Goal: Task Accomplishment & Management: Use online tool/utility

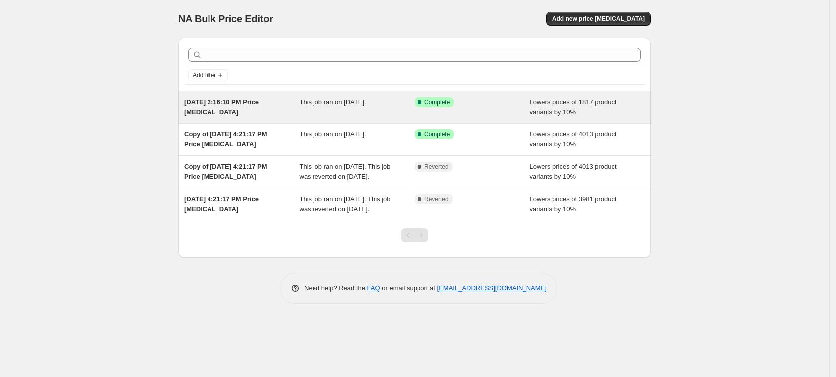
click at [322, 105] on span "This job ran on [DATE]." at bounding box center [333, 101] width 67 height 7
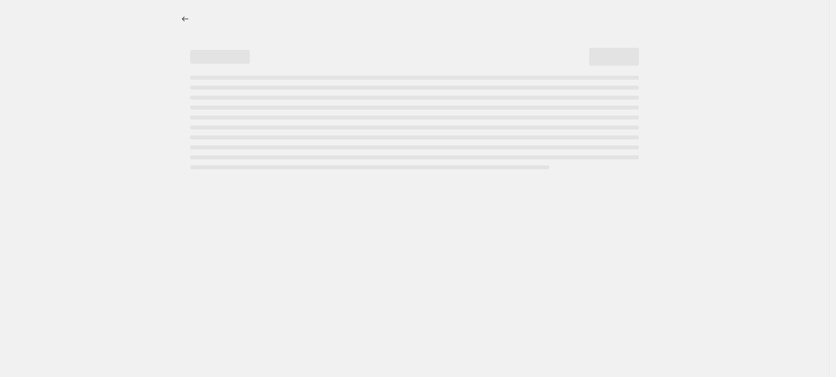
select select "percentage"
select select "tag"
select select "product_type"
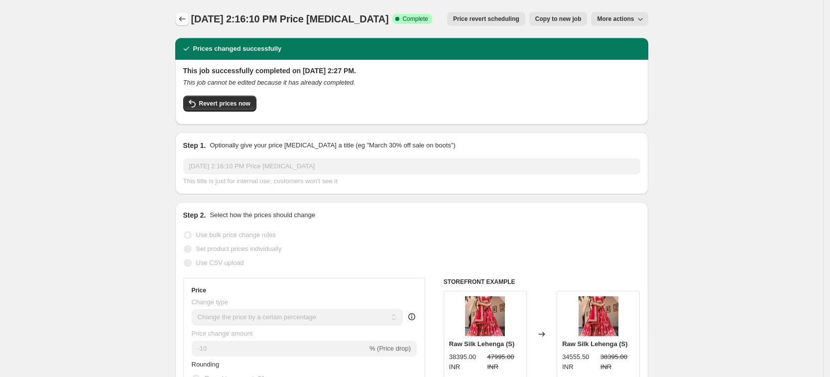
click at [184, 17] on icon "Price change jobs" at bounding box center [182, 18] width 6 height 5
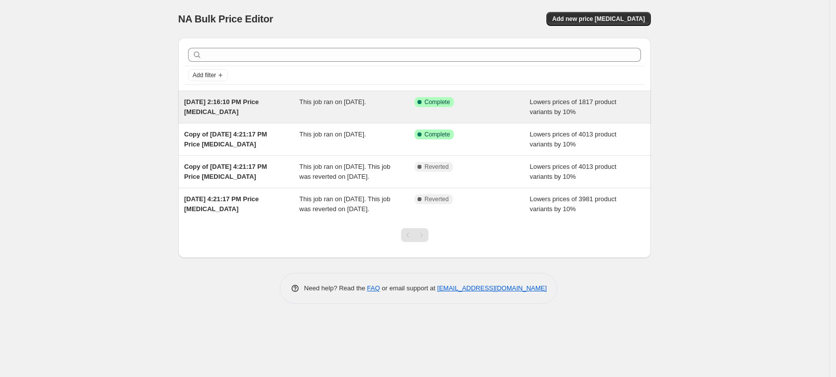
click at [264, 95] on div "[DATE] 2:16:10 PM Price [MEDICAL_DATA] This job ran on [DATE]. Success Complete…" at bounding box center [414, 107] width 473 height 32
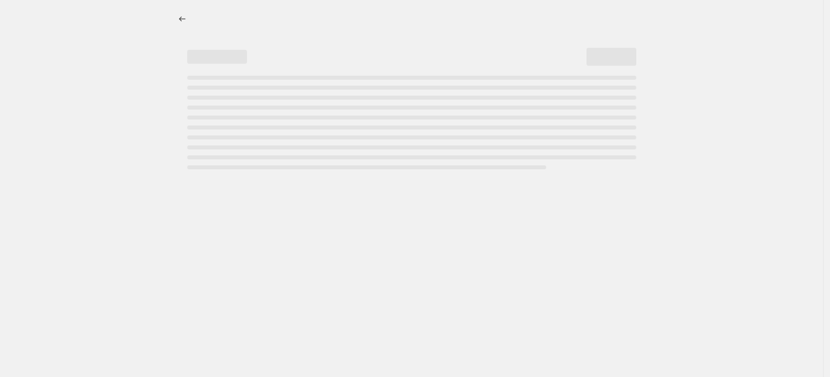
select select "percentage"
select select "tag"
select select "product_type"
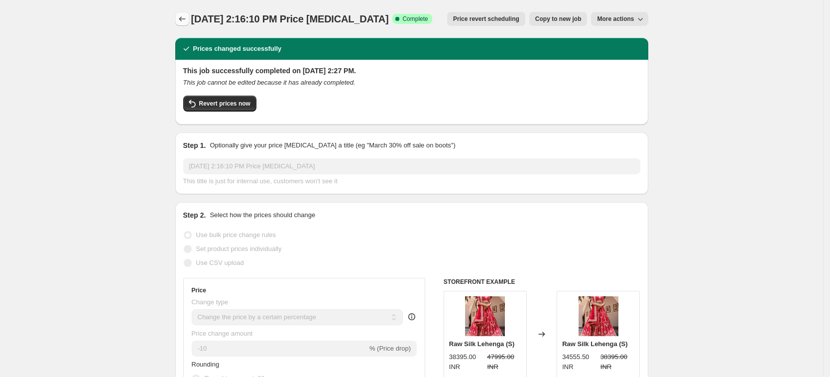
click at [185, 18] on icon "Price change jobs" at bounding box center [182, 19] width 10 height 10
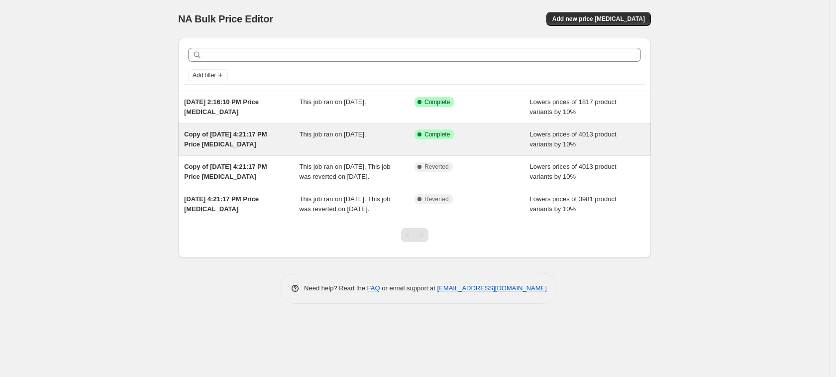
click at [243, 136] on span "Copy of [DATE] 4:21:17 PM Price [MEDICAL_DATA]" at bounding box center [225, 138] width 83 height 17
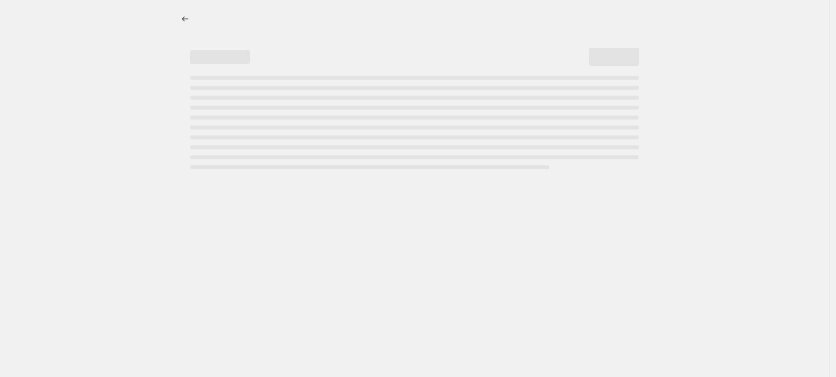
select select "percentage"
select select "tag"
select select "not_equal"
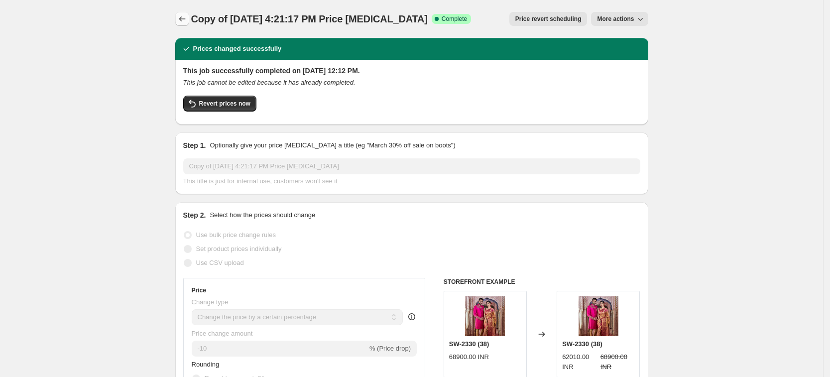
click at [179, 18] on button "Price change jobs" at bounding box center [182, 19] width 14 height 14
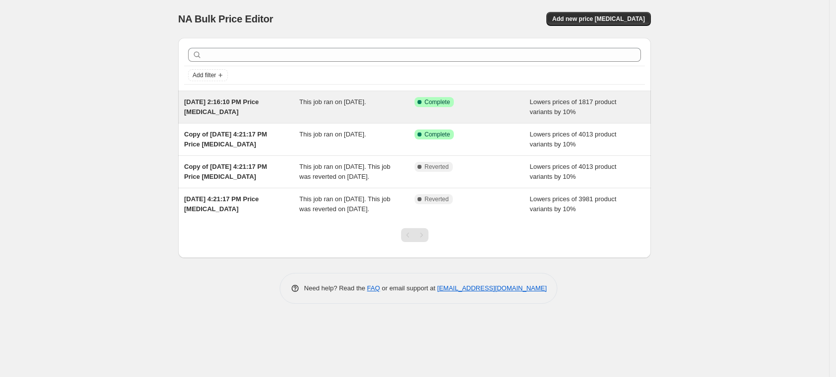
click at [517, 109] on div "Success Complete Complete" at bounding box center [472, 107] width 115 height 20
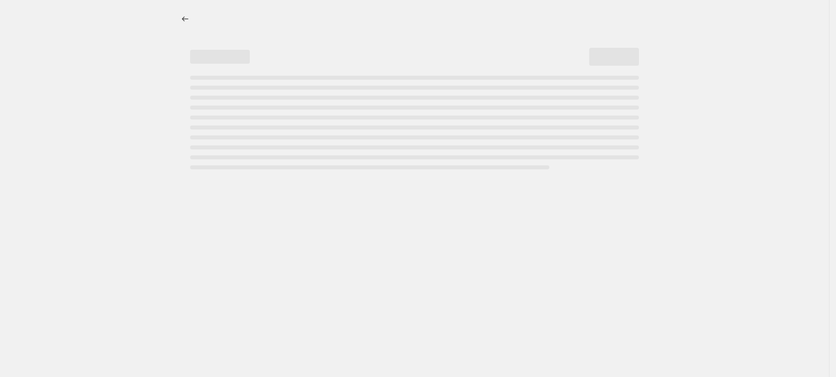
select select "percentage"
select select "tag"
select select "product_type"
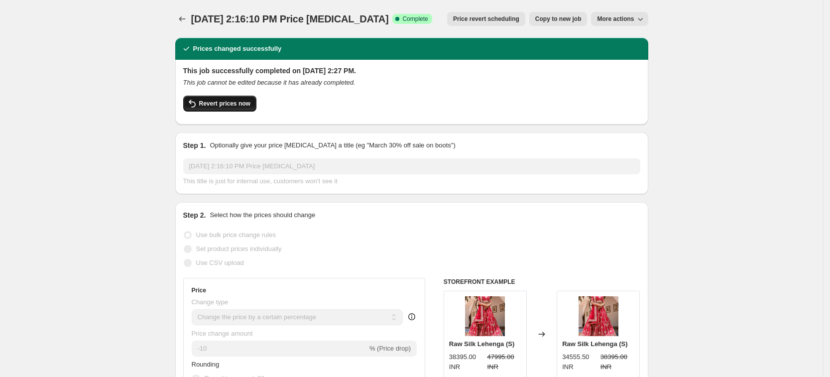
click at [229, 108] on button "Revert prices now" at bounding box center [219, 104] width 73 height 16
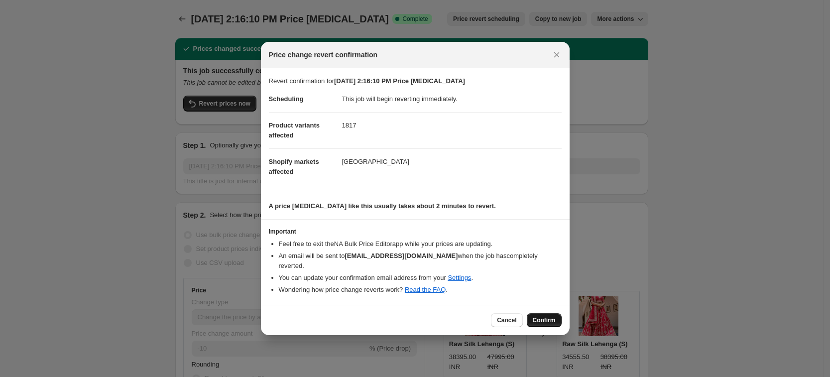
click at [544, 317] on span "Confirm" at bounding box center [544, 320] width 23 height 8
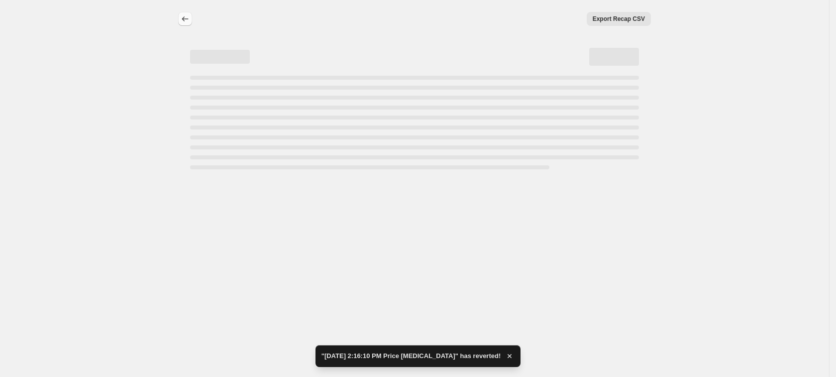
select select "percentage"
select select "tag"
select select "product_type"
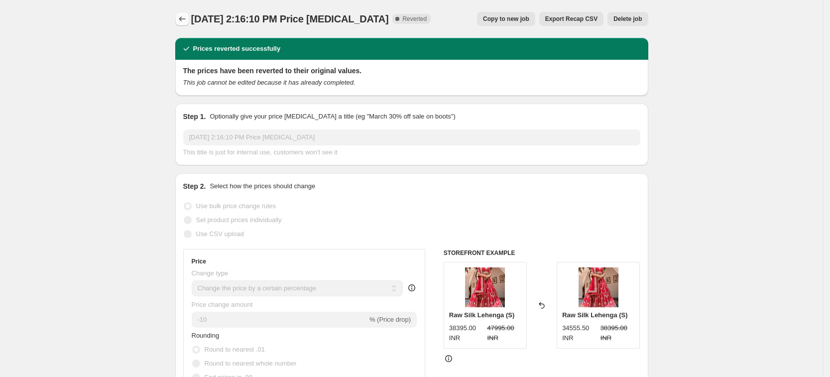
click at [184, 22] on icon "Price change jobs" at bounding box center [182, 19] width 10 height 10
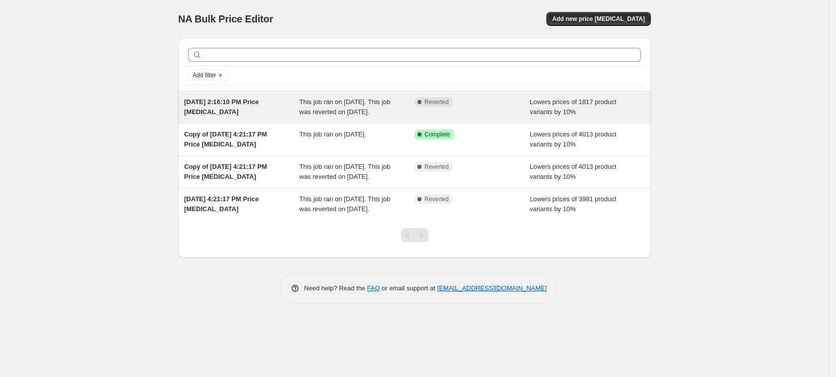
click at [259, 104] on span "[DATE] 2:16:10 PM Price [MEDICAL_DATA]" at bounding box center [221, 106] width 75 height 17
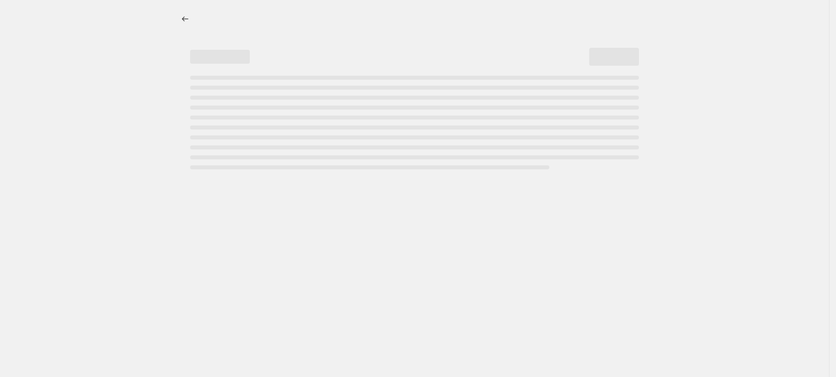
select select "percentage"
select select "tag"
select select "product_type"
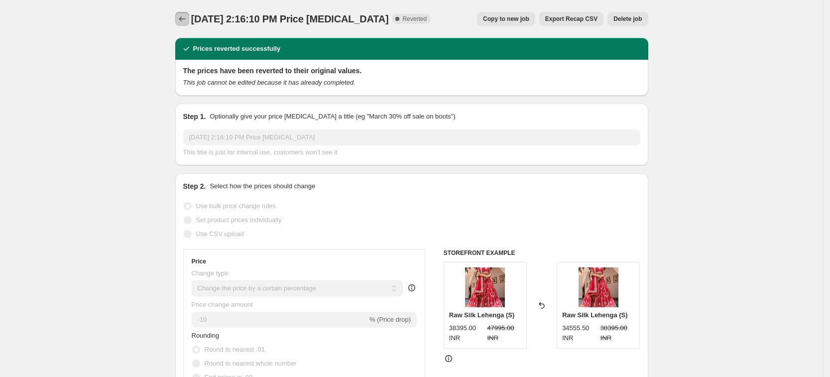
click at [185, 17] on icon "Price change jobs" at bounding box center [182, 19] width 10 height 10
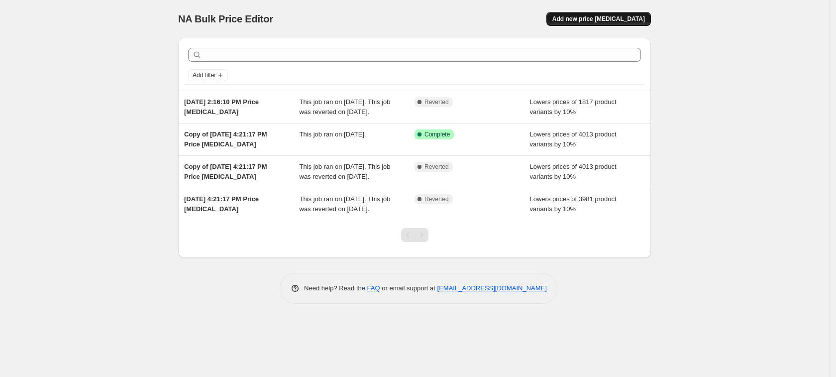
click at [589, 18] on span "Add new price [MEDICAL_DATA]" at bounding box center [598, 19] width 93 height 8
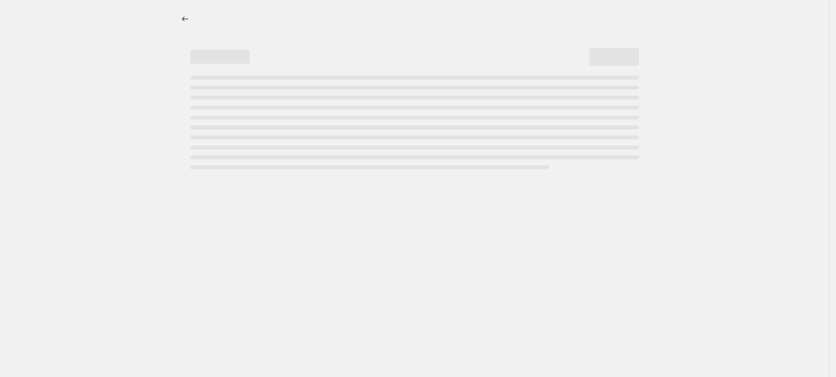
select select "percentage"
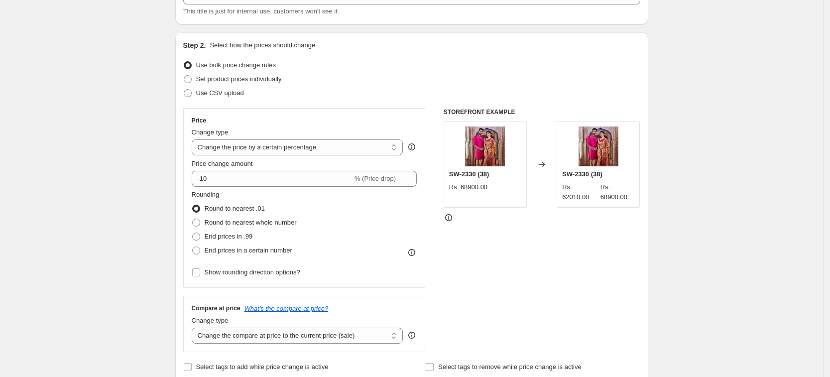
scroll to position [76, 0]
click at [201, 222] on span at bounding box center [196, 221] width 9 height 9
click at [193, 218] on input "Round to nearest whole number" at bounding box center [192, 218] width 0 height 0
radio input "true"
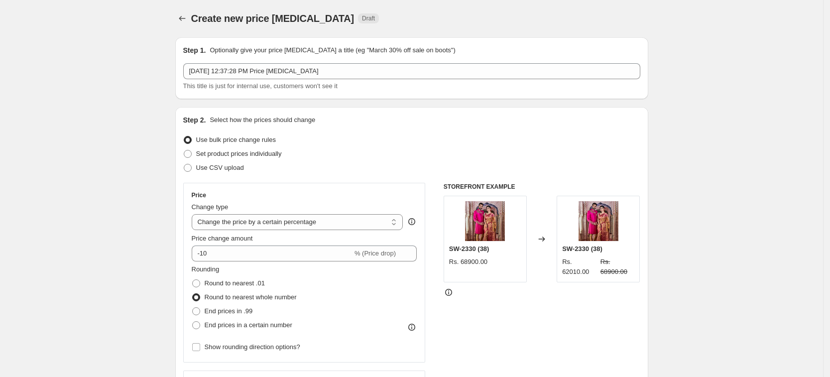
scroll to position [0, 0]
click at [308, 223] on select "Change the price to a certain amount Change the price by a certain amount Chang…" at bounding box center [298, 223] width 212 height 16
select select "pc"
type input "50"
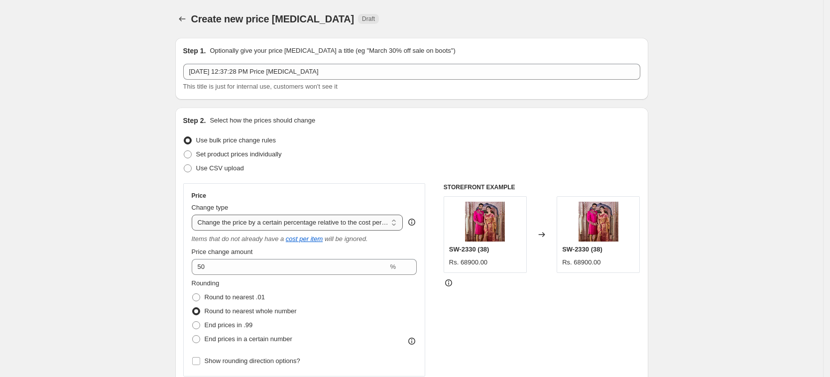
click at [317, 224] on select "Change the price to a certain amount Change the price by a certain amount Chang…" at bounding box center [298, 223] width 212 height 16
click at [195, 215] on select "Change the price to a certain amount Change the price by a certain amount Chang…" at bounding box center [298, 223] width 212 height 16
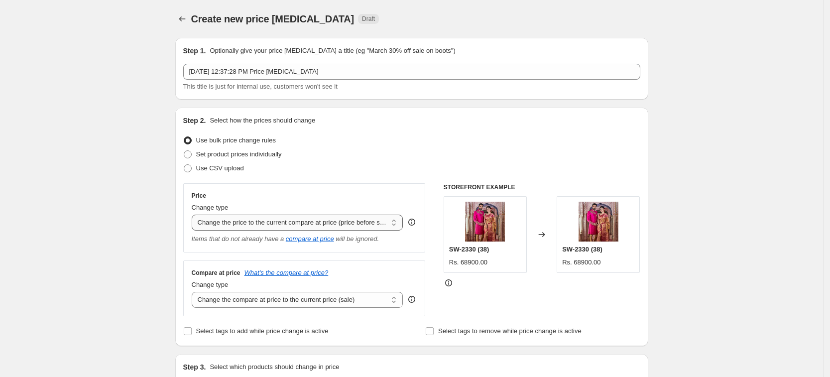
click at [335, 218] on select "Change the price to a certain amount Change the price by a certain amount Chang…" at bounding box center [298, 223] width 212 height 16
click at [195, 215] on select "Change the price to a certain amount Change the price by a certain amount Chang…" at bounding box center [298, 223] width 212 height 16
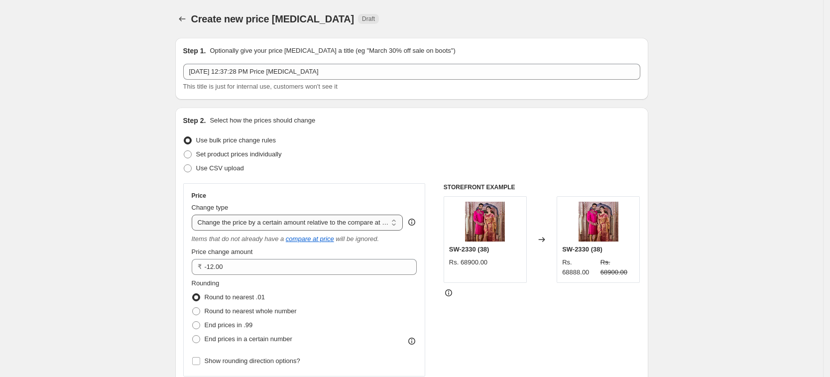
click at [303, 219] on select "Change the price to a certain amount Change the price by a certain amount Chang…" at bounding box center [298, 223] width 212 height 16
select select "pcap"
click at [195, 215] on select "Change the price to a certain amount Change the price by a certain amount Chang…" at bounding box center [298, 223] width 212 height 16
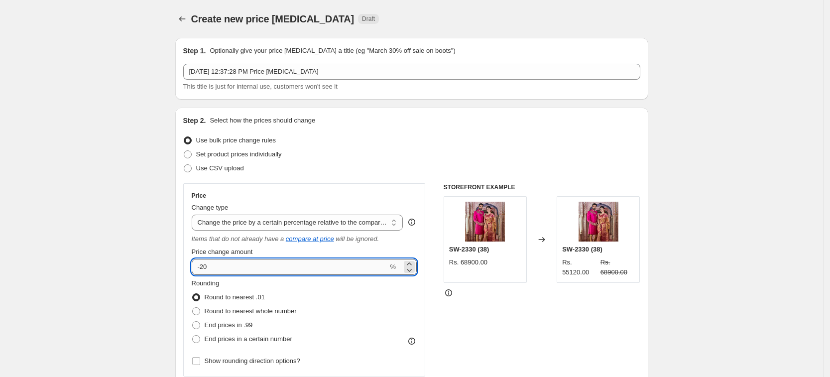
click at [207, 269] on input "-20" at bounding box center [290, 267] width 197 height 16
type input "-10"
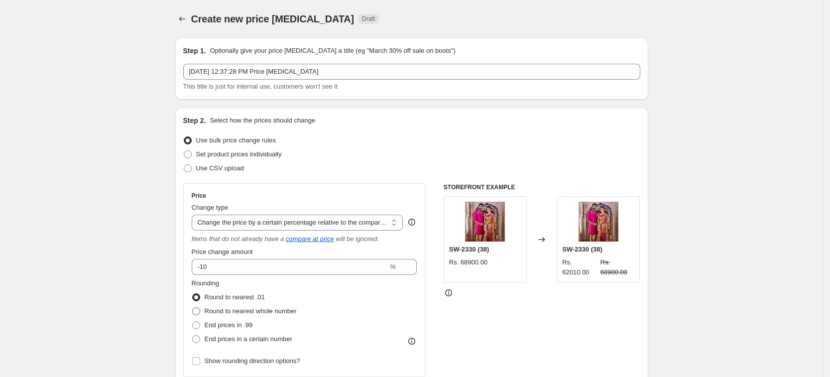
click at [200, 307] on span at bounding box center [196, 311] width 8 height 8
click at [193, 307] on input "Round to nearest whole number" at bounding box center [192, 307] width 0 height 0
radio input "true"
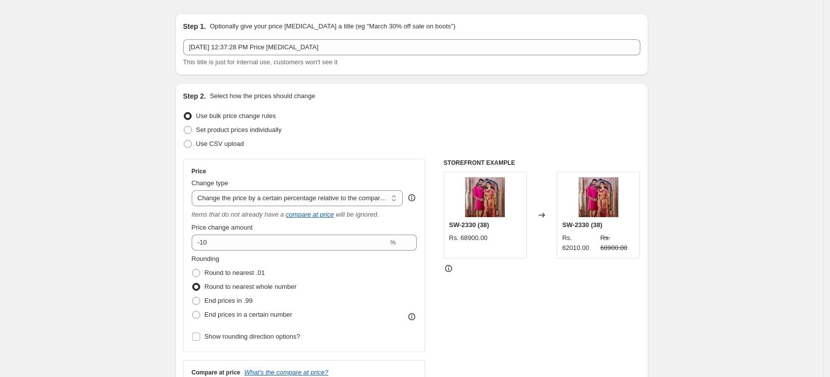
scroll to position [25, 0]
click at [320, 191] on select "Change the price to a certain amount Change the price by a certain amount Chang…" at bounding box center [298, 198] width 212 height 16
select select "percentage"
click at [195, 190] on select "Change the price to a certain amount Change the price by a certain amount Chang…" at bounding box center [298, 198] width 212 height 16
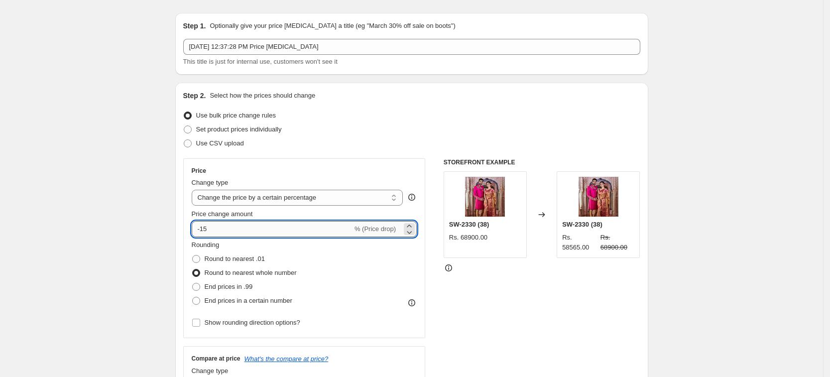
click at [287, 230] on input "-15" at bounding box center [272, 229] width 161 height 16
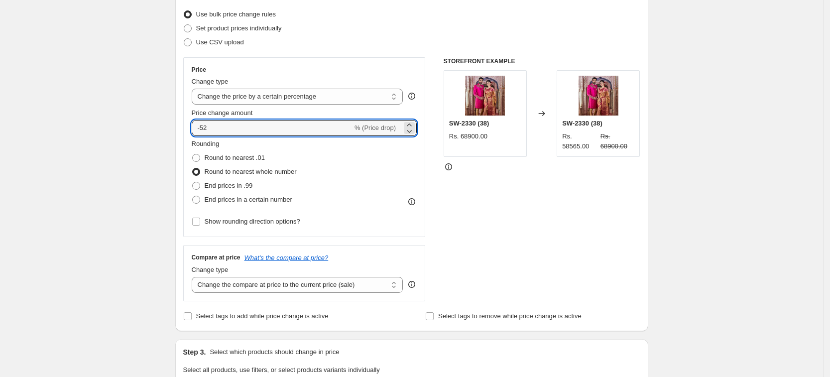
scroll to position [125, 0]
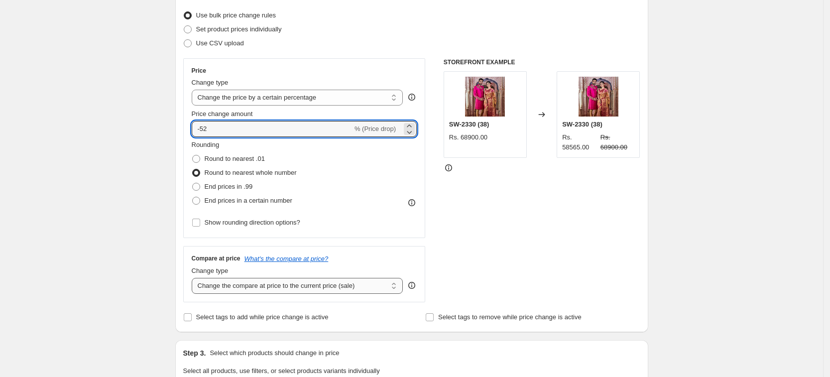
type input "-52"
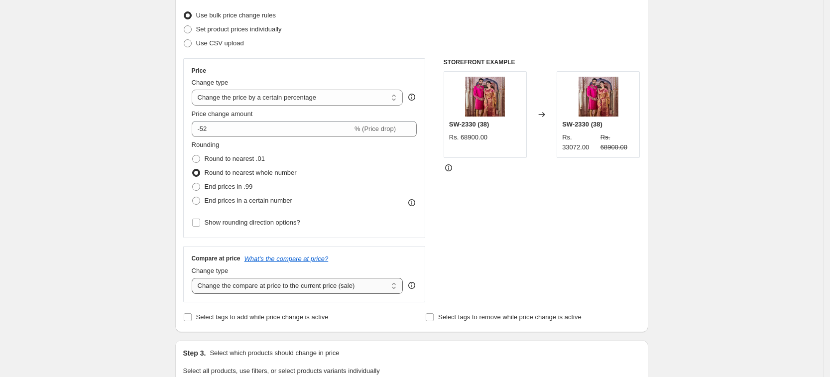
click at [392, 287] on select "Change the compare at price to the current price (sale) Change the compare at p…" at bounding box center [298, 286] width 212 height 16
select select "no_change"
click at [195, 278] on select "Change the compare at price to the current price (sale) Change the compare at p…" at bounding box center [298, 286] width 212 height 16
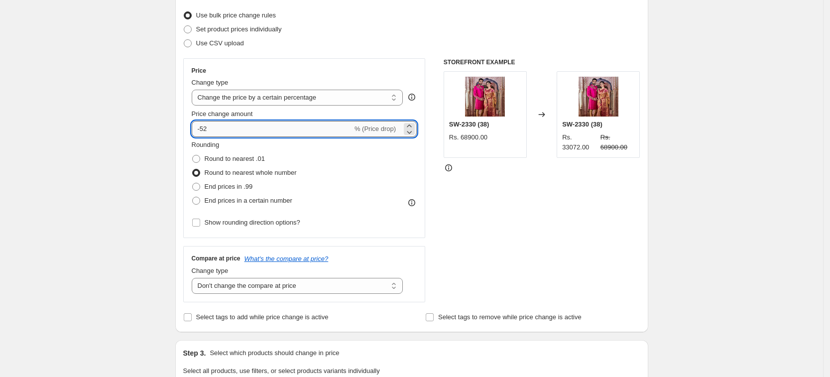
click at [228, 127] on input "-52" at bounding box center [272, 129] width 161 height 16
type input "-5"
type input "-10"
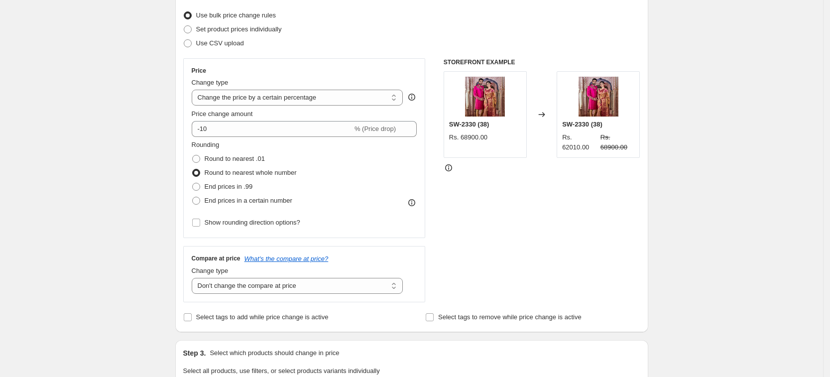
click at [437, 237] on div "Price Change type Change the price to a certain amount Change the price by a ce…" at bounding box center [411, 180] width 457 height 244
click at [335, 285] on select "Change the compare at price to the current price (sale) Change the compare at p…" at bounding box center [298, 286] width 212 height 16
click at [195, 278] on select "Change the compare at price to the current price (sale) Change the compare at p…" at bounding box center [298, 286] width 212 height 16
click at [369, 97] on select "Change the price to a certain amount Change the price by a certain amount Chang…" at bounding box center [298, 98] width 212 height 16
select select "bcap"
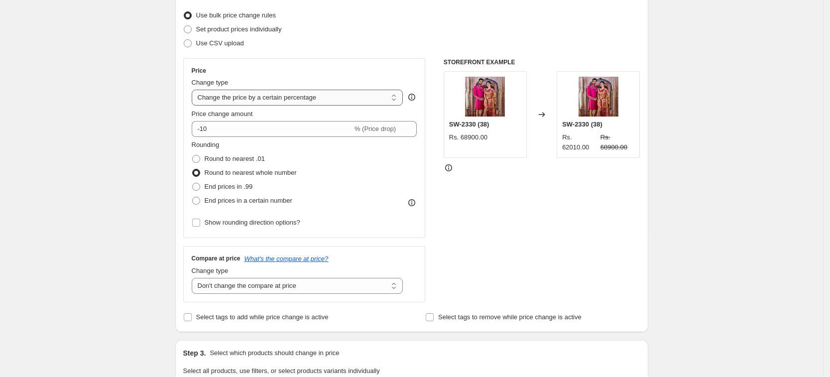
click at [195, 90] on select "Change the price to a certain amount Change the price by a certain amount Chang…" at bounding box center [298, 98] width 212 height 16
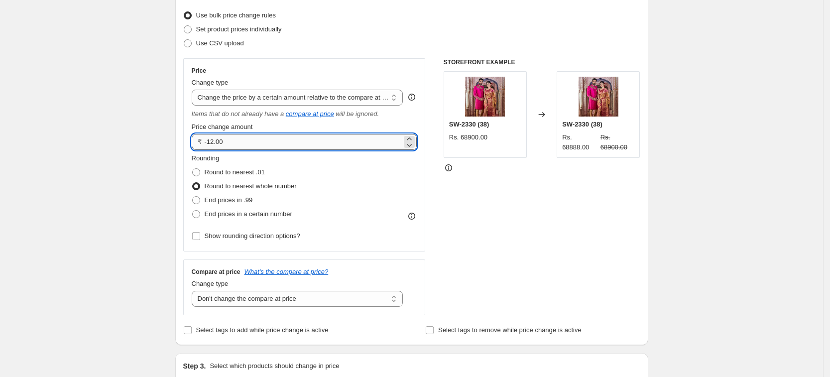
click at [227, 145] on input "-12.00" at bounding box center [304, 142] width 198 height 16
click at [311, 136] on input "-10" at bounding box center [304, 142] width 198 height 16
type input "-10.00"
click at [399, 116] on div "Items that do not already have a compare at price will be ignored." at bounding box center [304, 114] width 225 height 10
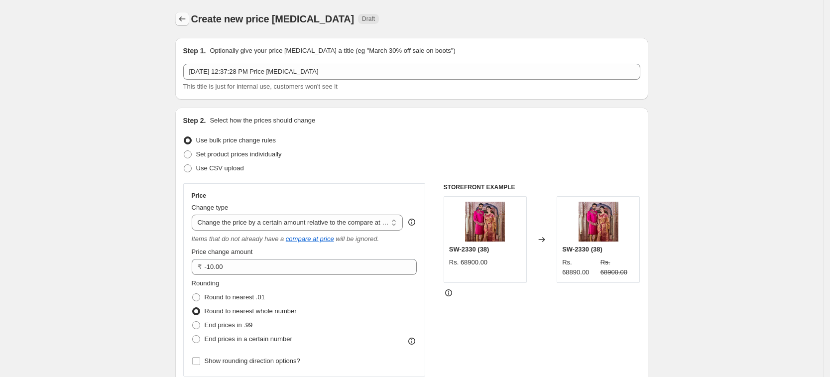
click at [184, 12] on button "Price change jobs" at bounding box center [182, 19] width 14 height 14
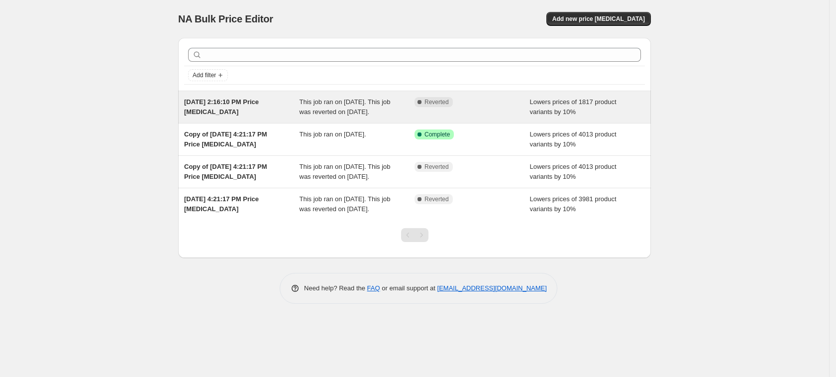
click at [259, 103] on span "[DATE] 2:16:10 PM Price [MEDICAL_DATA]" at bounding box center [221, 106] width 75 height 17
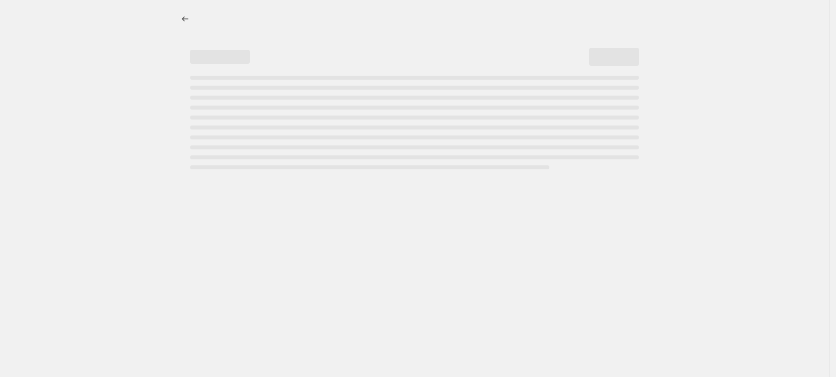
select select "percentage"
select select "tag"
select select "product_type"
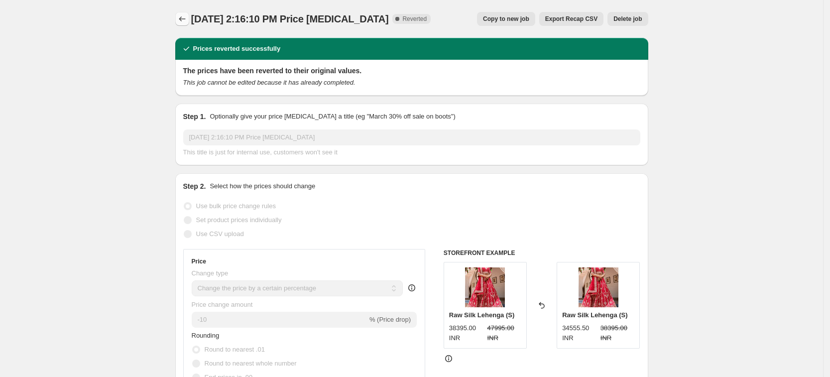
click at [187, 18] on icon "Price change jobs" at bounding box center [182, 19] width 10 height 10
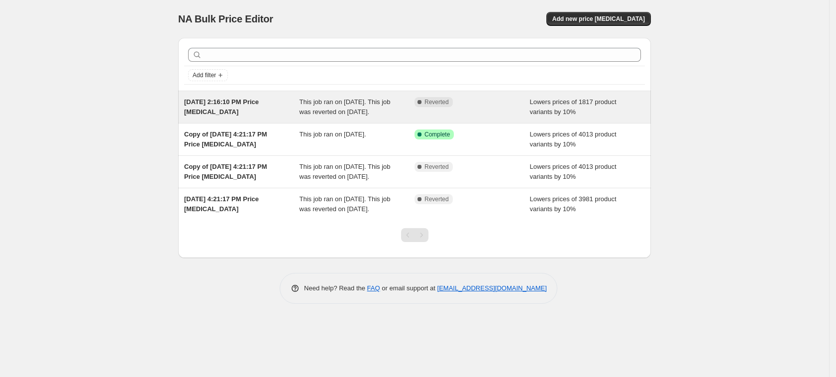
click at [339, 111] on span "This job ran on [DATE]. This job was reverted on [DATE]." at bounding box center [345, 106] width 91 height 17
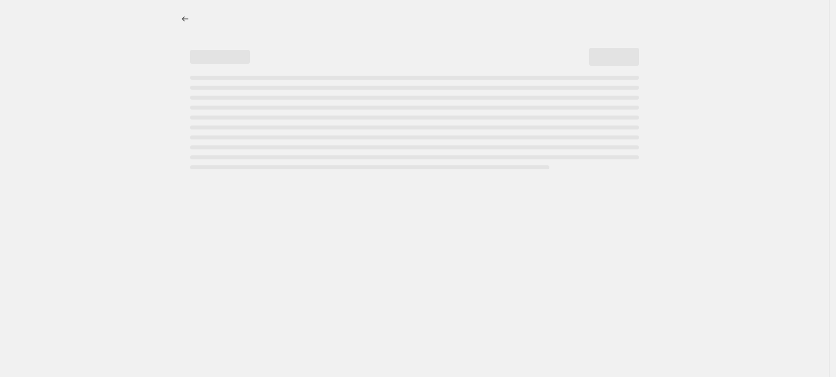
select select "percentage"
select select "tag"
select select "product_type"
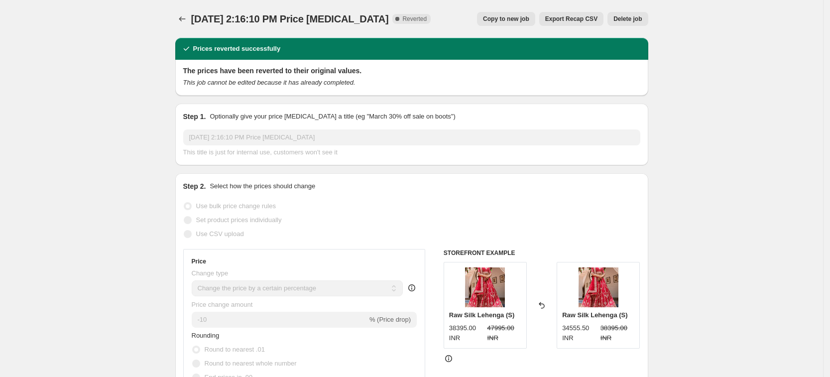
click at [520, 16] on span "Copy to new job" at bounding box center [506, 19] width 46 height 8
select select "percentage"
select select "tag"
select select "product_type"
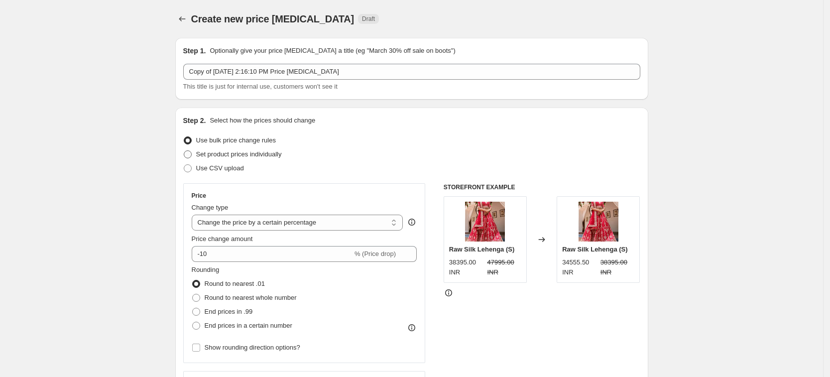
click at [243, 155] on span "Set product prices individually" at bounding box center [239, 153] width 86 height 7
click at [184, 151] on input "Set product prices individually" at bounding box center [184, 150] width 0 height 0
radio input "true"
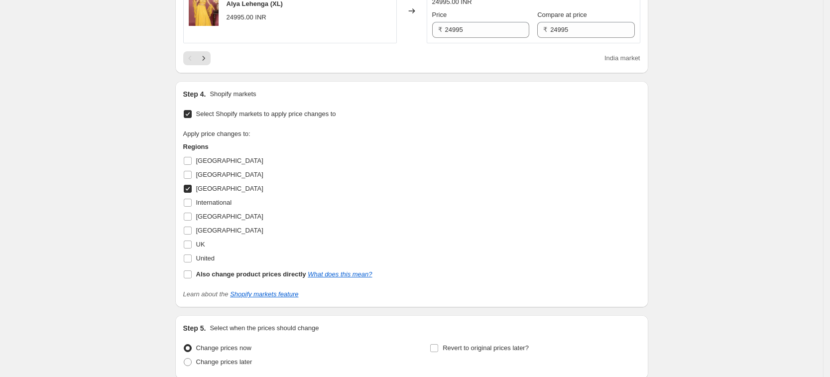
scroll to position [1929, 0]
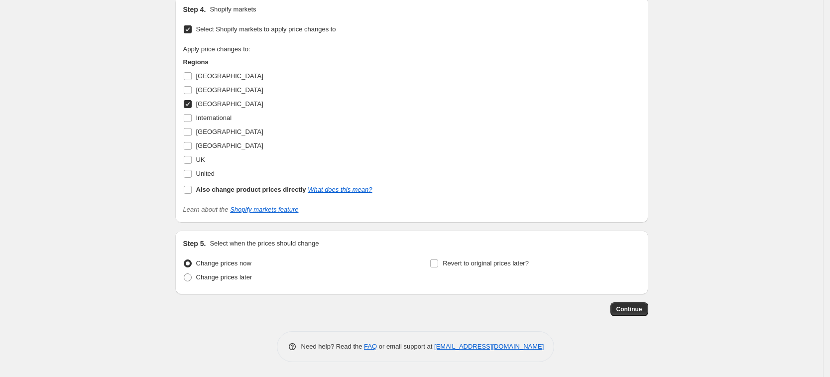
click at [190, 27] on input "Select Shopify markets to apply price changes to" at bounding box center [188, 29] width 8 height 8
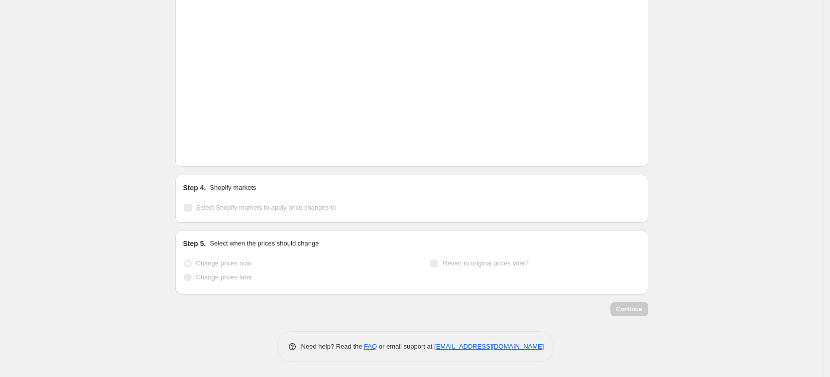
scroll to position [1750, 0]
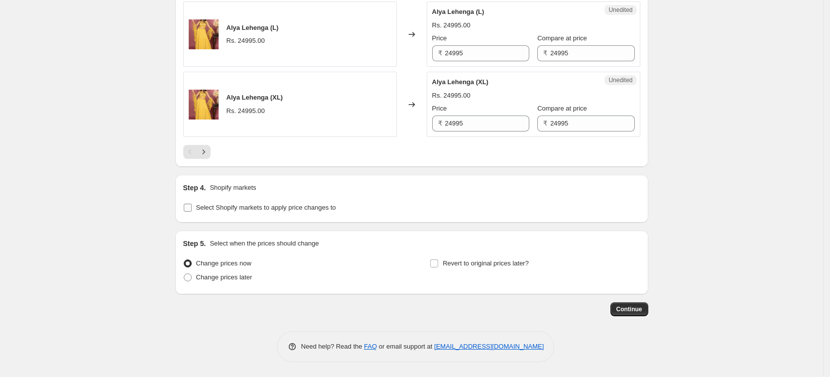
click at [192, 207] on input "Select Shopify markets to apply price changes to" at bounding box center [188, 208] width 8 height 8
checkbox input "true"
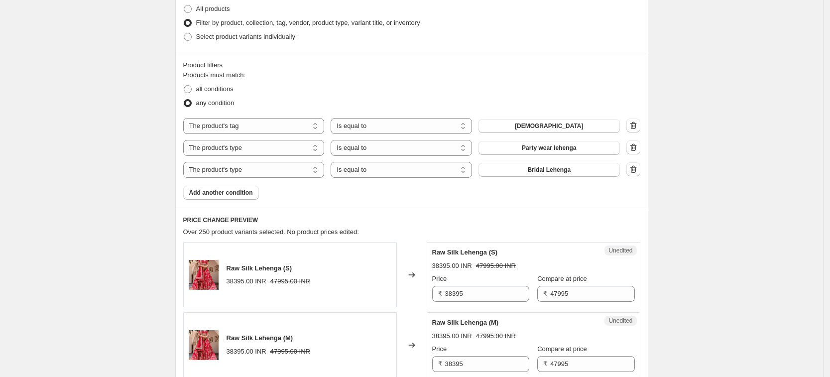
scroll to position [187, 0]
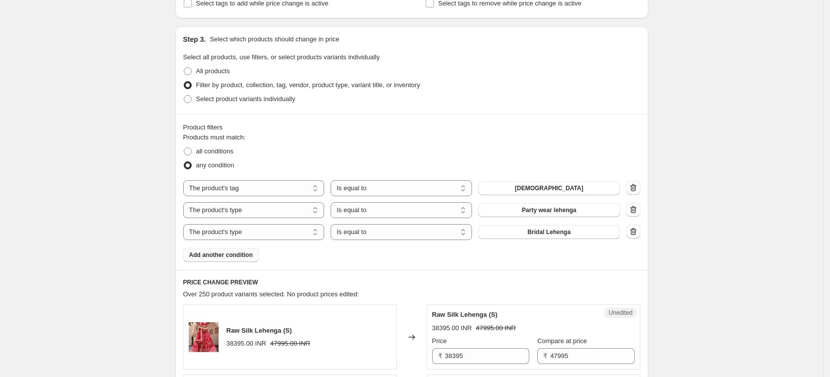
click at [222, 258] on span "Add another condition" at bounding box center [221, 255] width 64 height 8
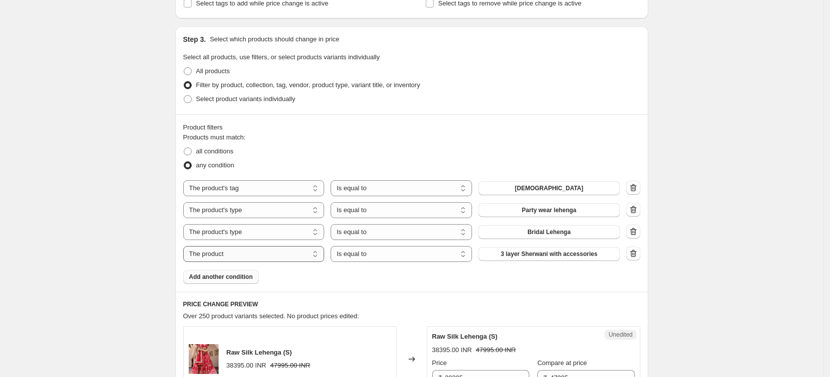
click at [305, 254] on select "The product The product's collection The product's tag The product's vendor The…" at bounding box center [253, 254] width 141 height 16
select select "tag"
click at [455, 259] on select "Is equal to Is not equal to" at bounding box center [400, 254] width 141 height 16
select select "not_equal"
click at [574, 254] on span "_tab_copy-of-size-guide" at bounding box center [549, 254] width 68 height 8
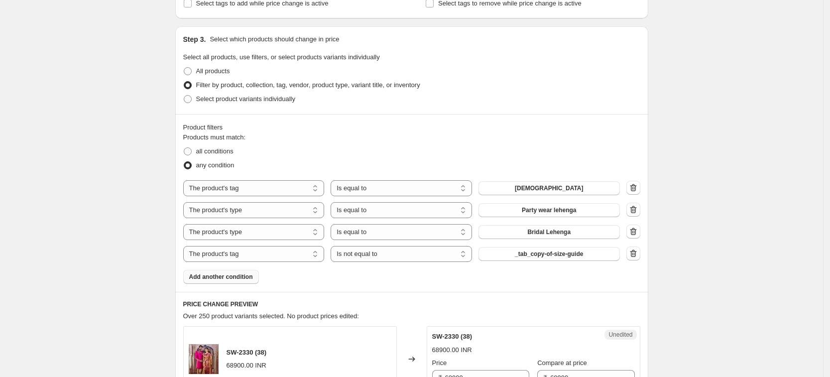
scroll to position [0, 0]
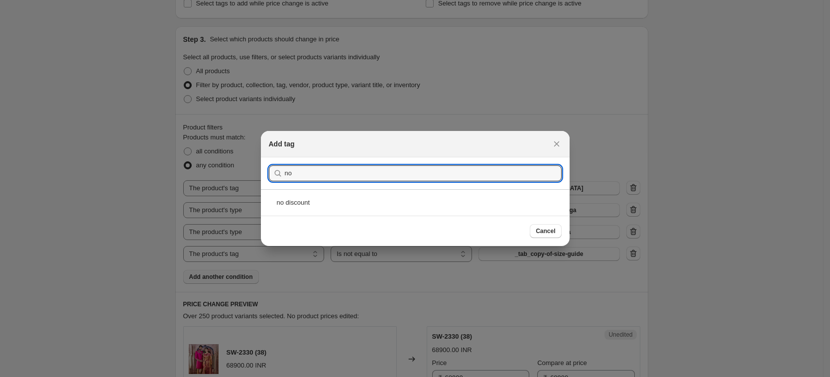
type input "no"
click at [442, 201] on div "no discount" at bounding box center [415, 202] width 309 height 26
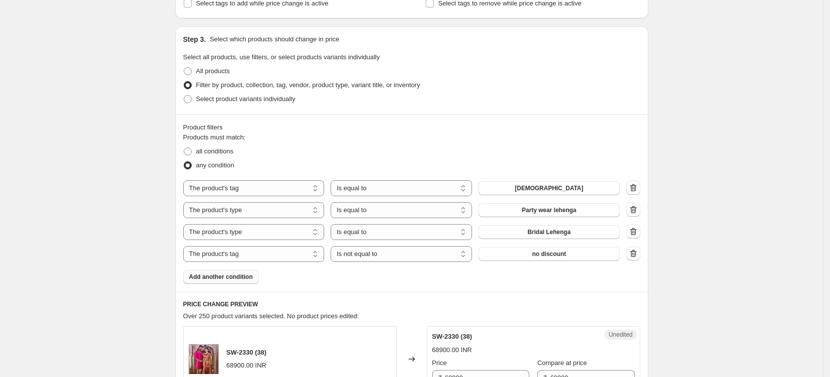
scroll to position [124, 0]
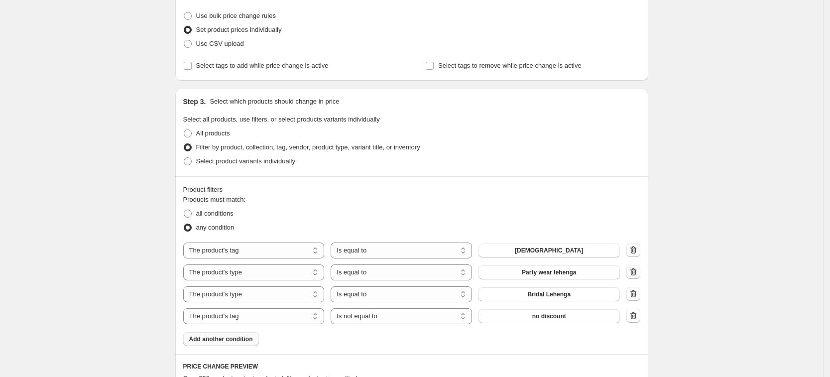
click at [638, 273] on icon "button" at bounding box center [633, 272] width 10 height 10
select select "tag"
select select "not_equal"
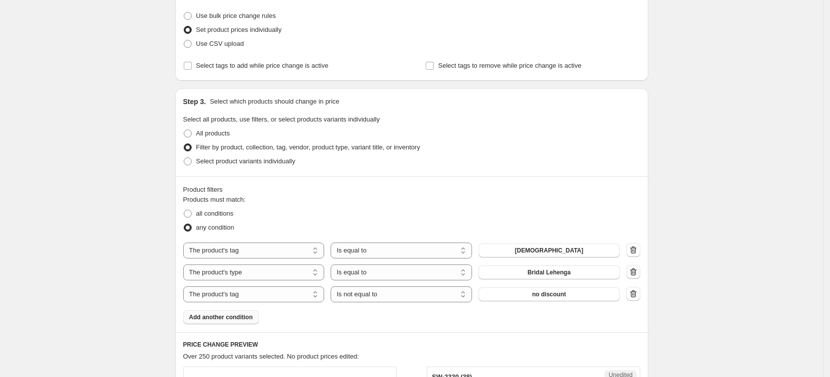
click at [636, 272] on icon "button" at bounding box center [633, 272] width 10 height 10
select select "tag"
select select "not_equal"
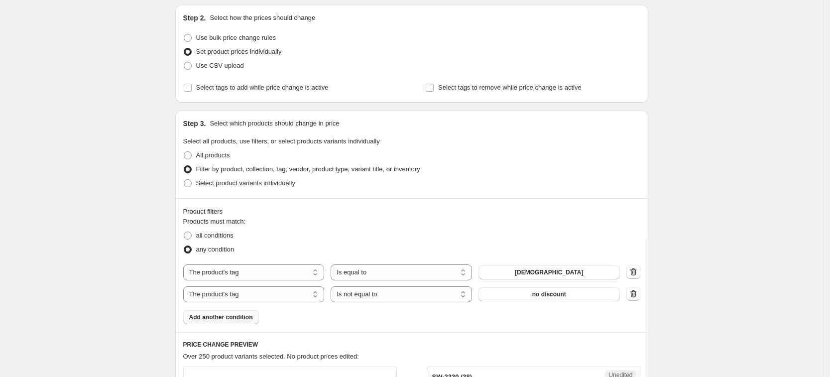
scroll to position [40, 0]
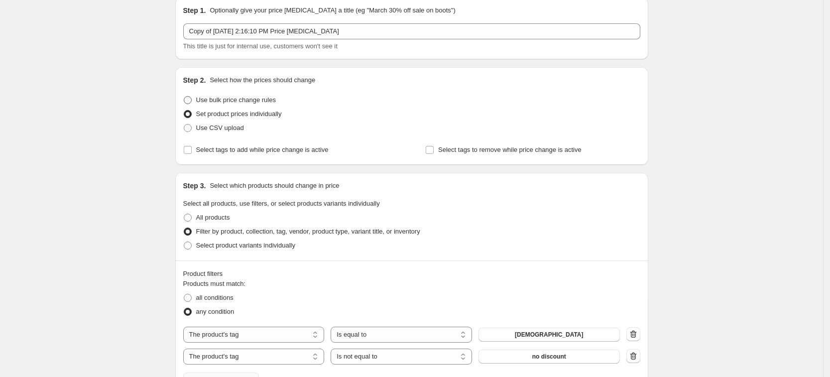
click at [188, 101] on span at bounding box center [188, 100] width 8 height 8
click at [184, 97] on input "Use bulk price change rules" at bounding box center [184, 96] width 0 height 0
radio input "true"
select select "percentage"
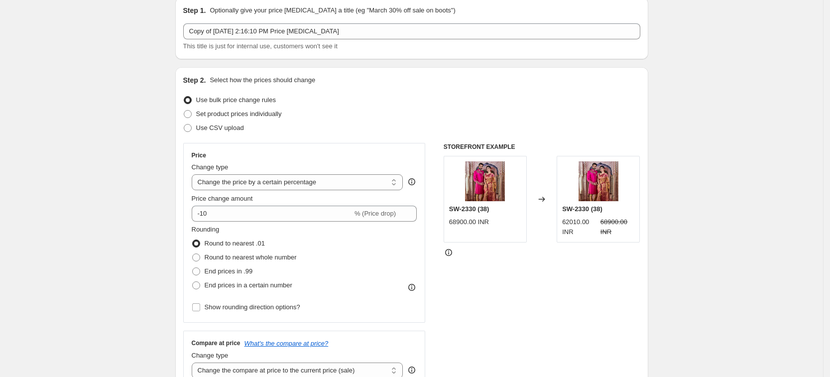
scroll to position [103, 0]
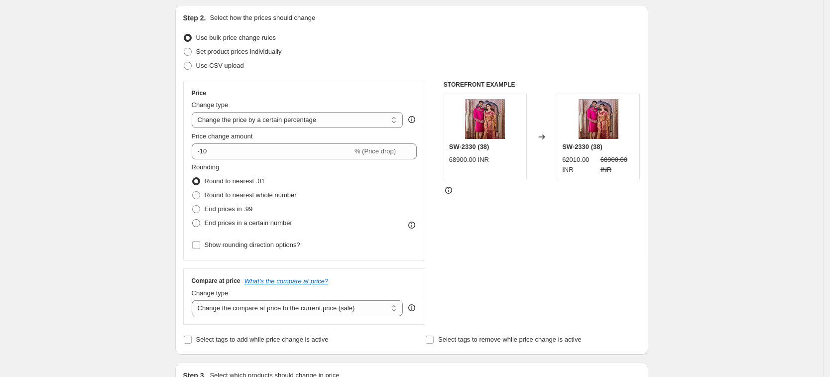
click at [198, 220] on span at bounding box center [196, 223] width 8 height 8
click at [193, 219] on input "End prices in a certain number" at bounding box center [192, 219] width 0 height 0
radio input "true"
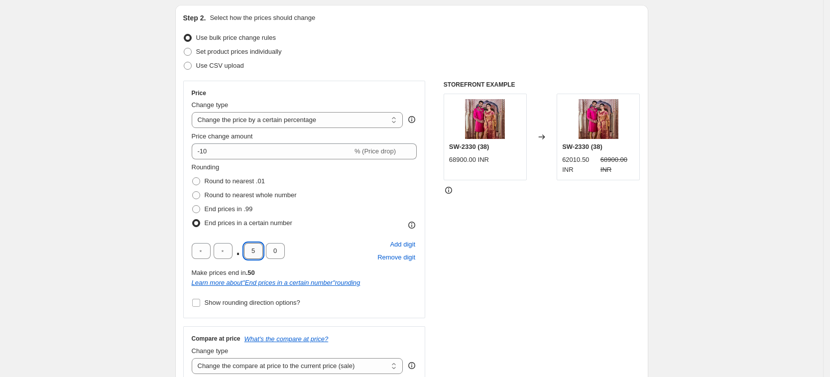
click at [258, 251] on input "5" at bounding box center [253, 251] width 19 height 16
click at [225, 250] on input "text" at bounding box center [223, 251] width 19 height 16
type input "5"
click at [207, 248] on input "text" at bounding box center [201, 251] width 19 height 16
type input "9"
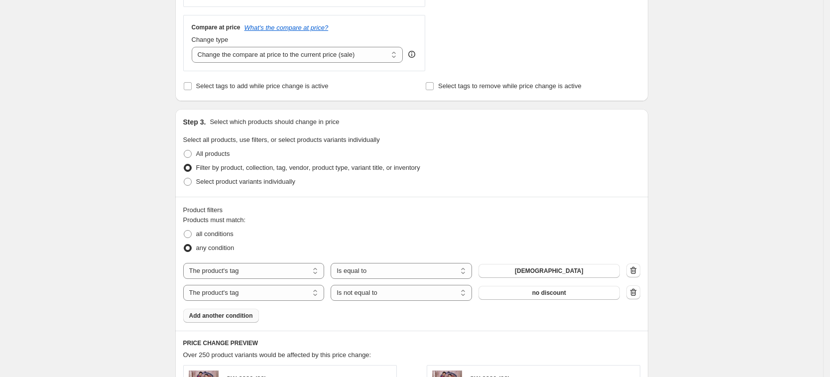
scroll to position [538, 0]
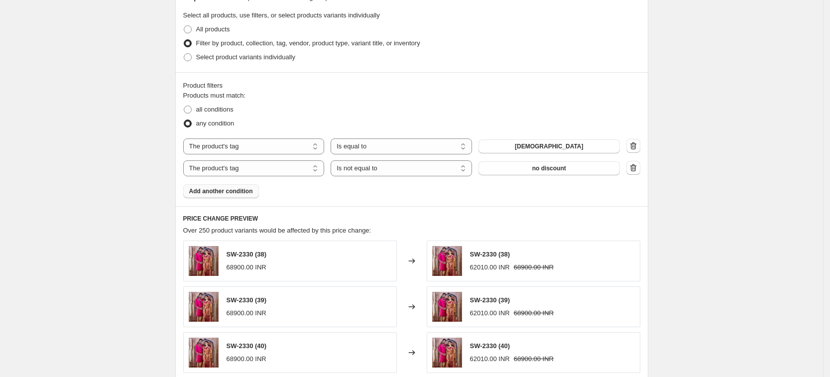
click at [477, 194] on div "Products must match: all conditions any condition The product The product's col…" at bounding box center [411, 145] width 457 height 108
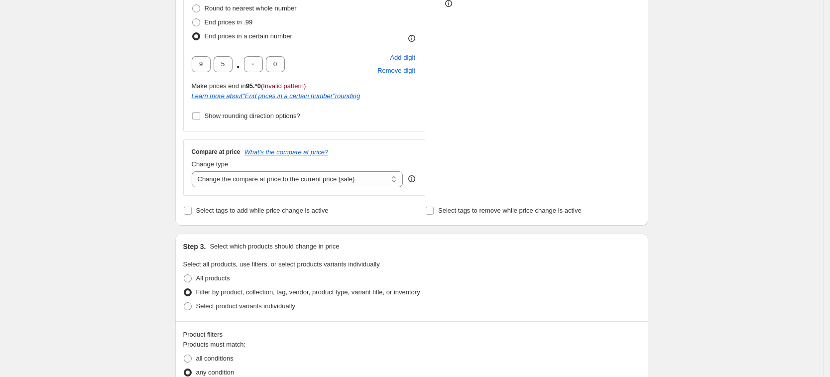
scroll to position [165, 0]
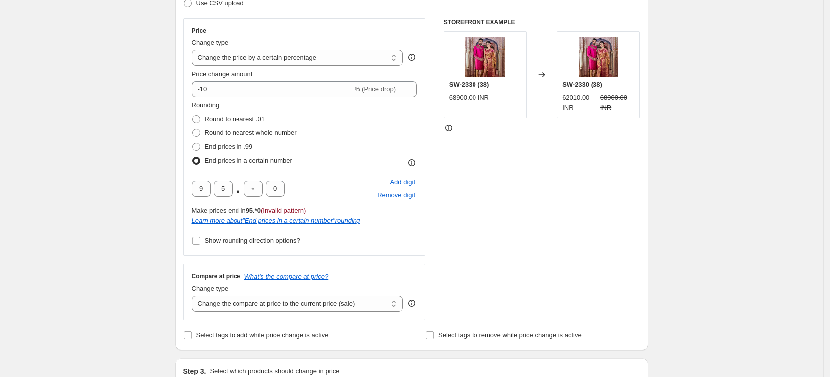
click at [293, 212] on span "(Invalid pattern)" at bounding box center [283, 210] width 45 height 7
click at [255, 187] on input "text" at bounding box center [253, 189] width 19 height 16
type input "0"
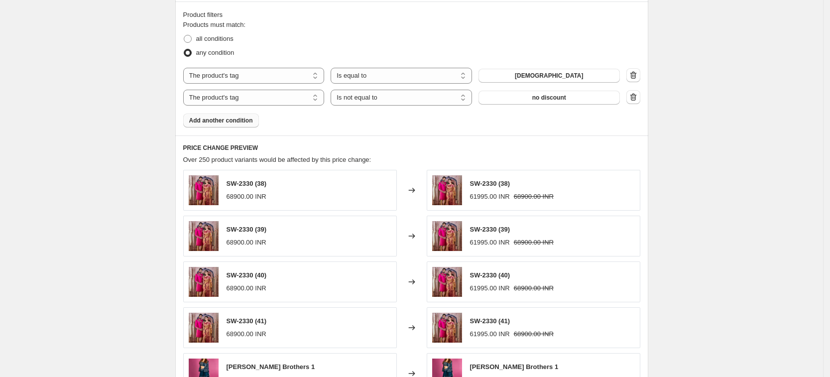
scroll to position [546, 0]
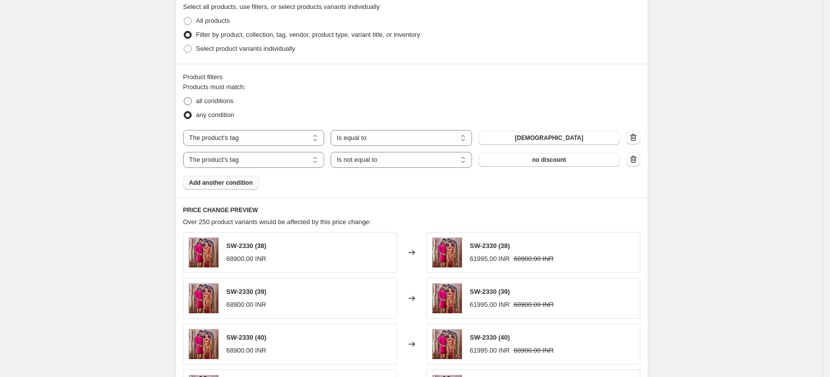
click at [190, 100] on span at bounding box center [188, 101] width 8 height 8
click at [184, 98] on input "all conditions" at bounding box center [184, 97] width 0 height 0
radio input "true"
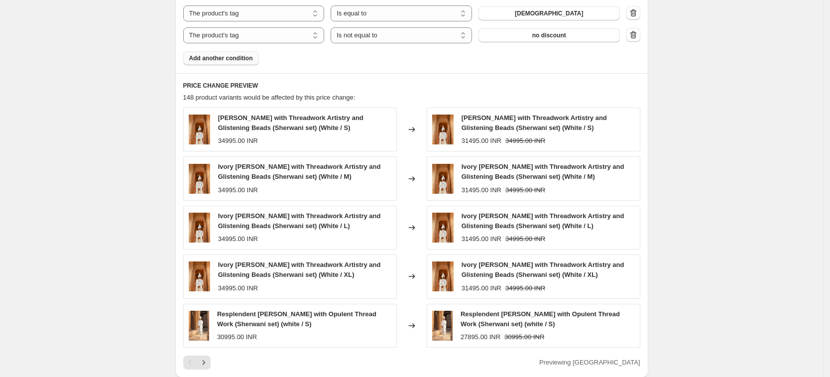
scroll to position [609, 0]
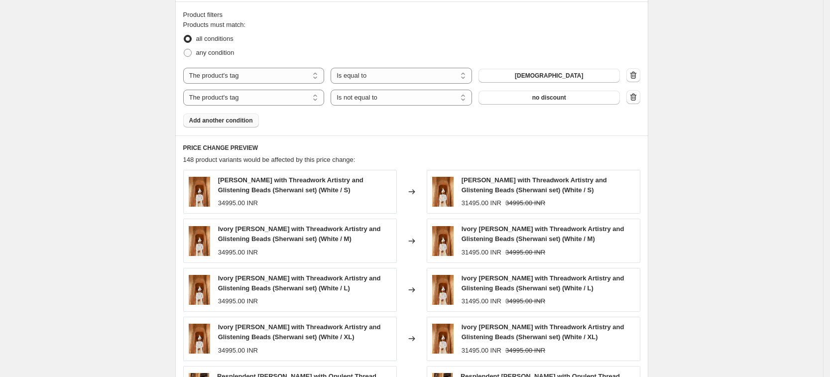
click at [233, 125] on button "Add another condition" at bounding box center [221, 120] width 76 height 14
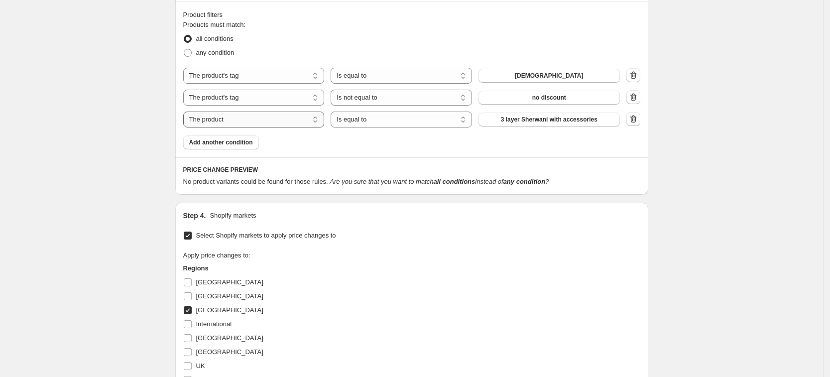
click at [295, 123] on select "The product The product's collection The product's tag The product's vendor The…" at bounding box center [253, 119] width 141 height 16
select select "product_type"
click at [536, 118] on span "BANDHGALA JACKET" at bounding box center [549, 119] width 64 height 8
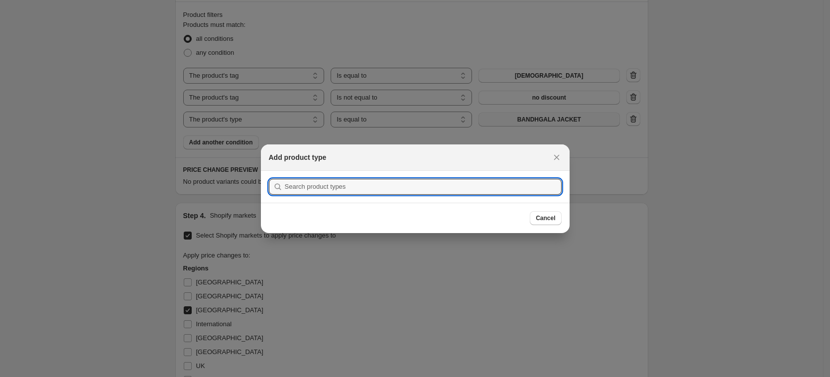
scroll to position [0, 0]
click at [334, 184] on input ":r1m5:" at bounding box center [423, 187] width 277 height 16
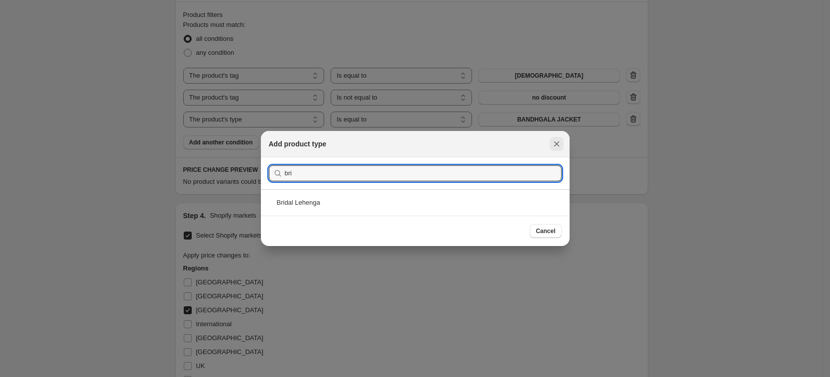
type input "bri"
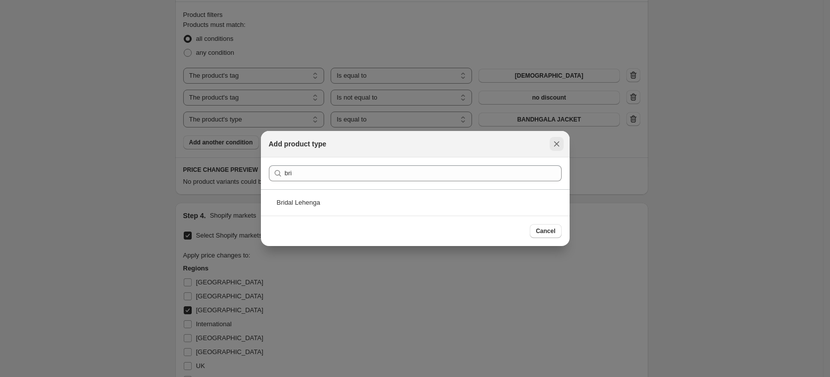
click at [557, 145] on icon "Close" at bounding box center [556, 144] width 10 height 10
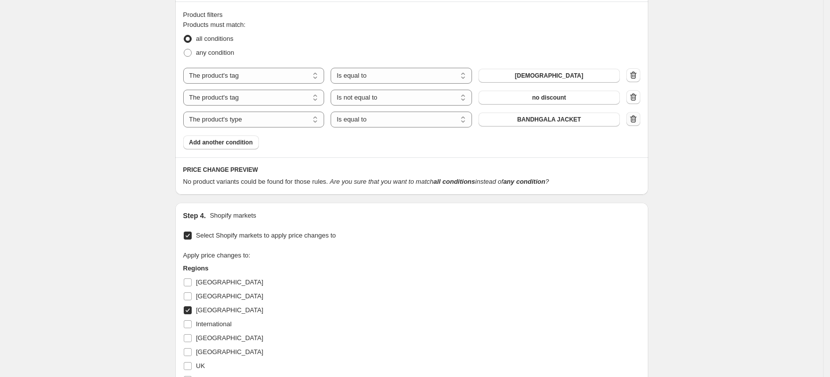
click at [635, 117] on icon "button" at bounding box center [633, 118] width 6 height 7
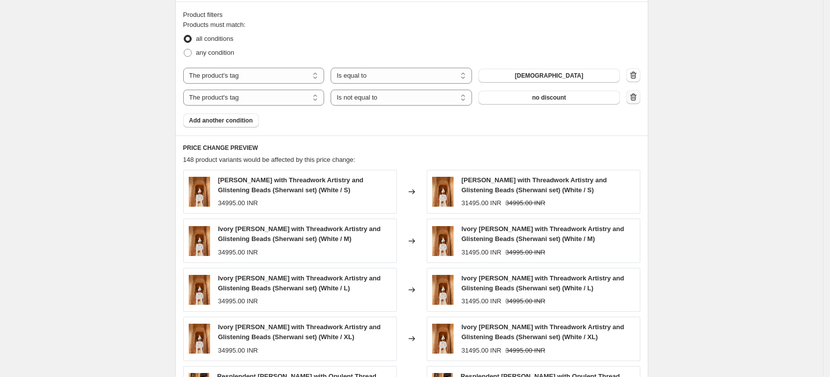
click at [633, 98] on icon "button" at bounding box center [632, 97] width 1 height 3
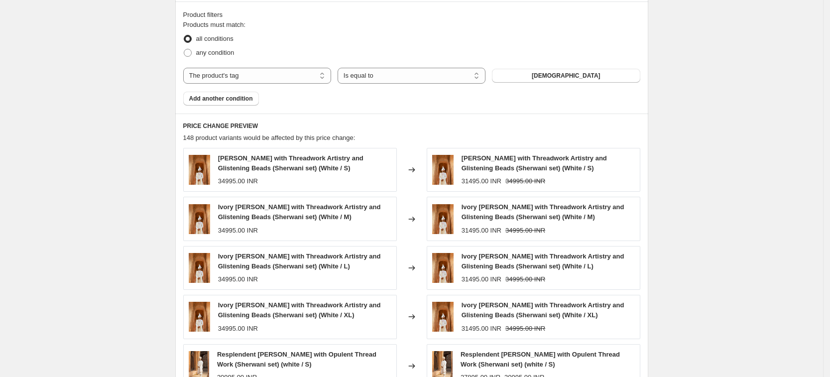
drag, startPoint x: 345, startPoint y: 134, endPoint x: 668, endPoint y: 34, distance: 338.0
click at [668, 34] on div "Create new price [MEDICAL_DATA]. This page is ready Create new price [MEDICAL_D…" at bounding box center [411, 98] width 823 height 1415
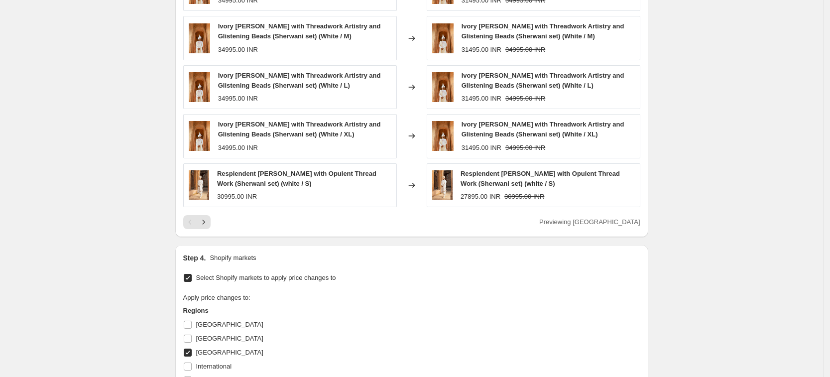
scroll to position [541, 0]
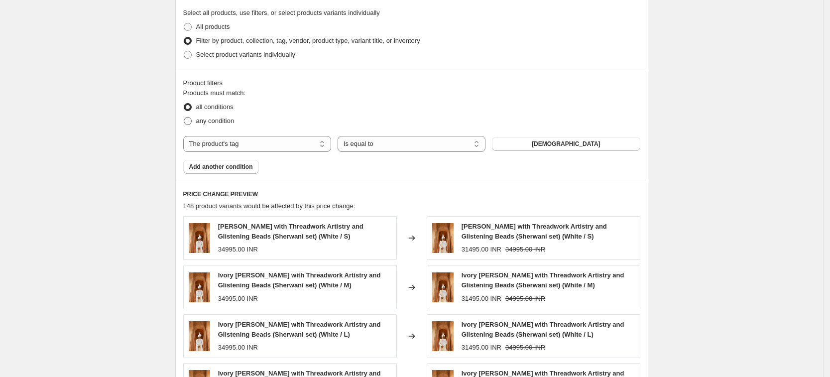
click at [189, 121] on span at bounding box center [188, 121] width 8 height 8
click at [184, 117] on input "any condition" at bounding box center [184, 117] width 0 height 0
radio input "true"
click at [237, 165] on span "Add another condition" at bounding box center [221, 167] width 64 height 8
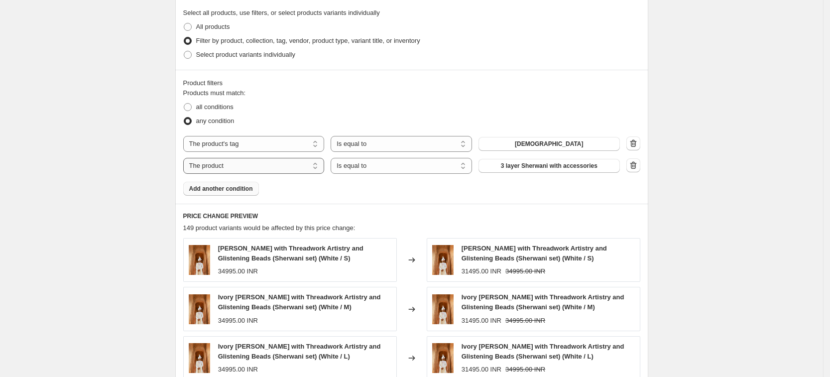
click at [308, 165] on select "The product The product's collection The product's tag The product's vendor The…" at bounding box center [253, 166] width 141 height 16
select select "product_type"
click at [544, 165] on span "BANDHGALA JACKET" at bounding box center [549, 166] width 64 height 8
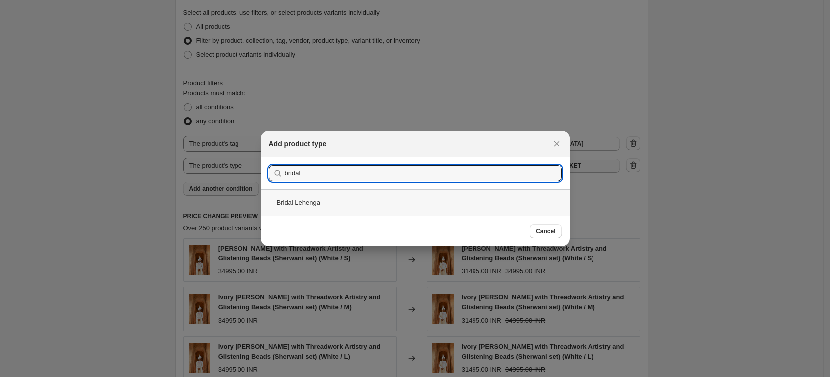
type input "bridal"
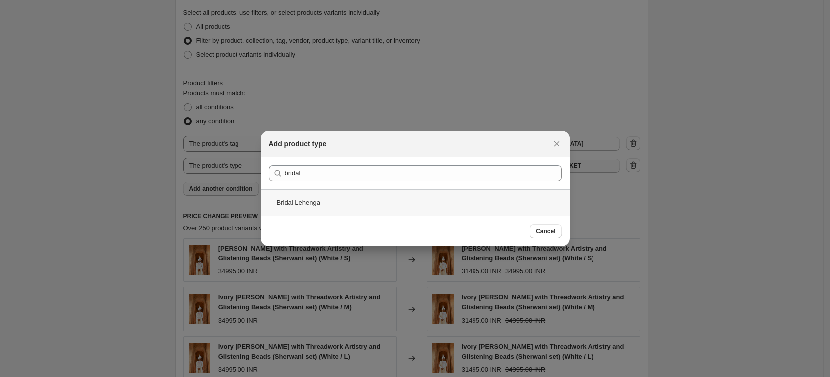
click at [359, 202] on div "Bridal Lehenga" at bounding box center [415, 202] width 309 height 26
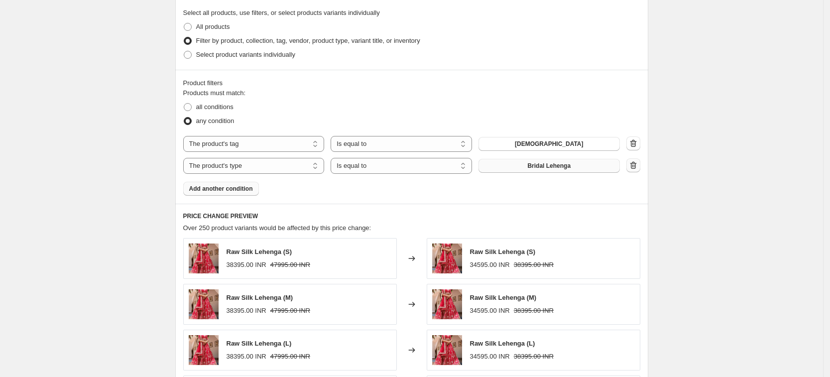
click at [638, 162] on icon "button" at bounding box center [633, 165] width 10 height 10
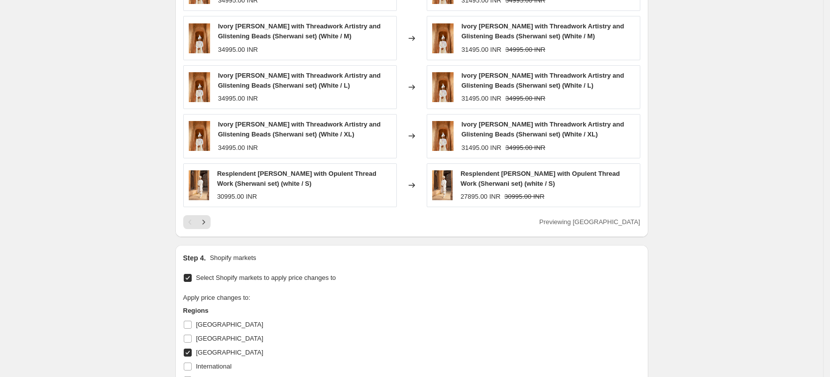
scroll to position [1038, 0]
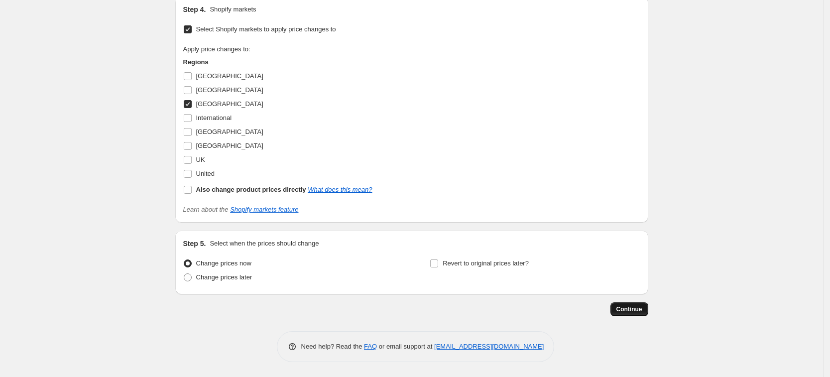
click at [634, 310] on span "Continue" at bounding box center [629, 309] width 26 height 8
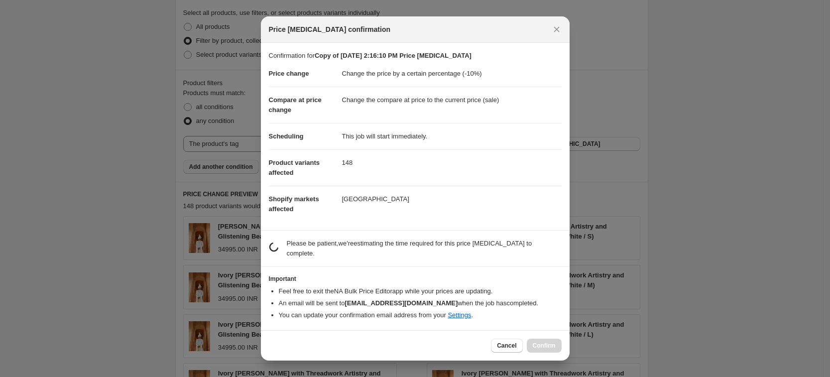
scroll to position [0, 0]
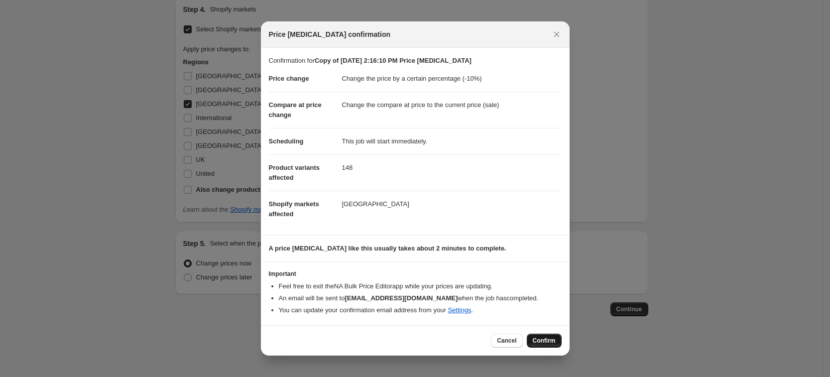
click at [551, 339] on span "Confirm" at bounding box center [544, 340] width 23 height 8
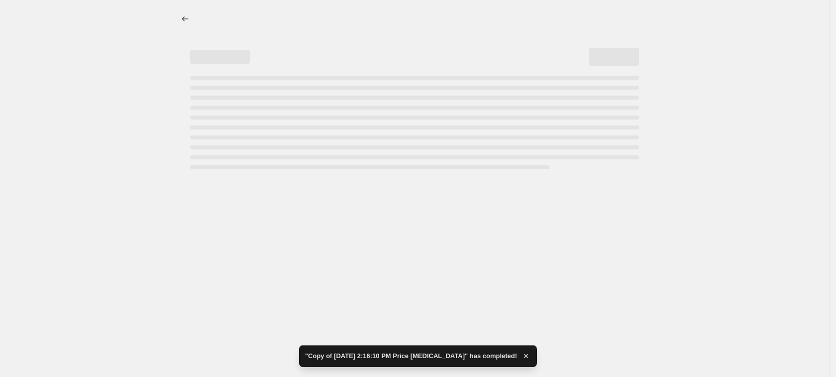
select select "percentage"
select select "tag"
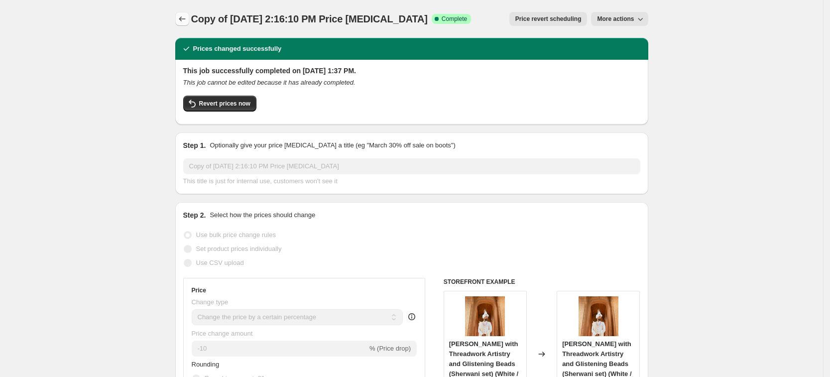
click at [187, 20] on icon "Price change jobs" at bounding box center [182, 19] width 10 height 10
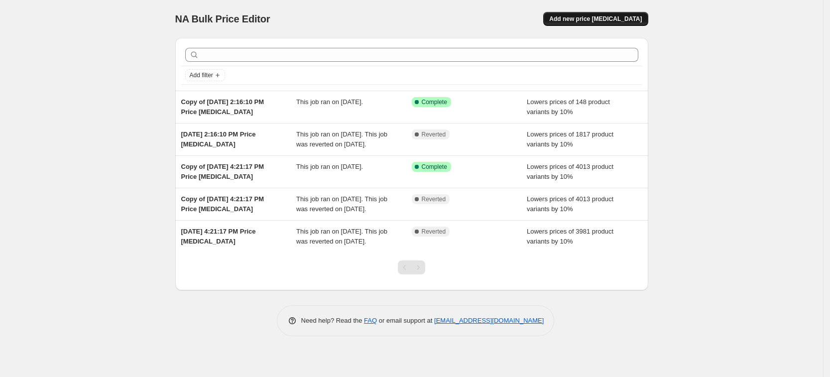
click at [583, 20] on span "Add new price [MEDICAL_DATA]" at bounding box center [595, 19] width 93 height 8
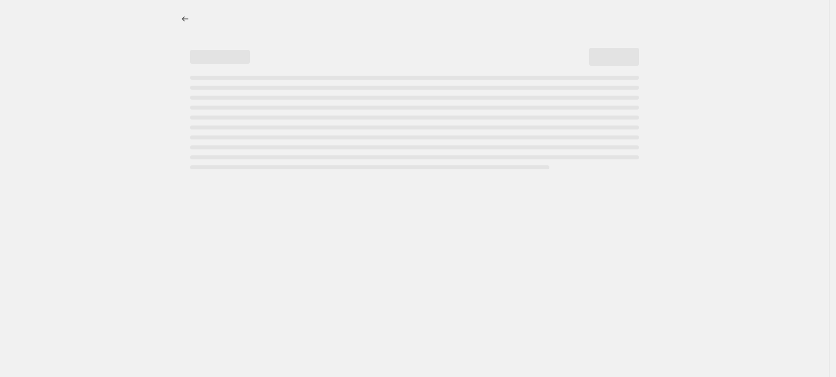
select select "percentage"
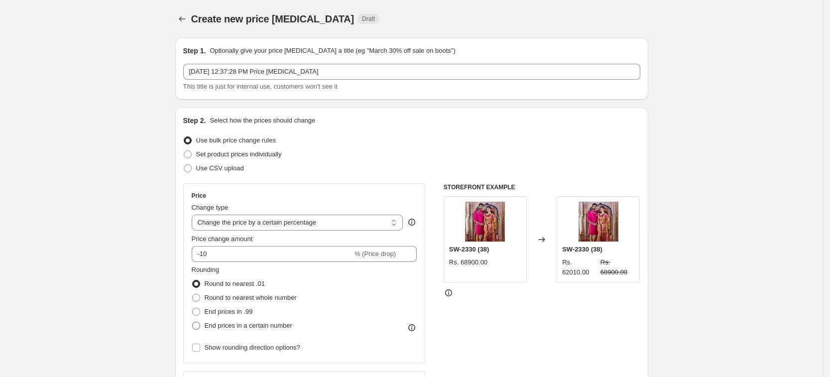
click at [199, 325] on span at bounding box center [196, 326] width 8 height 8
click at [193, 322] on input "End prices in a certain number" at bounding box center [192, 322] width 0 height 0
radio input "true"
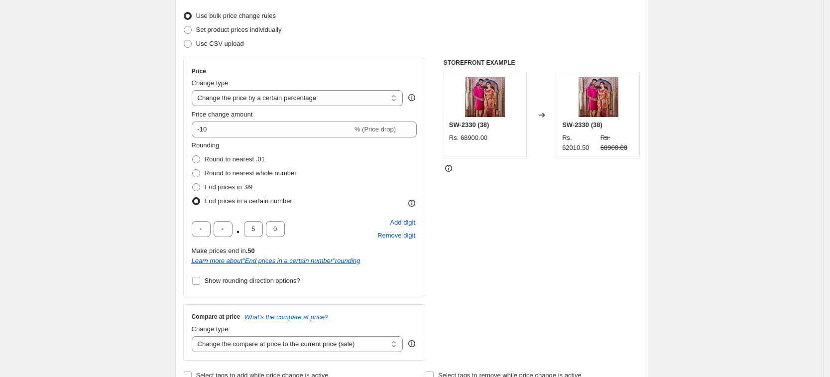
scroll to position [187, 0]
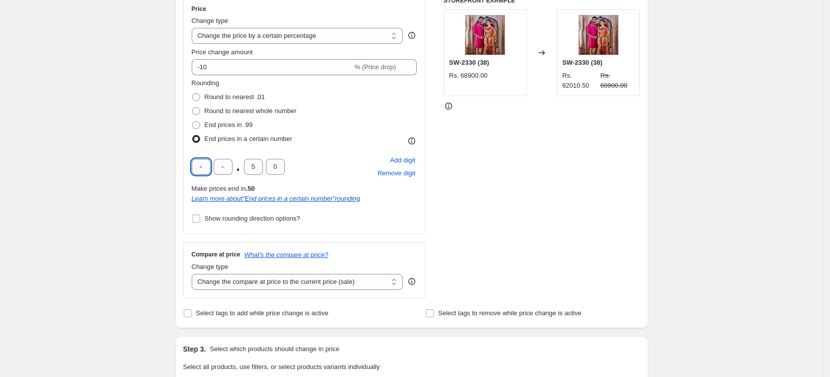
click at [203, 168] on input "text" at bounding box center [201, 167] width 19 height 16
type input "9"
type input "5"
type input "0"
click at [471, 161] on div "STOREFRONT EXAMPLE SW-2330 (38) Rs. 68900.00 Changed to SW-2330 (38) Rs. 61995.…" at bounding box center [541, 148] width 197 height 302
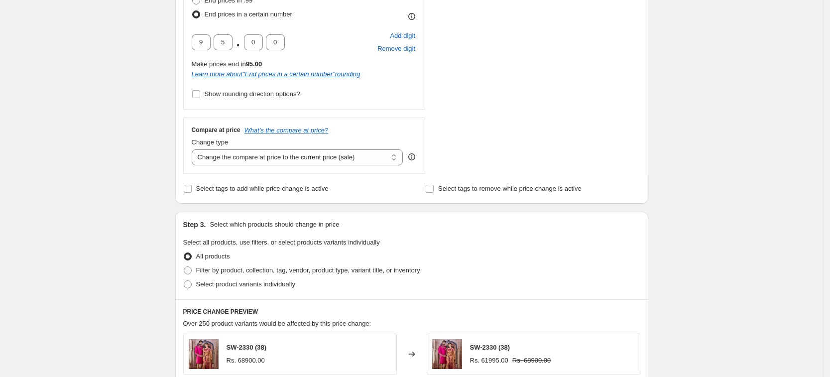
scroll to position [373, 0]
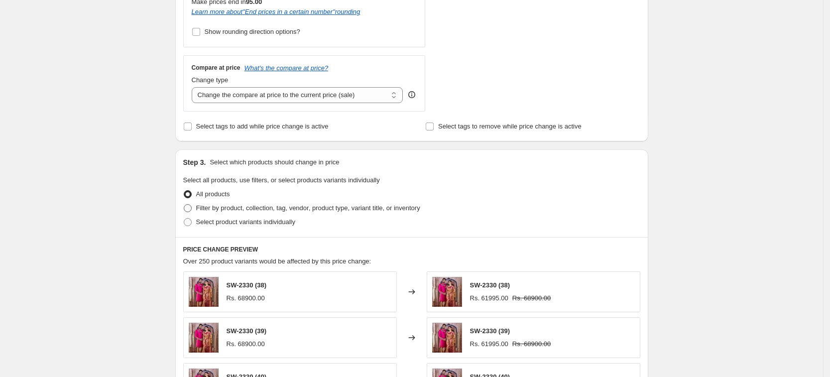
click at [189, 209] on span at bounding box center [188, 208] width 8 height 8
click at [184, 205] on input "Filter by product, collection, tag, vendor, product type, variant title, or inv…" at bounding box center [184, 204] width 0 height 0
radio input "true"
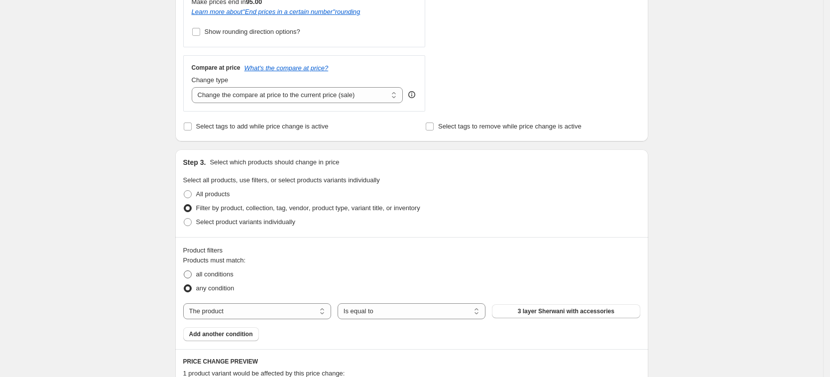
click at [188, 274] on span at bounding box center [188, 274] width 8 height 8
click at [184, 271] on input "all conditions" at bounding box center [184, 270] width 0 height 0
radio input "true"
click at [295, 316] on select "The product The product's collection The product's tag The product's vendor The…" at bounding box center [257, 311] width 148 height 16
select select "product_type"
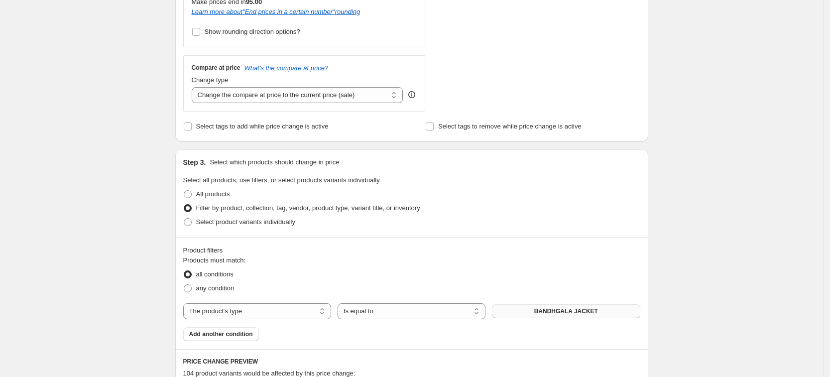
click at [610, 312] on button "BANDHGALA JACKET" at bounding box center [566, 311] width 148 height 14
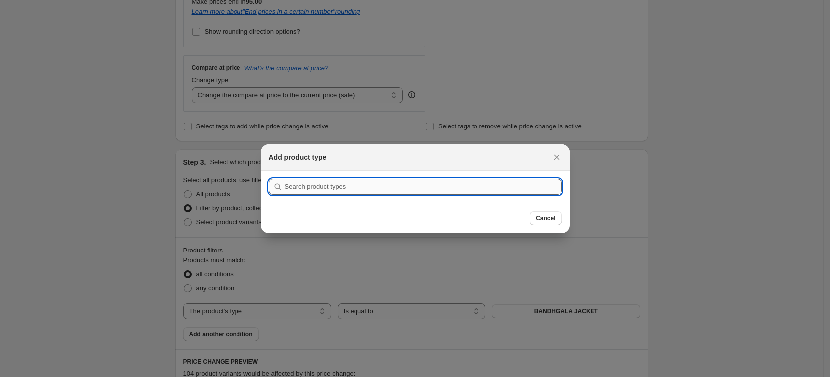
click at [373, 186] on input ":r1r9:" at bounding box center [423, 187] width 277 height 16
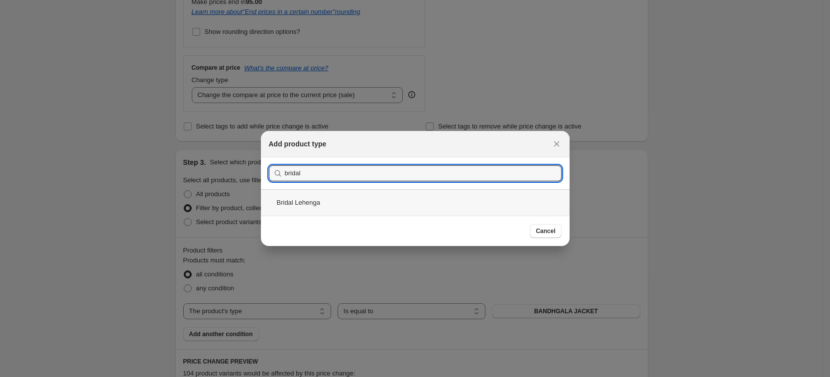
type input "bridal"
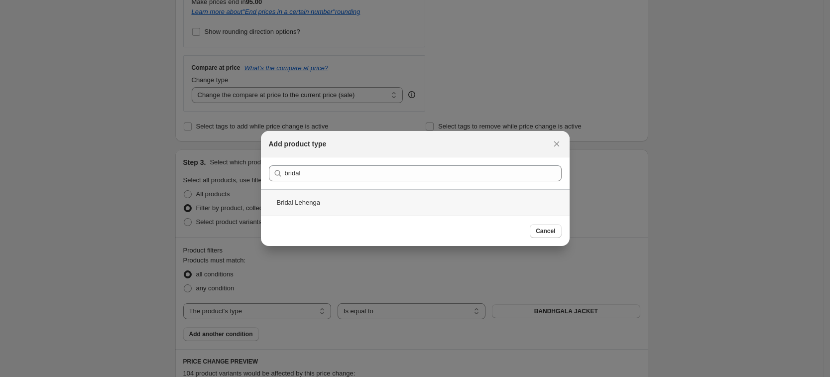
click at [325, 204] on div "Bridal Lehenga" at bounding box center [415, 202] width 309 height 26
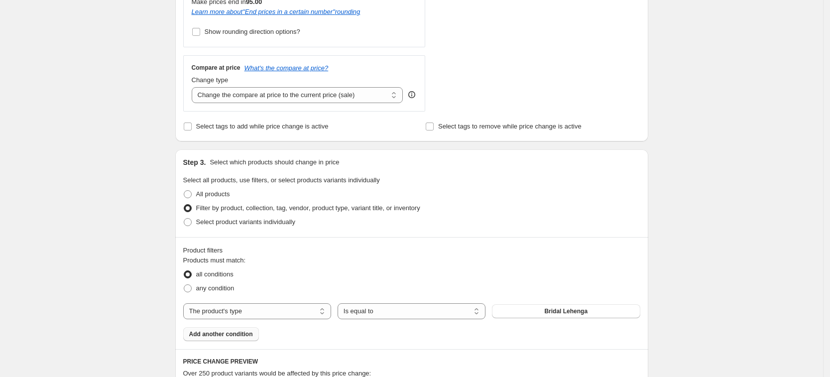
click at [230, 335] on span "Add another condition" at bounding box center [221, 334] width 64 height 8
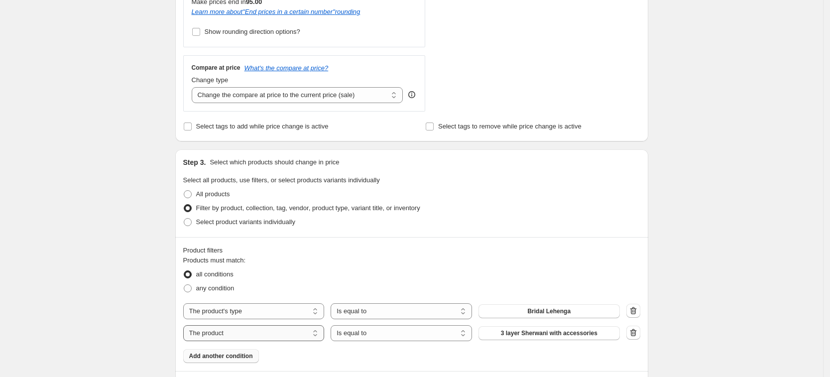
click at [270, 332] on select "The product The product's collection The product's tag The product's vendor The…" at bounding box center [253, 333] width 141 height 16
click at [387, 262] on fieldset "Products must match: all conditions any condition" at bounding box center [411, 275] width 457 height 40
click at [249, 338] on select "The product The product's collection The product's tag The product's vendor The…" at bounding box center [253, 333] width 141 height 16
select select "product_type"
click at [545, 334] on span "BANDHGALA JACKET" at bounding box center [549, 333] width 64 height 8
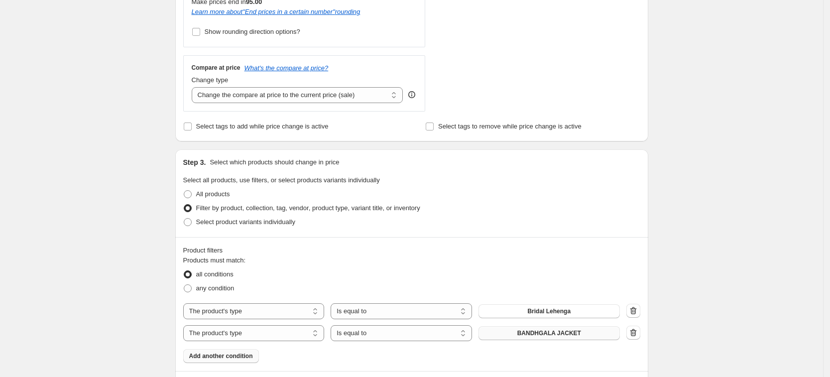
scroll to position [0, 0]
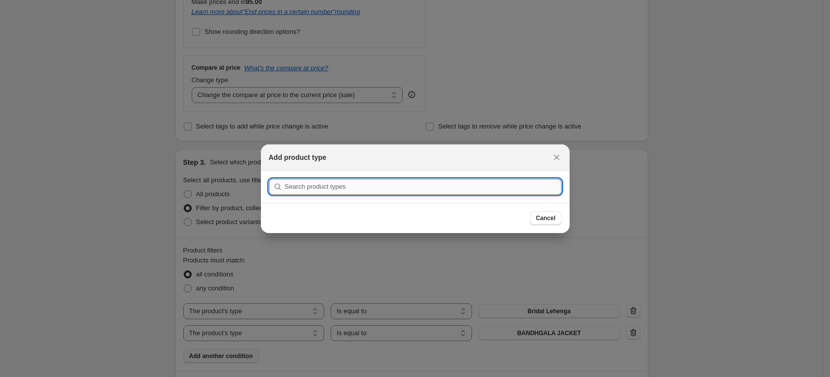
click at [380, 185] on input ":r1rf:" at bounding box center [423, 187] width 277 height 16
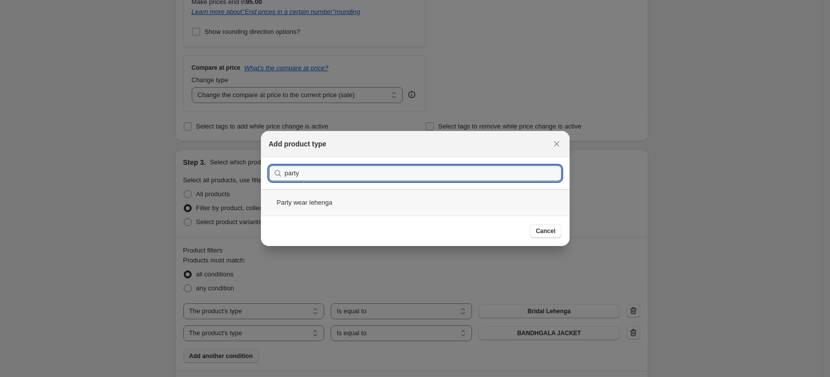
type input "party"
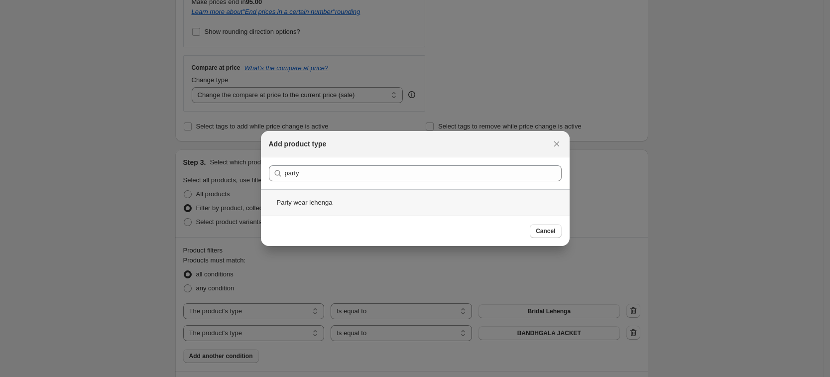
click at [371, 203] on div "Party wear lehenga" at bounding box center [415, 202] width 309 height 26
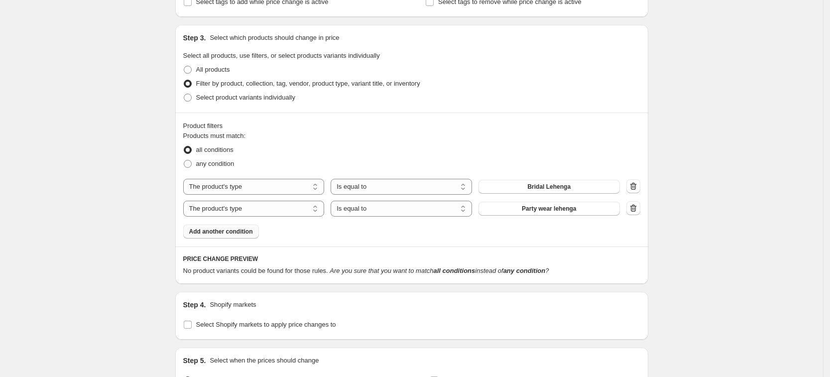
scroll to position [560, 0]
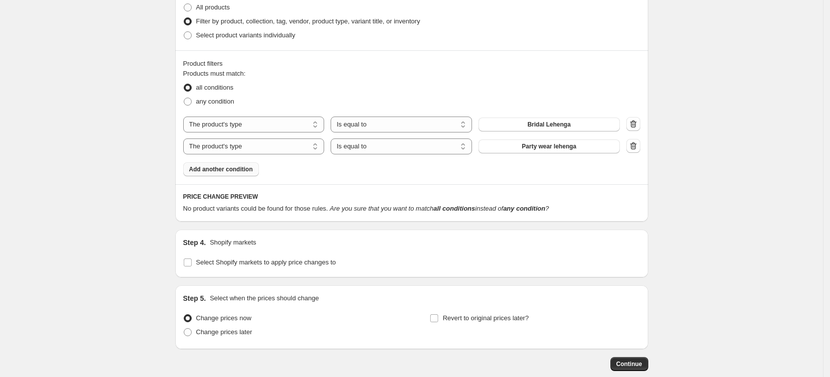
click at [219, 173] on button "Add another condition" at bounding box center [221, 169] width 76 height 14
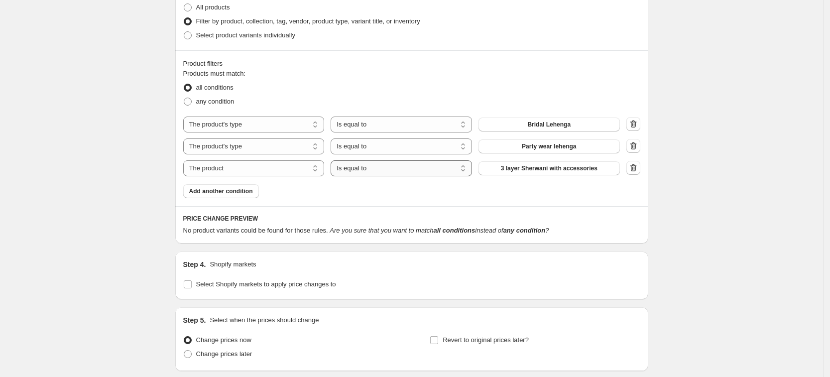
click at [436, 167] on select "Is equal to Is not equal to" at bounding box center [400, 168] width 141 height 16
select select "not_equal"
click at [560, 168] on span "3 layer Sherwani with accessories" at bounding box center [549, 168] width 97 height 8
click at [291, 167] on select "The product The product's collection The product's tag The product's vendor The…" at bounding box center [253, 168] width 141 height 16
select select "tag"
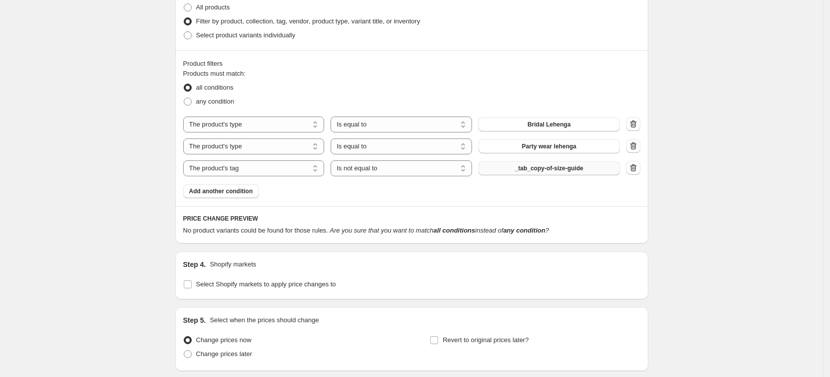
click at [593, 167] on button "_tab_copy-of-size-guide" at bounding box center [548, 168] width 141 height 14
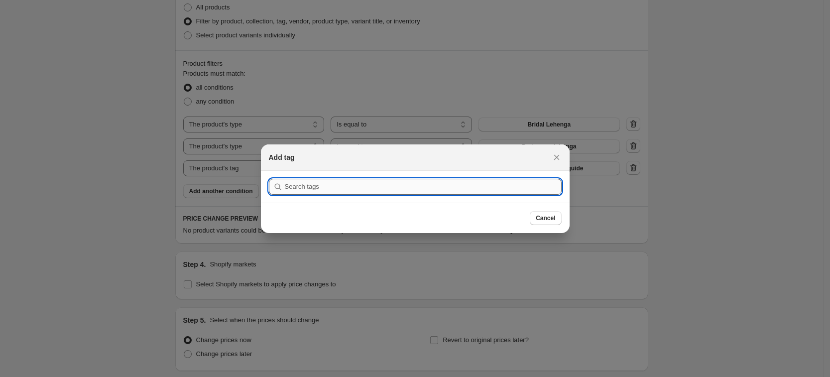
click at [320, 188] on input ":r1rl:" at bounding box center [423, 187] width 277 height 16
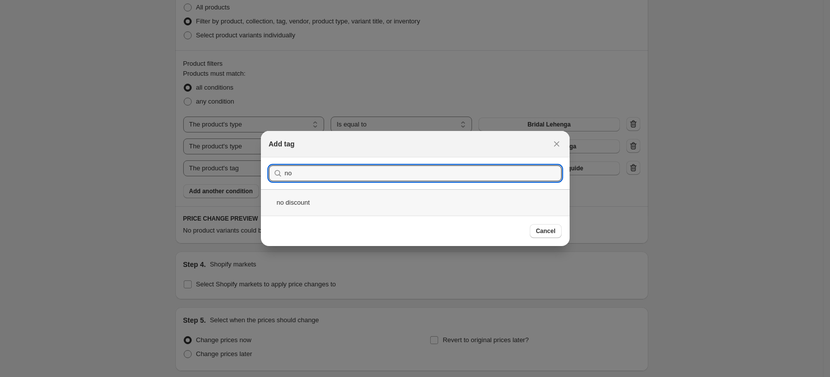
type input "no"
click at [314, 207] on div "no discount" at bounding box center [415, 202] width 309 height 26
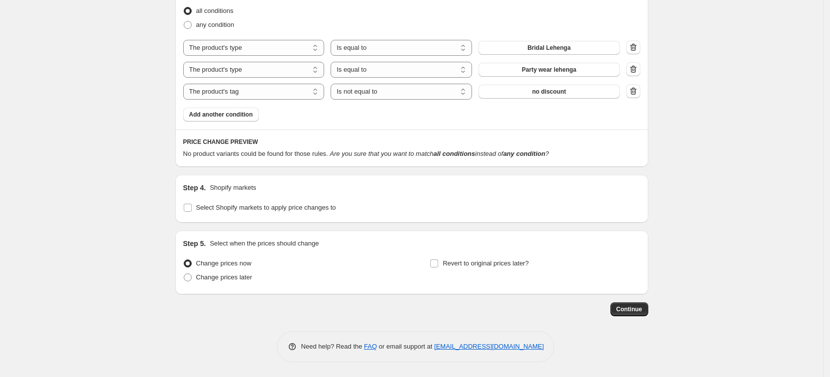
scroll to position [513, 0]
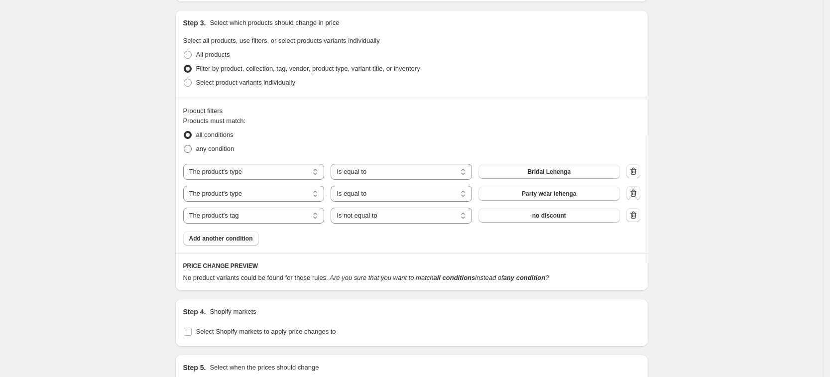
click at [190, 146] on span at bounding box center [188, 149] width 8 height 8
click at [184, 145] on input "any condition" at bounding box center [184, 145] width 0 height 0
radio input "true"
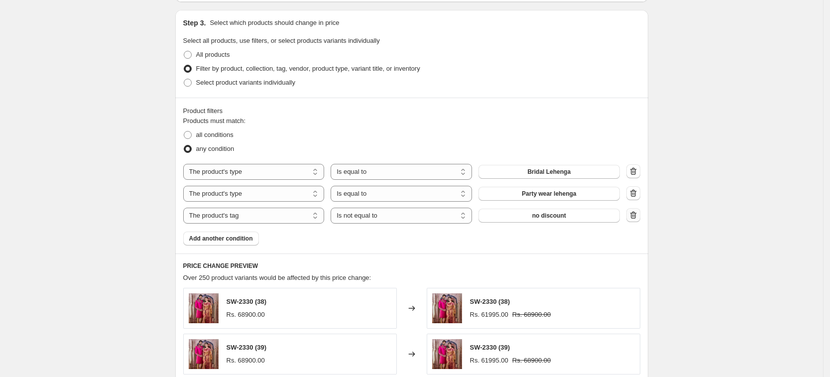
click at [636, 215] on icon "button" at bounding box center [633, 214] width 6 height 7
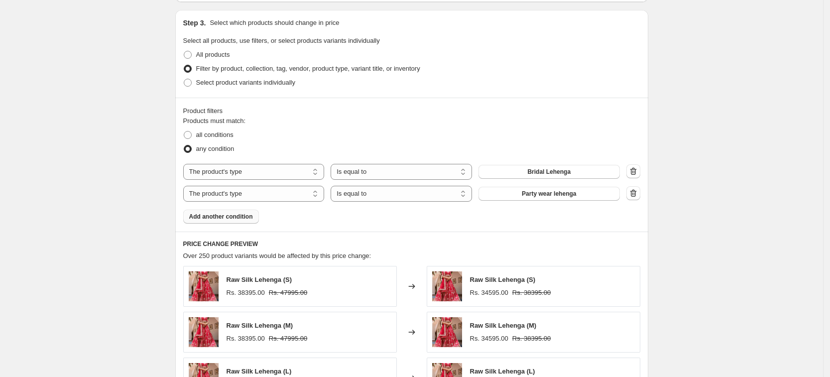
click at [239, 215] on span "Add another condition" at bounding box center [221, 217] width 64 height 8
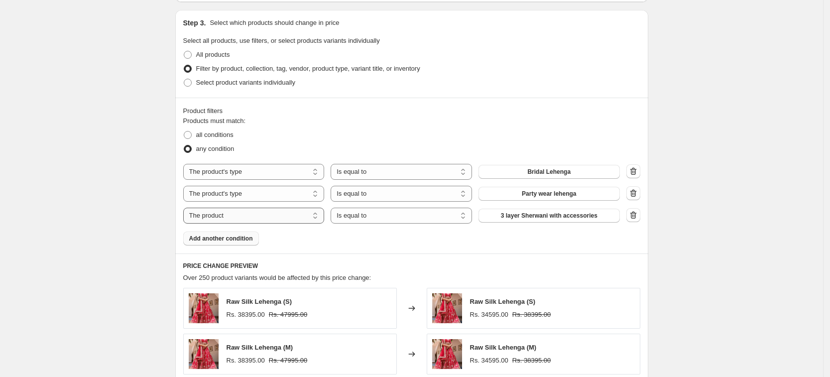
click at [318, 217] on select "The product The product's collection The product's tag The product's vendor The…" at bounding box center [253, 216] width 141 height 16
select select "tag"
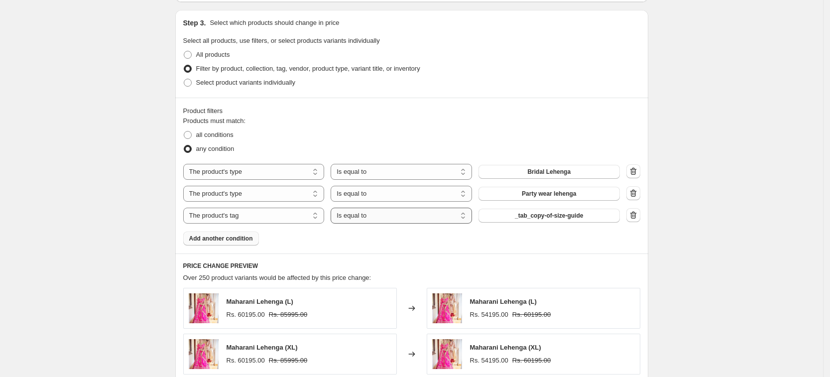
click at [469, 220] on select "Is equal to Is not equal to" at bounding box center [400, 216] width 141 height 16
select select "not_equal"
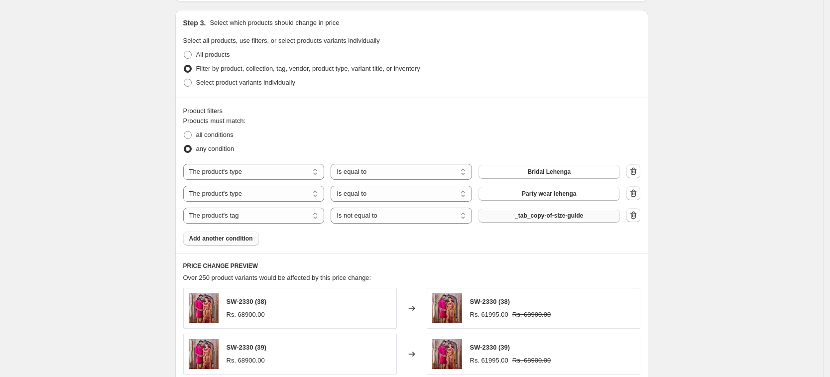
click at [540, 218] on span "_tab_copy-of-size-guide" at bounding box center [549, 216] width 68 height 8
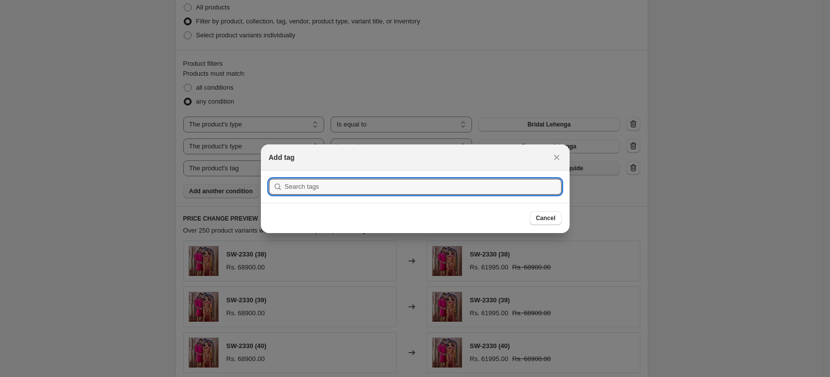
scroll to position [0, 0]
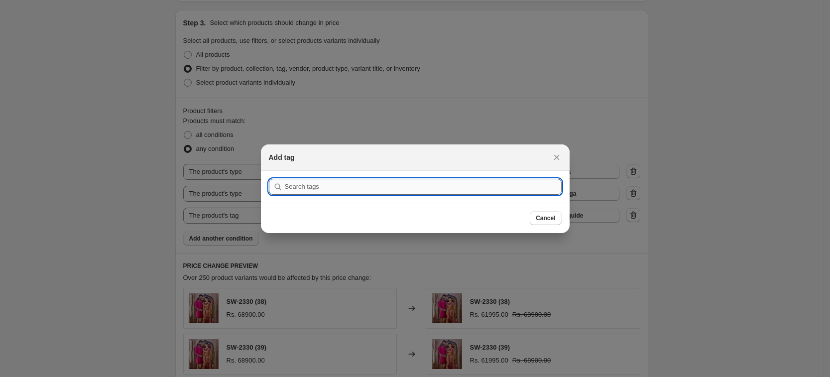
click at [360, 182] on input ":r1rr:" at bounding box center [423, 187] width 277 height 16
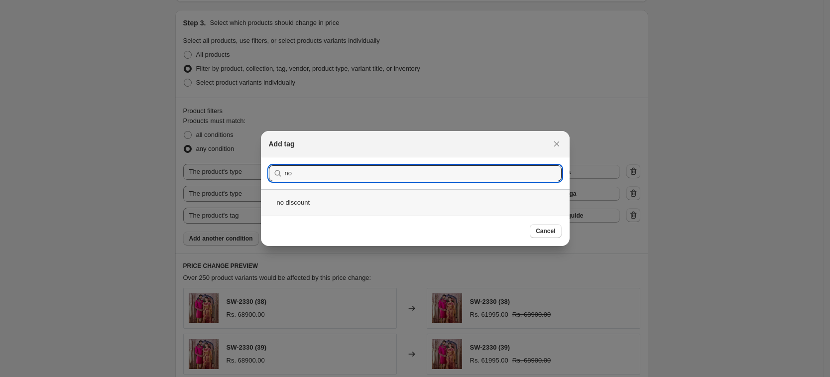
type input "no"
click at [316, 197] on div "no discount" at bounding box center [415, 202] width 309 height 26
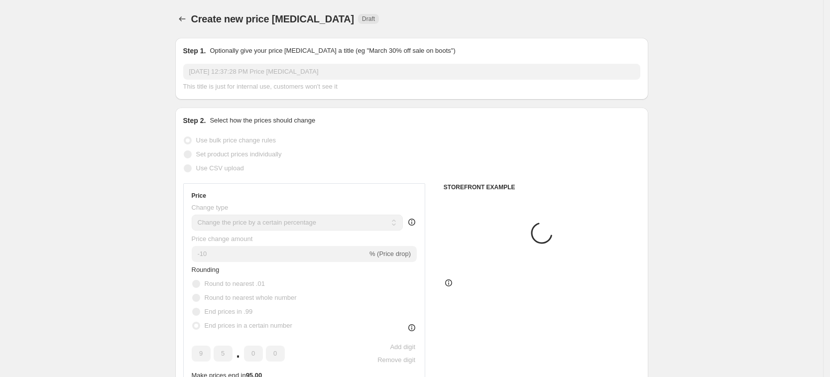
scroll to position [513, 0]
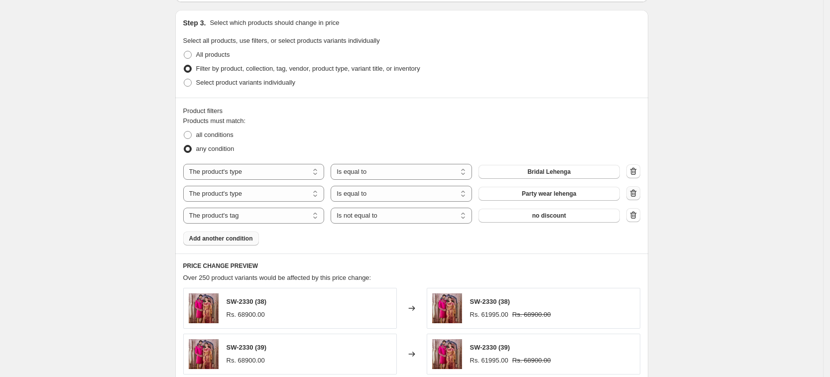
click at [638, 190] on icon "button" at bounding box center [633, 193] width 10 height 10
select select "tag"
select select "not_equal"
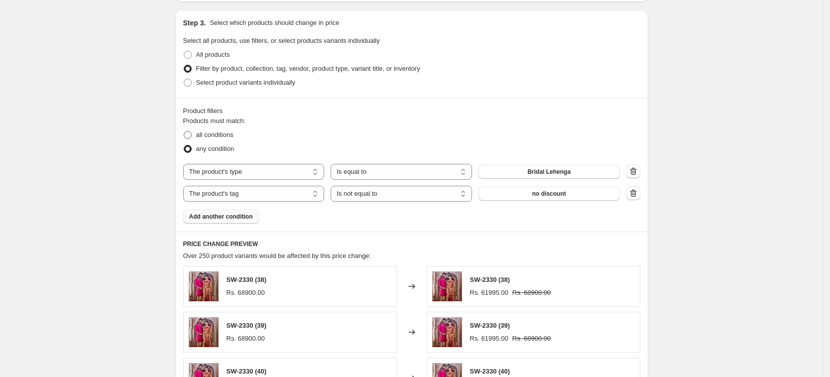
click at [192, 134] on span at bounding box center [188, 135] width 8 height 8
click at [184, 131] on input "all conditions" at bounding box center [184, 131] width 0 height 0
radio input "true"
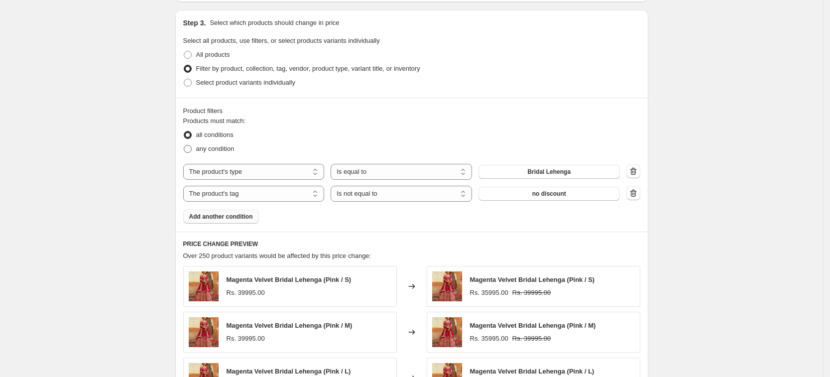
click at [196, 150] on label "any condition" at bounding box center [208, 149] width 51 height 14
click at [184, 145] on input "any condition" at bounding box center [184, 145] width 0 height 0
radio input "true"
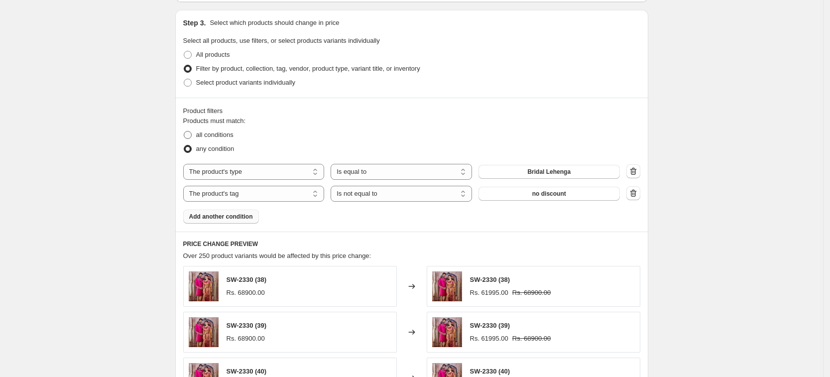
click at [188, 134] on span at bounding box center [188, 135] width 8 height 8
click at [184, 131] on input "all conditions" at bounding box center [184, 131] width 0 height 0
radio input "true"
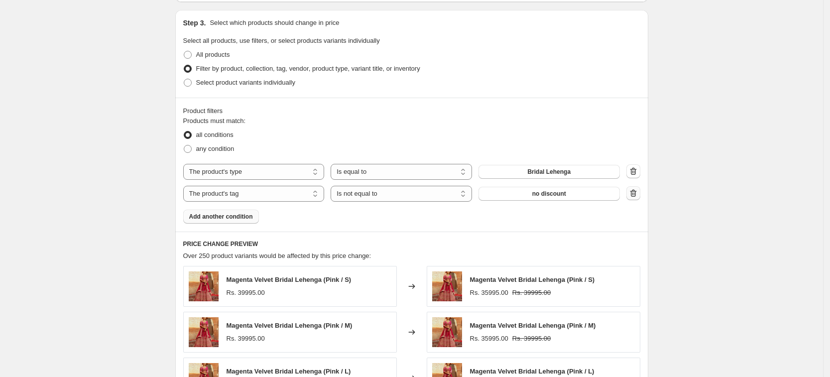
click at [638, 197] on icon "button" at bounding box center [633, 193] width 10 height 10
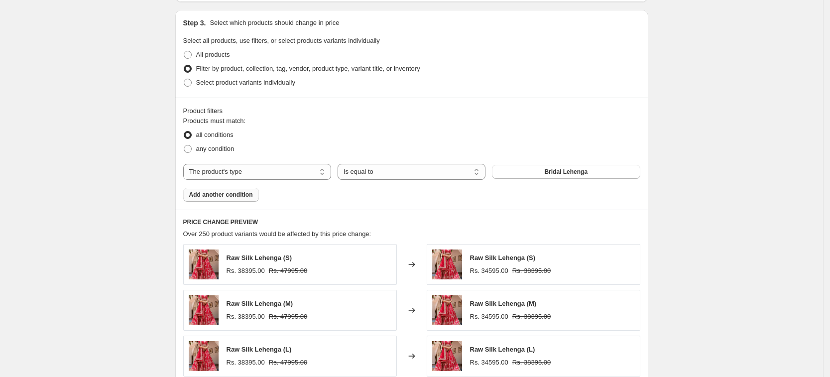
click at [228, 197] on span "Add another condition" at bounding box center [221, 195] width 64 height 8
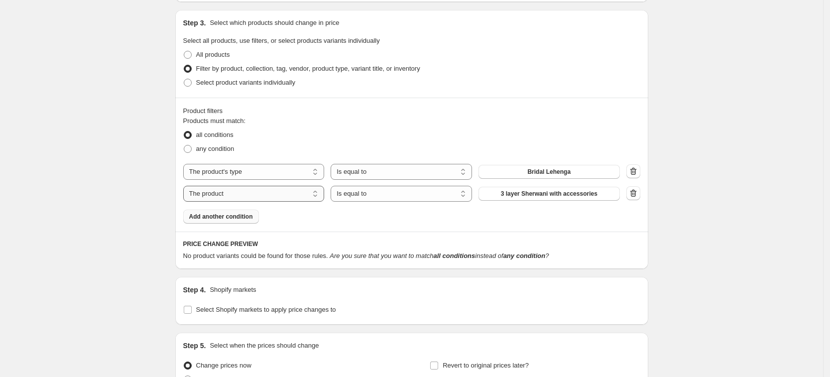
click at [297, 197] on select "The product The product's collection The product's tag The product's vendor The…" at bounding box center [253, 194] width 141 height 16
select select "collection"
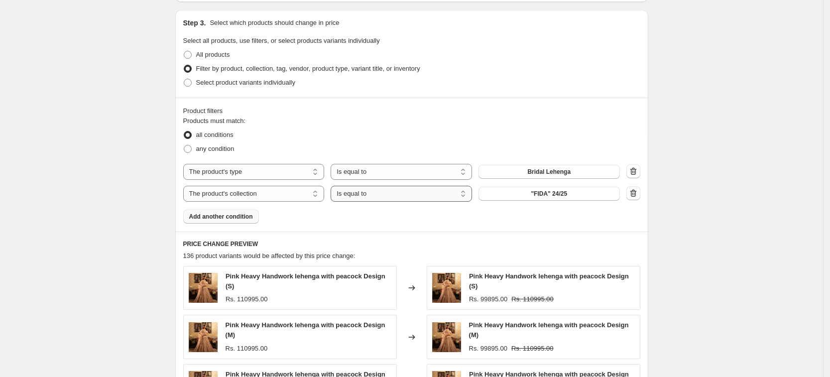
click at [452, 195] on select "Is equal to Is not equal to" at bounding box center [400, 194] width 141 height 16
click at [333, 186] on select "Is equal to Is not equal to" at bounding box center [400, 194] width 141 height 16
click at [565, 194] on span ""FIDA" 24/25" at bounding box center [549, 194] width 36 height 8
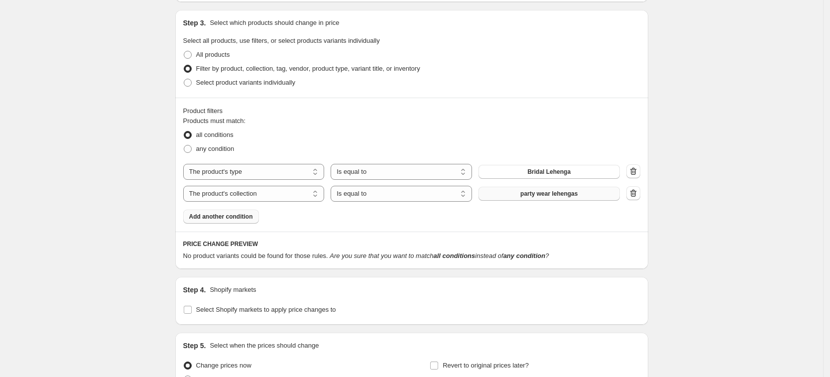
scroll to position [575, 0]
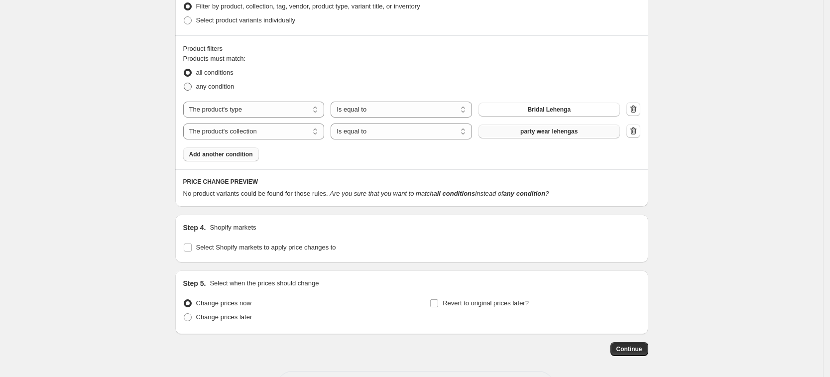
click at [191, 87] on span at bounding box center [188, 87] width 8 height 8
click at [184, 83] on input "any condition" at bounding box center [184, 83] width 0 height 0
radio input "true"
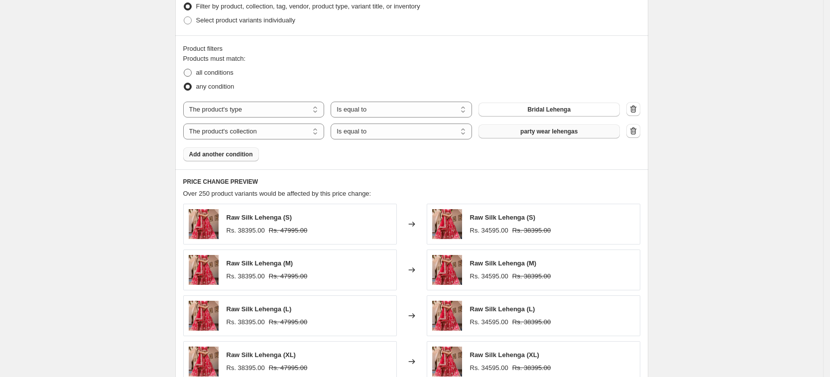
click at [192, 76] on span at bounding box center [188, 73] width 8 height 8
click at [184, 69] on input "all conditions" at bounding box center [184, 69] width 0 height 0
radio input "true"
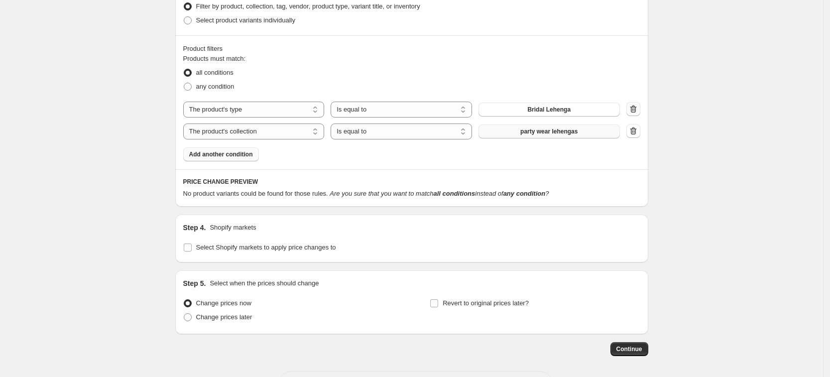
click at [637, 112] on icon "button" at bounding box center [633, 109] width 10 height 10
select select "collection"
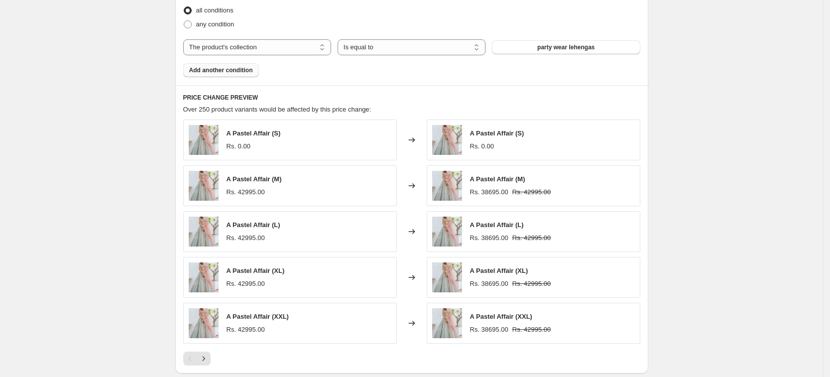
scroll to position [450, 0]
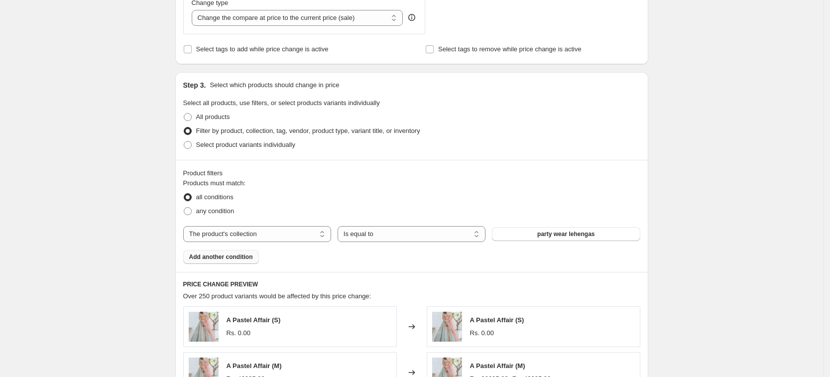
click at [240, 256] on span "Add another condition" at bounding box center [221, 257] width 64 height 8
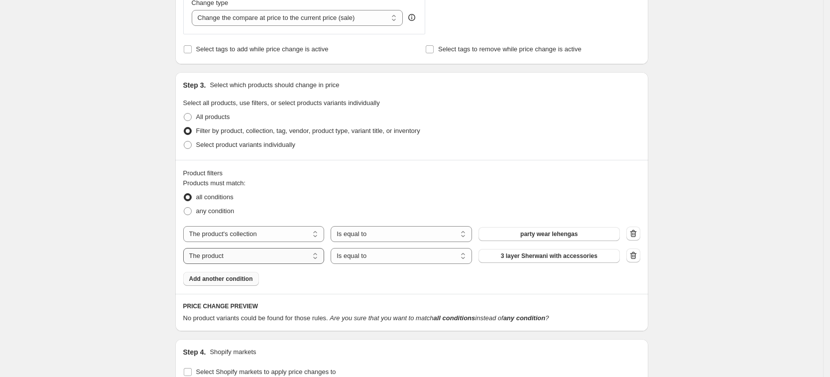
click at [314, 255] on select "The product The product's collection The product's tag The product's vendor The…" at bounding box center [253, 256] width 141 height 16
select select "tag"
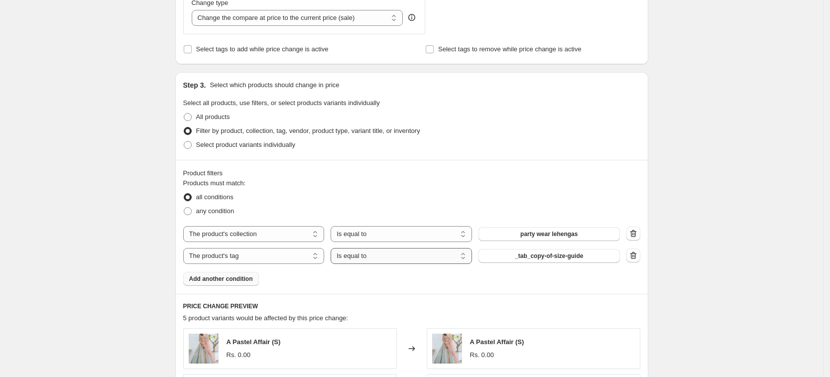
click at [458, 255] on select "Is equal to Is not equal to" at bounding box center [400, 256] width 141 height 16
select select "not_equal"
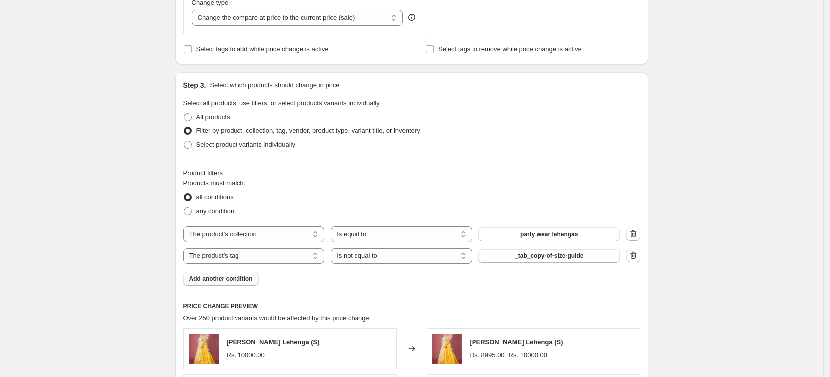
click at [545, 256] on span "_tab_copy-of-size-guide" at bounding box center [549, 256] width 68 height 8
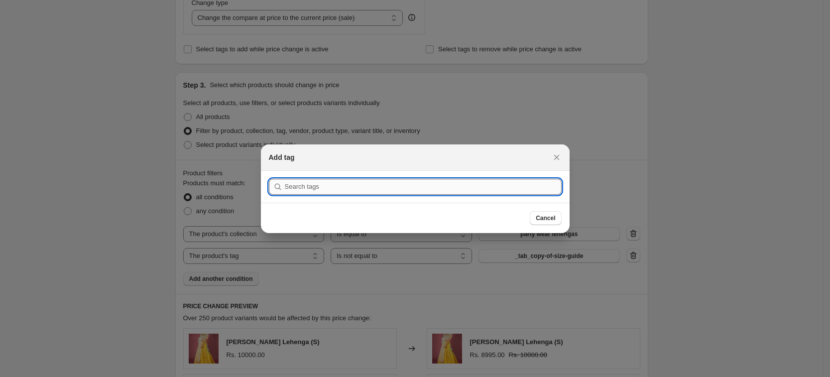
click at [354, 182] on input ":r1s3:" at bounding box center [423, 187] width 277 height 16
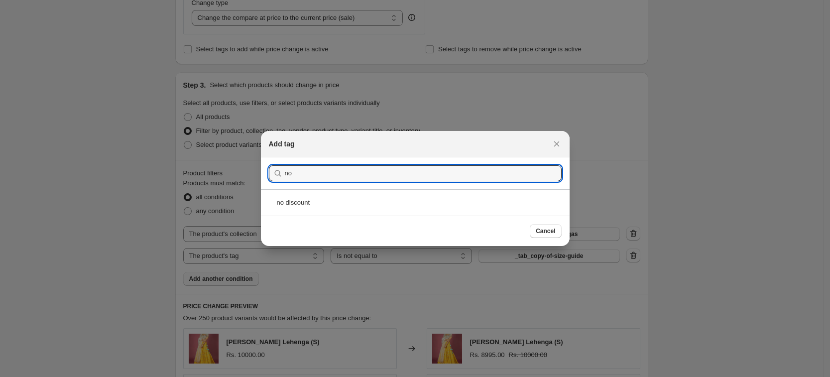
type input "no"
click at [344, 192] on div "no discount" at bounding box center [415, 202] width 309 height 26
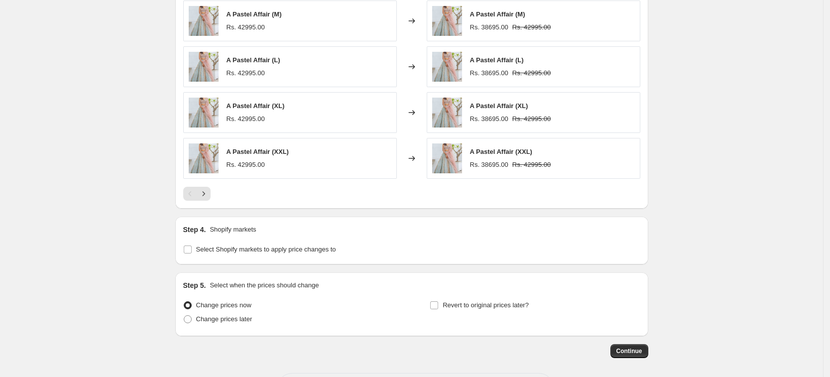
scroll to position [866, 0]
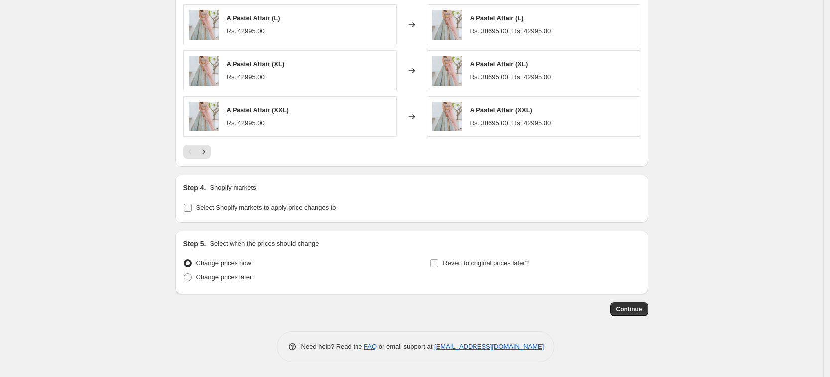
click at [191, 210] on input "Select Shopify markets to apply price changes to" at bounding box center [188, 208] width 8 height 8
checkbox input "true"
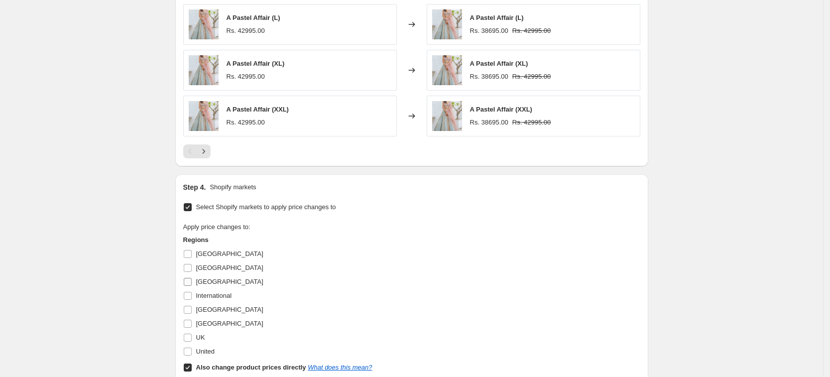
click at [190, 282] on input "[GEOGRAPHIC_DATA]" at bounding box center [188, 282] width 8 height 8
checkbox input "true"
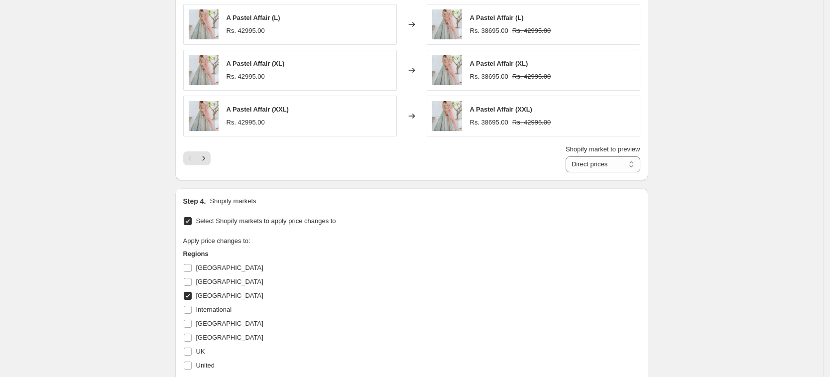
scroll to position [990, 0]
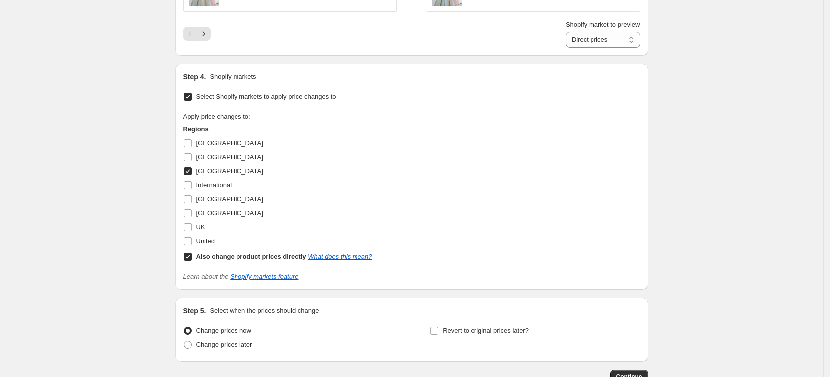
click at [191, 255] on input "Also change product prices directly What does this mean?" at bounding box center [188, 257] width 8 height 8
checkbox input "false"
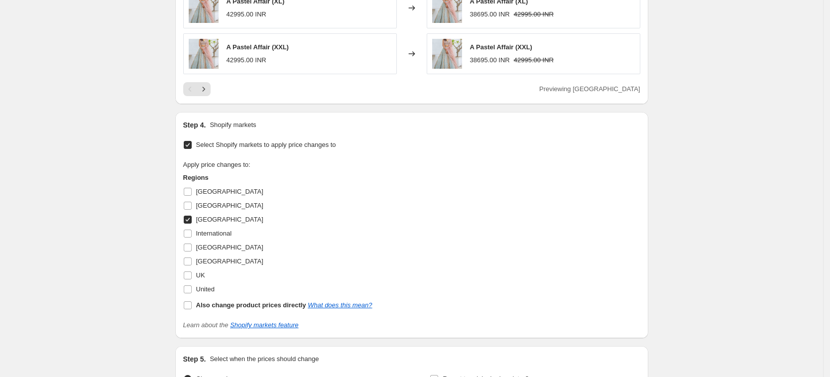
scroll to position [1044, 0]
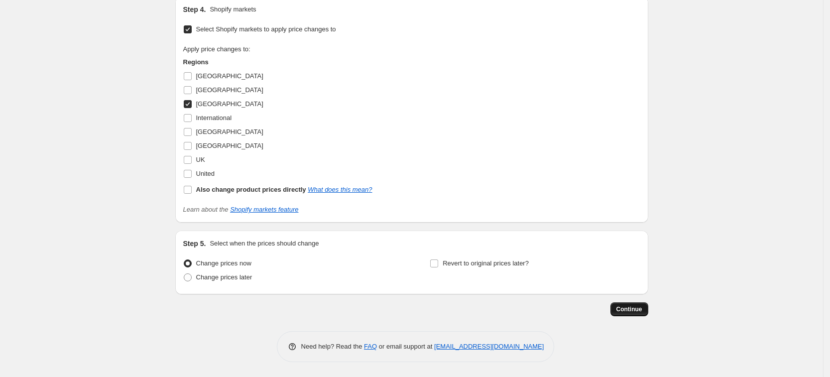
click at [642, 308] on span "Continue" at bounding box center [629, 309] width 26 height 8
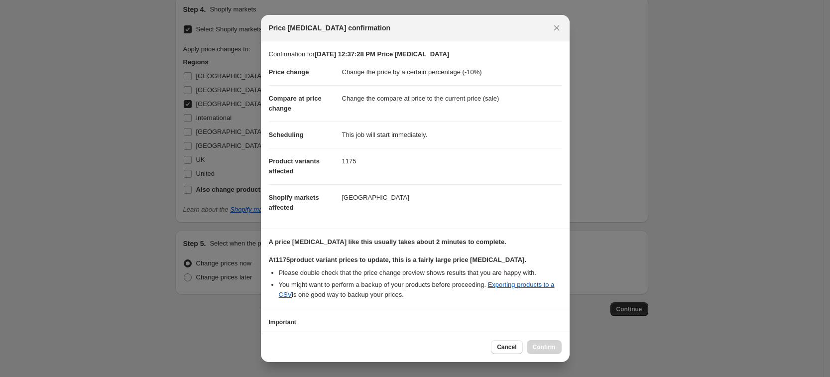
scroll to position [72, 0]
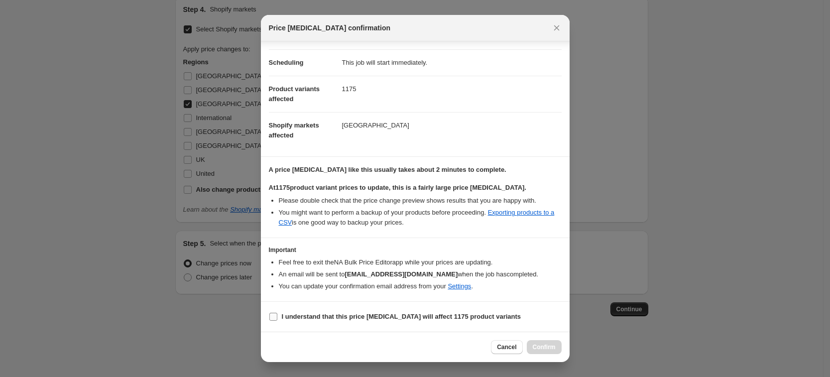
click at [277, 316] on span ":r1qp:" at bounding box center [273, 316] width 9 height 9
click at [277, 316] on input "I understand that this price [MEDICAL_DATA] will affect 1175 product variants" at bounding box center [273, 317] width 8 height 8
checkbox input "true"
click at [545, 343] on span "Confirm" at bounding box center [544, 347] width 23 height 8
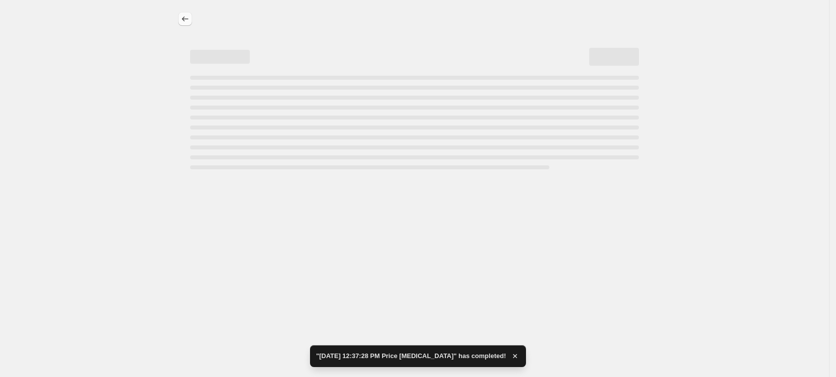
select select "percentage"
select select "collection"
select select "tag"
select select "not_equal"
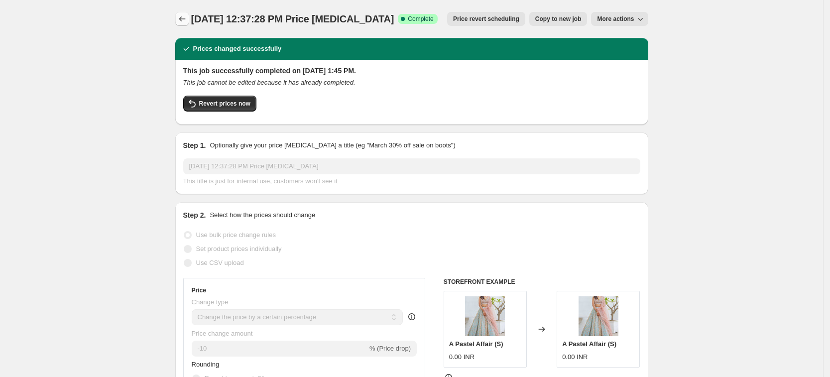
click at [184, 18] on icon "Price change jobs" at bounding box center [182, 19] width 10 height 10
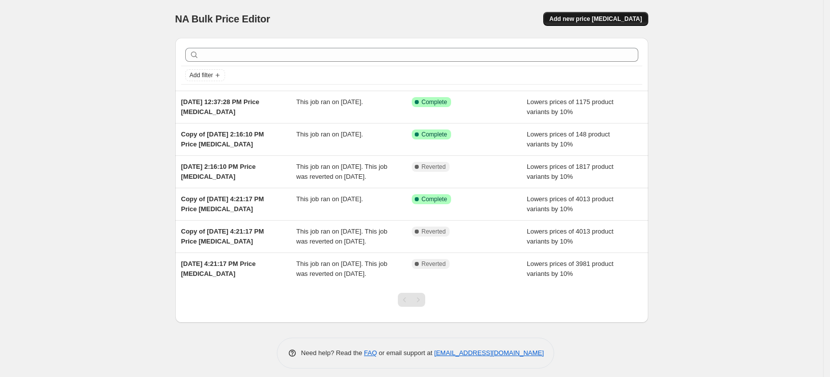
click at [601, 18] on span "Add new price [MEDICAL_DATA]" at bounding box center [595, 19] width 93 height 8
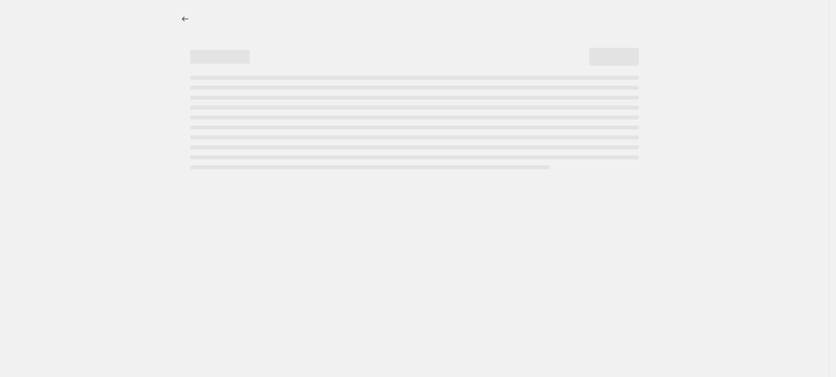
select select "percentage"
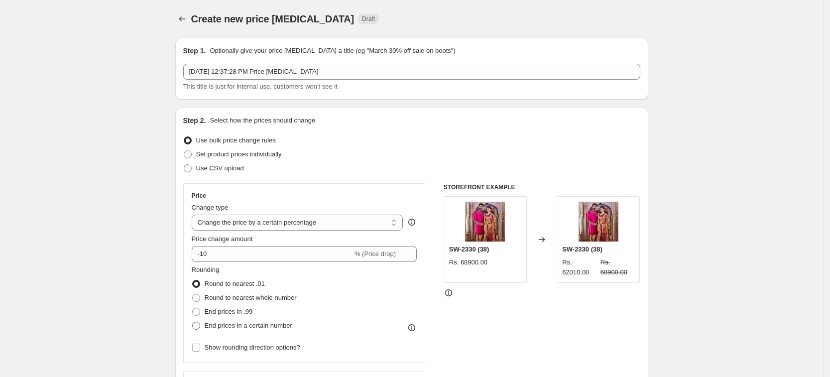
scroll to position [124, 0]
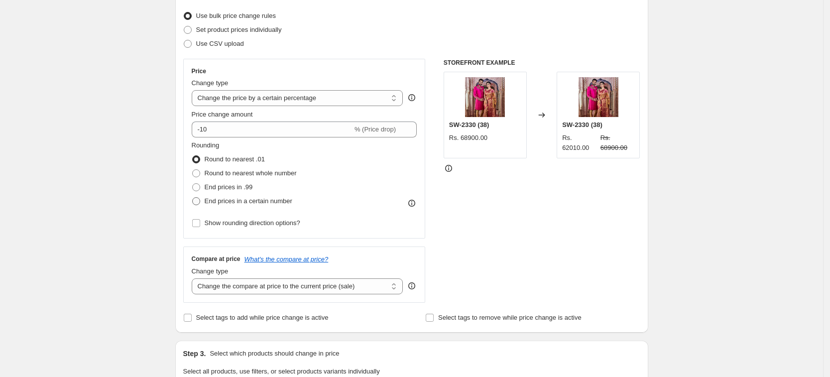
click at [199, 199] on span at bounding box center [196, 201] width 8 height 8
click at [193, 198] on input "End prices in a certain number" at bounding box center [192, 197] width 0 height 0
radio input "true"
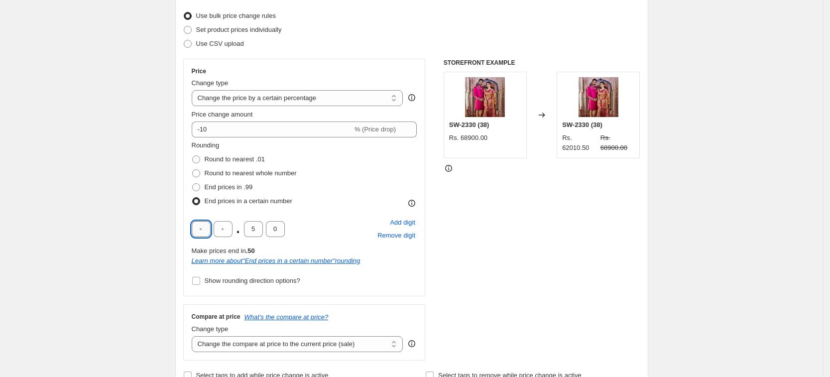
click at [205, 226] on input "text" at bounding box center [201, 229] width 19 height 16
type input "9"
type input "5"
type input "0"
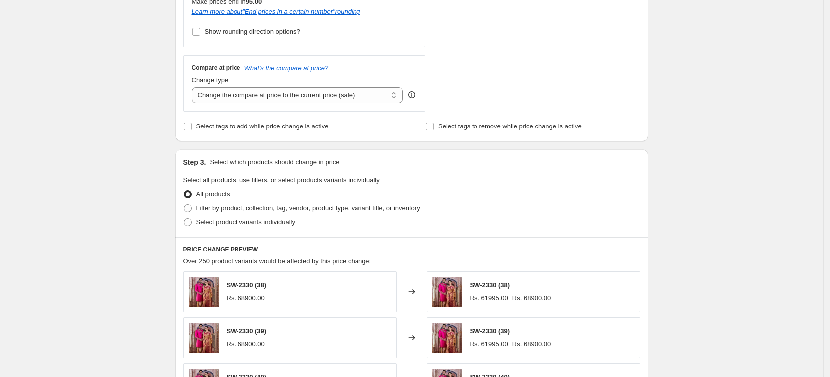
scroll to position [436, 0]
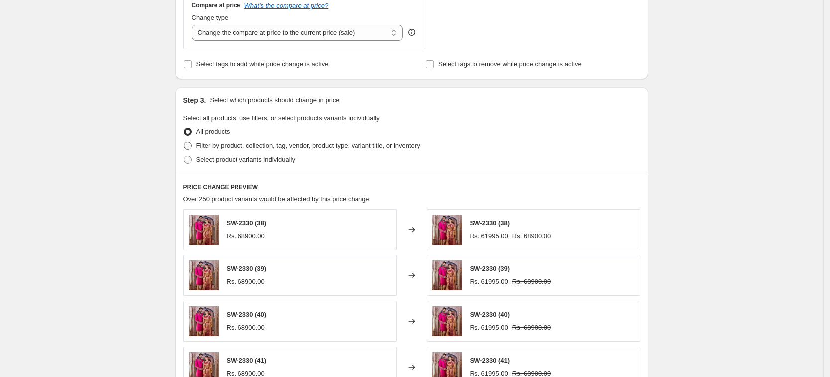
click at [192, 145] on span at bounding box center [188, 146] width 8 height 8
click at [184, 142] on input "Filter by product, collection, tag, vendor, product type, variant title, or inv…" at bounding box center [184, 142] width 0 height 0
radio input "true"
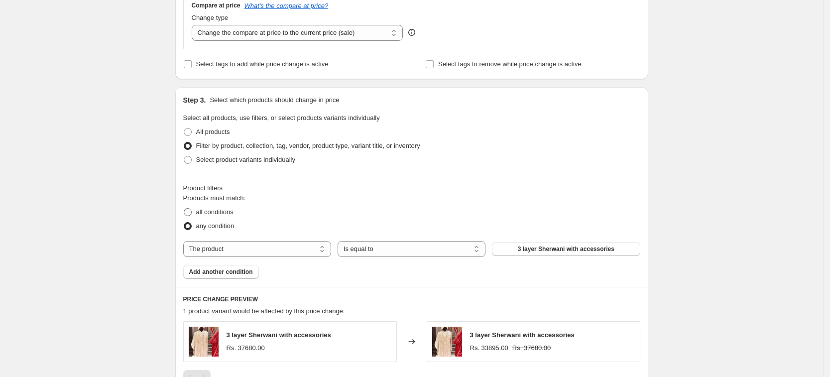
click at [191, 212] on span at bounding box center [188, 212] width 8 height 8
click at [184, 209] on input "all conditions" at bounding box center [184, 208] width 0 height 0
radio input "true"
click at [304, 249] on select "The product The product's collection The product's tag The product's vendor The…" at bounding box center [257, 249] width 148 height 16
select select "collection"
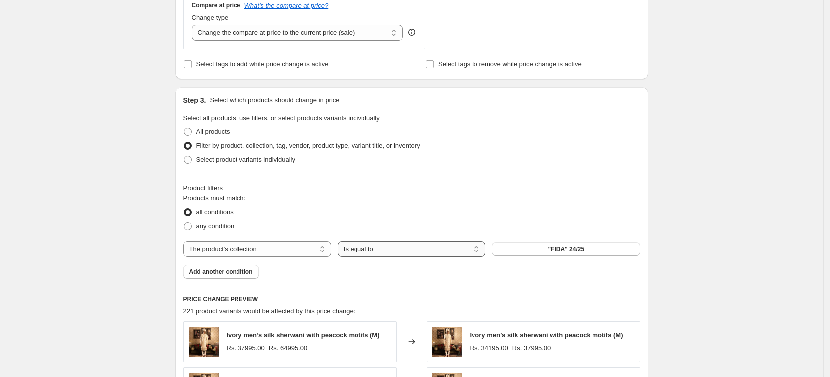
click at [475, 250] on select "Is equal to Is not equal to" at bounding box center [411, 249] width 148 height 16
click at [192, 227] on span at bounding box center [188, 226] width 8 height 8
click at [184, 222] on input "any condition" at bounding box center [184, 222] width 0 height 0
radio input "true"
click at [309, 249] on select "The product The product's collection The product's tag The product's vendor The…" at bounding box center [257, 249] width 148 height 16
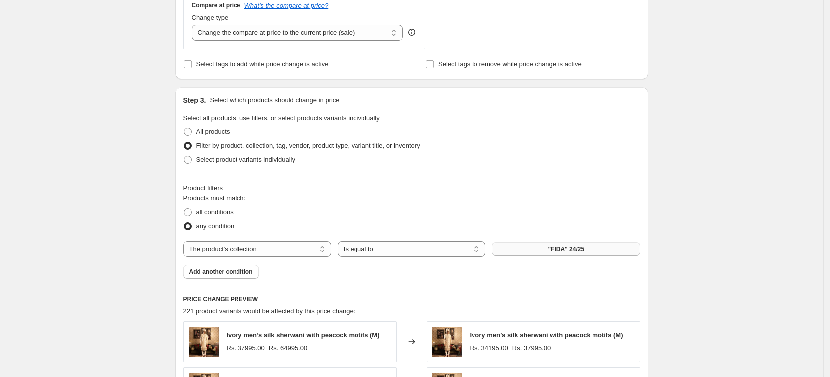
click at [598, 249] on button ""FIDA" 24/25" at bounding box center [566, 249] width 148 height 14
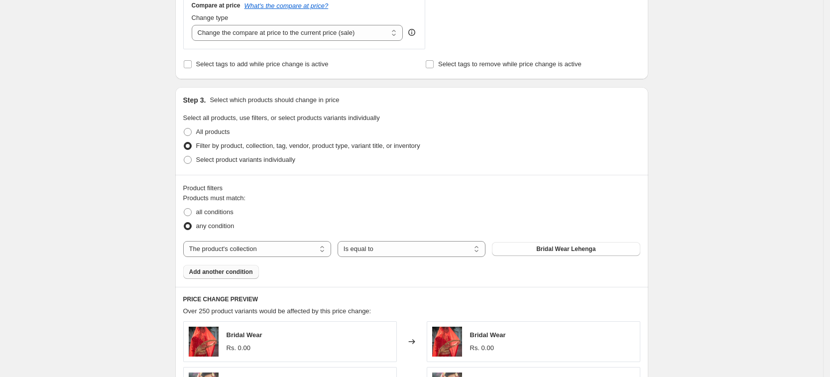
click at [226, 272] on span "Add another condition" at bounding box center [221, 272] width 64 height 8
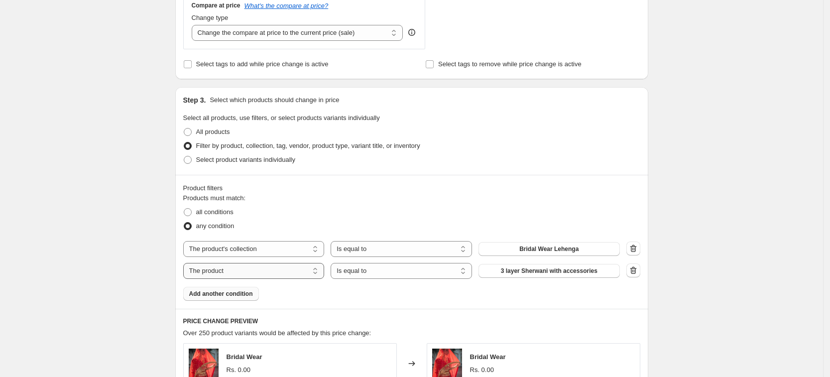
click at [309, 267] on select "The product The product's collection The product's tag The product's vendor The…" at bounding box center [253, 271] width 141 height 16
select select "collection"
click at [595, 272] on button ""FIDA" 24/25" at bounding box center [548, 271] width 141 height 14
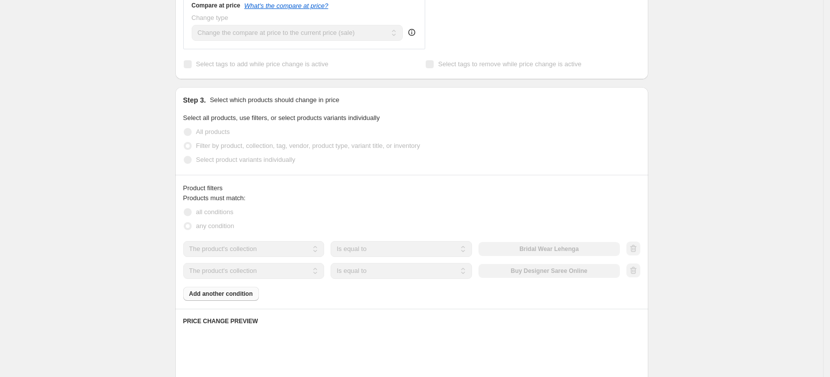
scroll to position [498, 0]
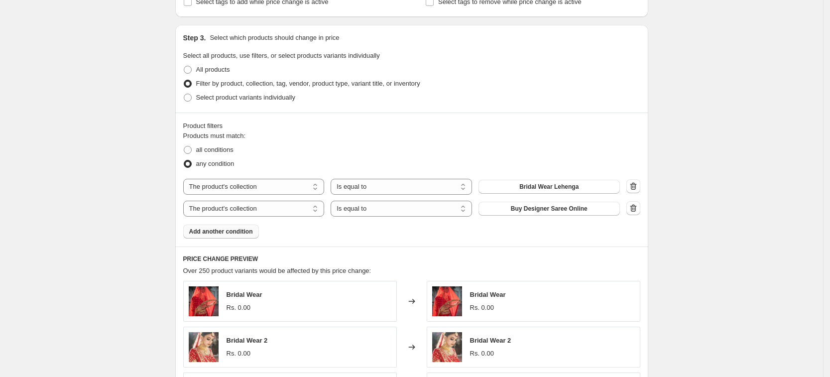
click at [228, 232] on span "Add another condition" at bounding box center [221, 231] width 64 height 8
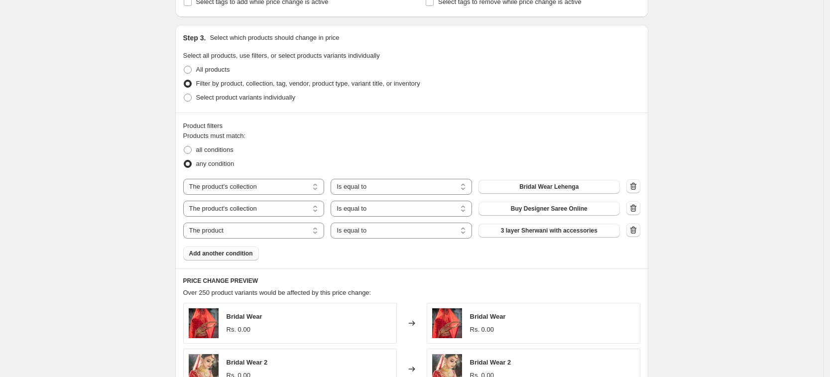
click at [636, 229] on icon "button" at bounding box center [633, 229] width 6 height 7
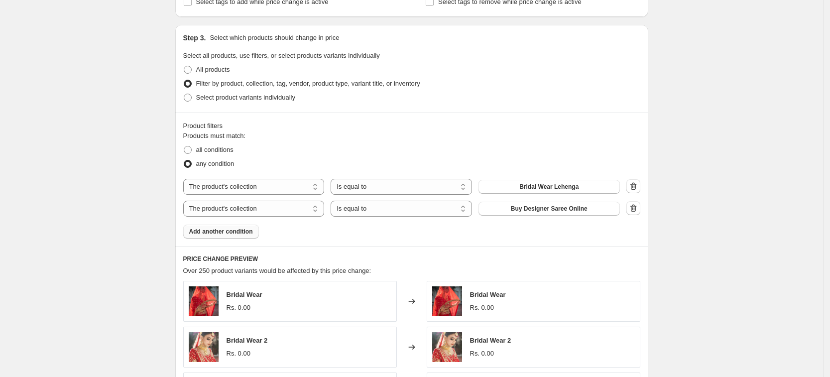
click at [229, 230] on span "Add another condition" at bounding box center [221, 231] width 64 height 8
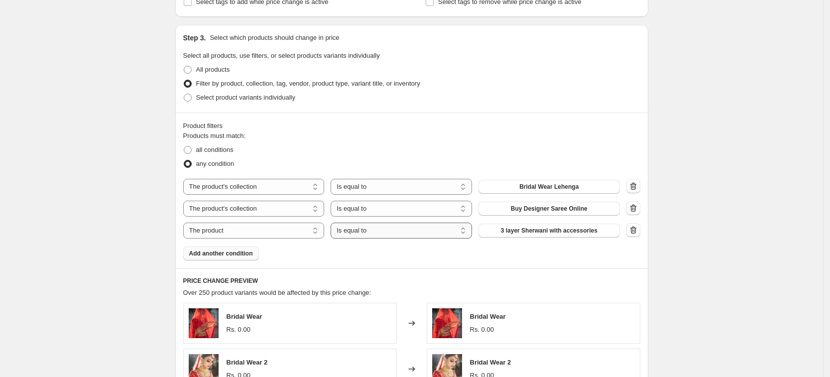
click at [467, 229] on select "Is equal to Is not equal to" at bounding box center [400, 230] width 141 height 16
select select "not_equal"
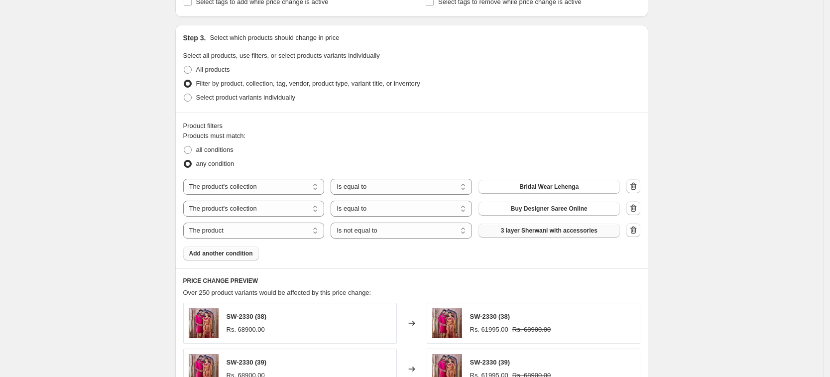
click at [577, 229] on span "3 layer Sherwani with accessories" at bounding box center [549, 230] width 97 height 8
click at [302, 235] on select "The product The product's collection The product's tag The product's vendor The…" at bounding box center [253, 230] width 141 height 16
select select "tag"
click at [546, 231] on span "_tab_copy-of-size-guide" at bounding box center [549, 230] width 68 height 8
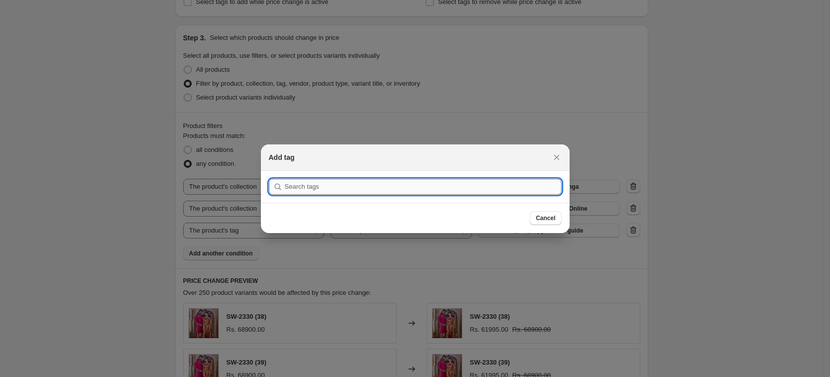
click at [398, 184] on input ":r21k:" at bounding box center [423, 187] width 277 height 16
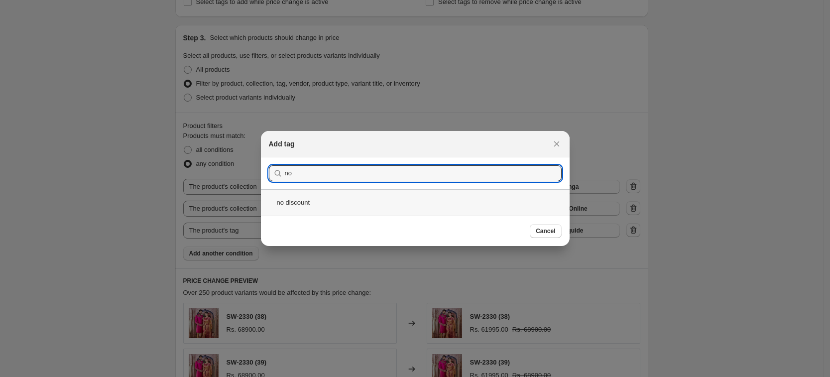
type input "no"
click at [305, 198] on div "no discount" at bounding box center [415, 202] width 309 height 26
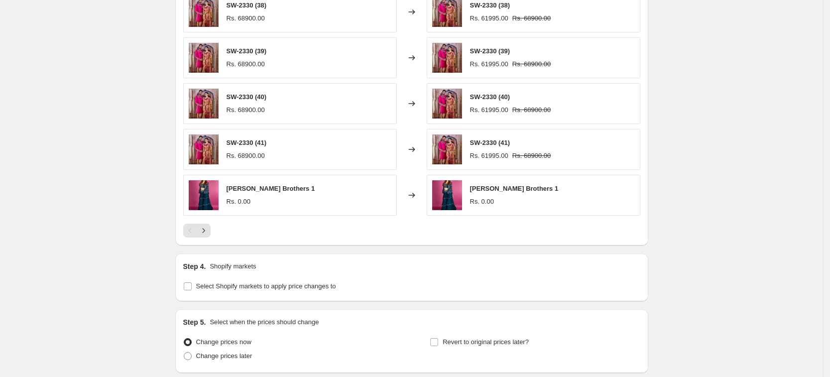
scroll to position [888, 0]
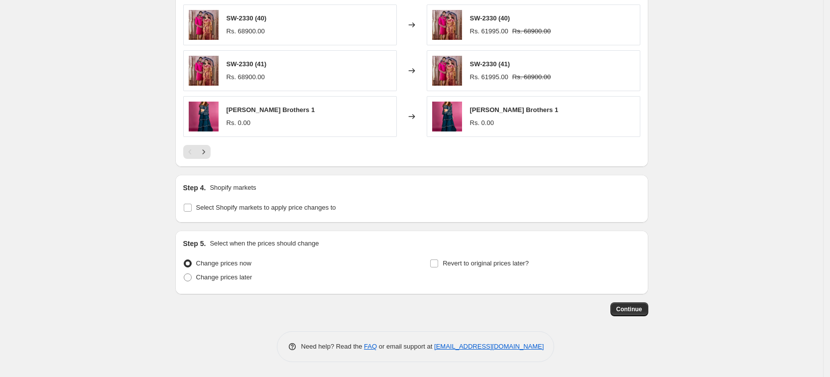
click at [182, 206] on div "Step 4. Shopify markets Select Shopify markets to apply price changes to" at bounding box center [411, 199] width 473 height 48
click at [188, 207] on input "Select Shopify markets to apply price changes to" at bounding box center [188, 208] width 8 height 8
checkbox input "true"
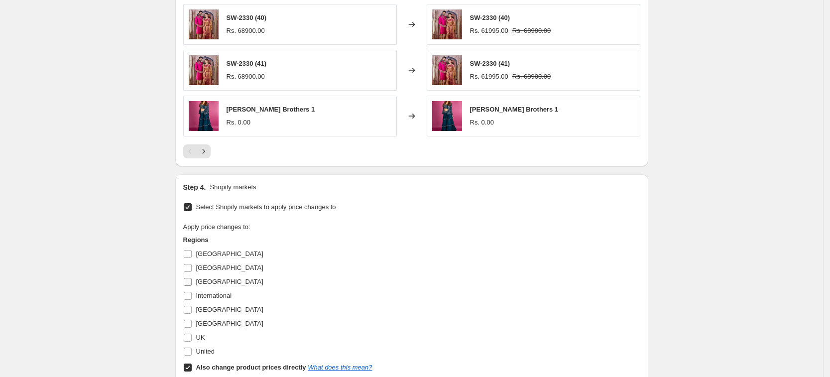
click at [192, 280] on input "[GEOGRAPHIC_DATA]" at bounding box center [188, 282] width 8 height 8
checkbox input "true"
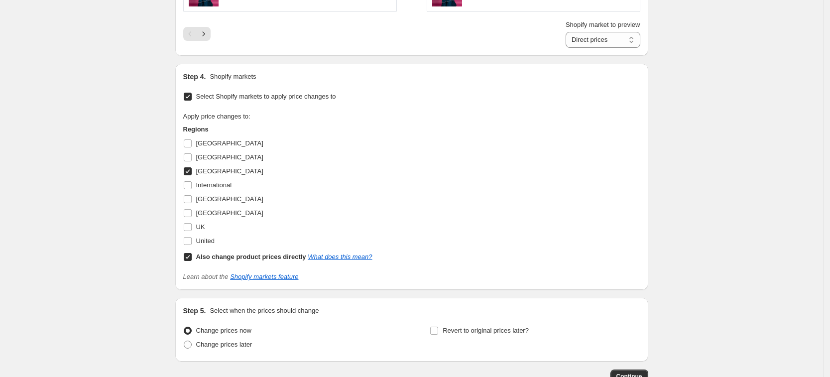
scroll to position [1075, 0]
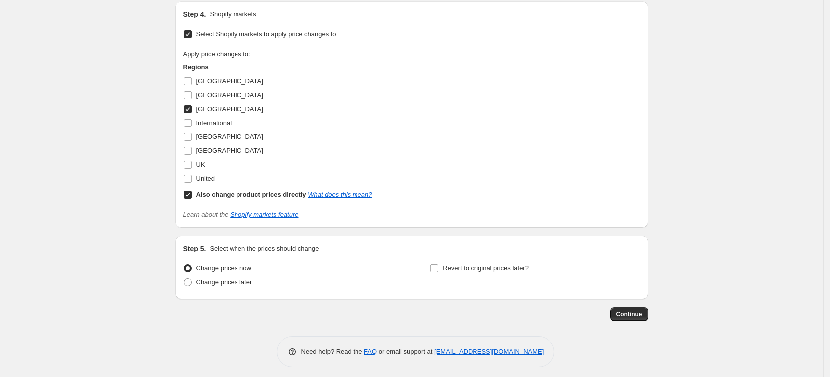
click at [188, 194] on input "Also change product prices directly What does this mean?" at bounding box center [188, 195] width 8 height 8
checkbox input "false"
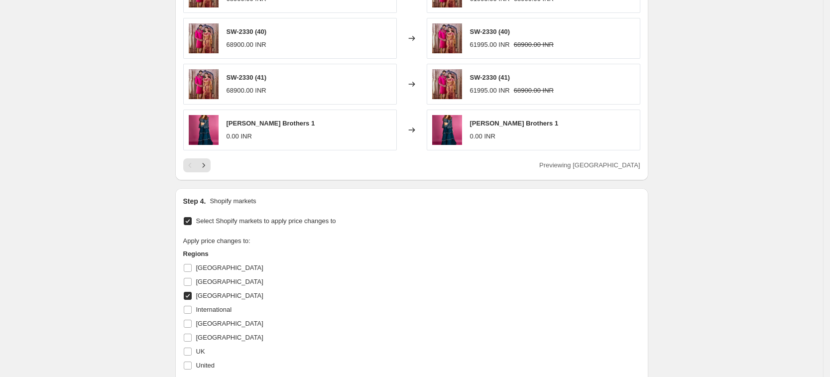
scroll to position [1066, 0]
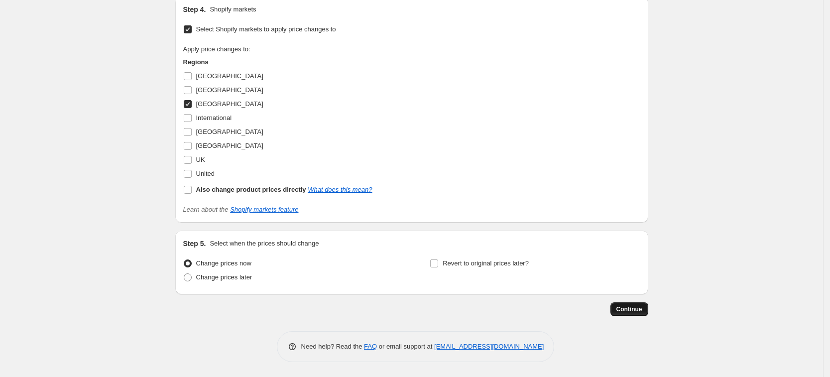
click at [637, 308] on span "Continue" at bounding box center [629, 309] width 26 height 8
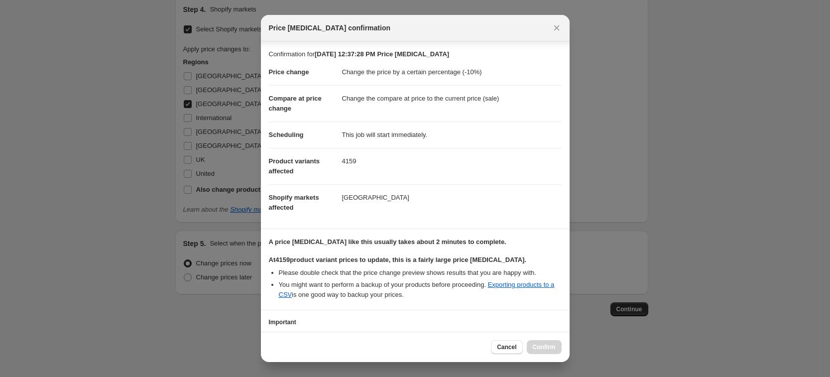
scroll to position [72, 0]
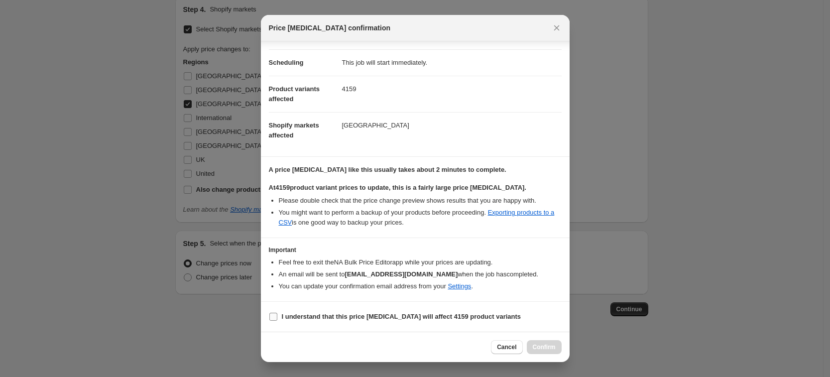
click at [286, 314] on b "I understand that this price [MEDICAL_DATA] will affect 4159 product variants" at bounding box center [401, 316] width 239 height 7
click at [277, 314] on input "I understand that this price [MEDICAL_DATA] will affect 4159 product variants" at bounding box center [273, 317] width 8 height 8
checkbox input "true"
click at [557, 27] on icon "Close" at bounding box center [556, 28] width 10 height 10
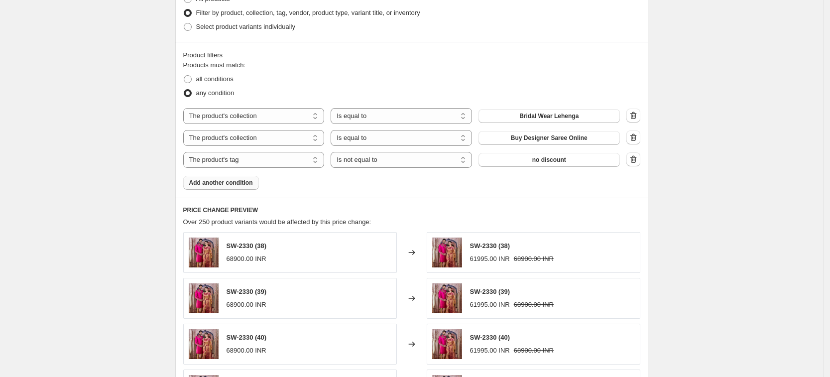
scroll to position [382, 0]
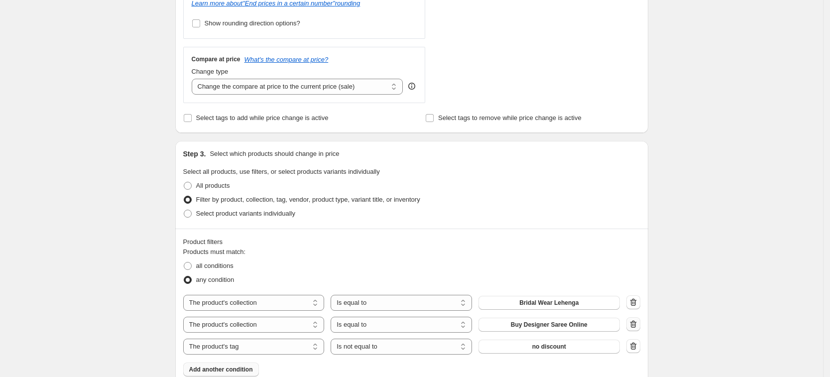
click at [638, 326] on icon "button" at bounding box center [633, 324] width 10 height 10
select select "tag"
select select "not_equal"
click at [189, 264] on span at bounding box center [188, 266] width 8 height 8
click at [184, 262] on input "all conditions" at bounding box center [184, 262] width 0 height 0
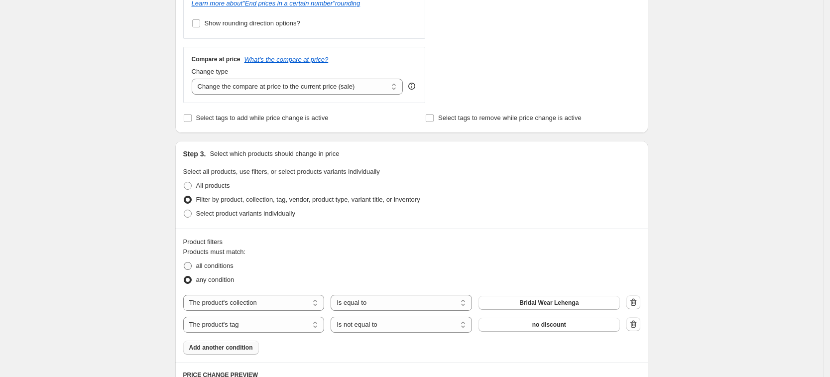
radio input "true"
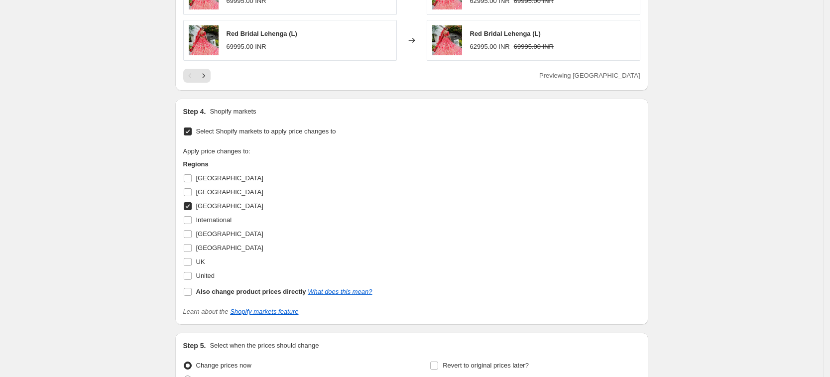
scroll to position [1044, 0]
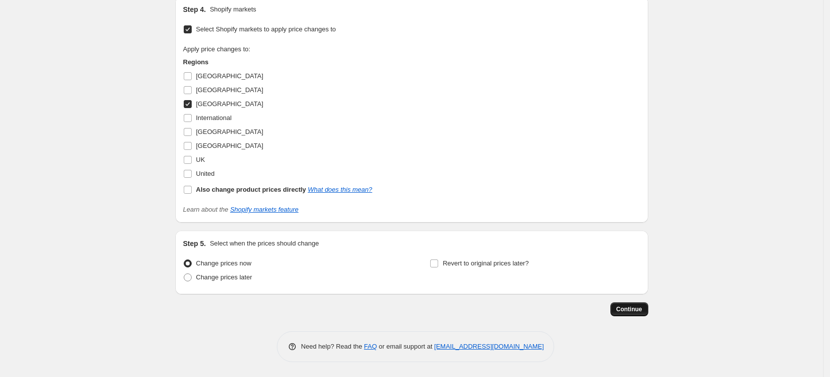
click at [630, 309] on span "Continue" at bounding box center [629, 309] width 26 height 8
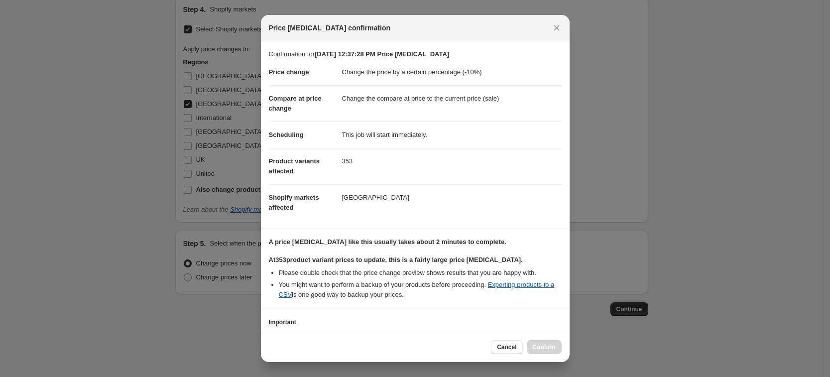
scroll to position [72, 0]
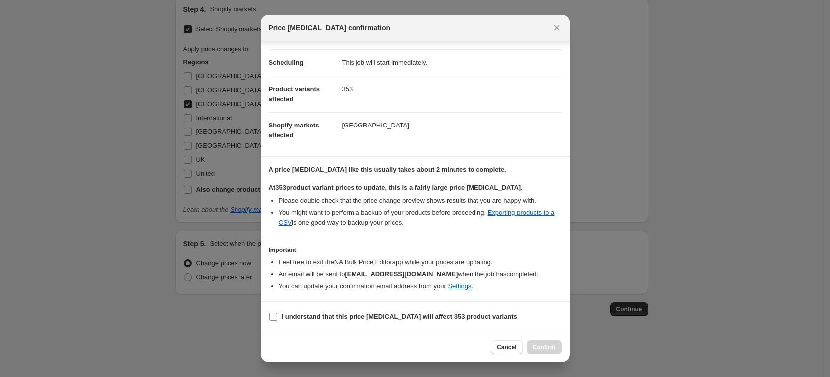
click at [272, 317] on input "I understand that this price [MEDICAL_DATA] will affect 353 product variants" at bounding box center [273, 317] width 8 height 8
checkbox input "true"
click at [556, 348] on button "Confirm" at bounding box center [544, 347] width 35 height 14
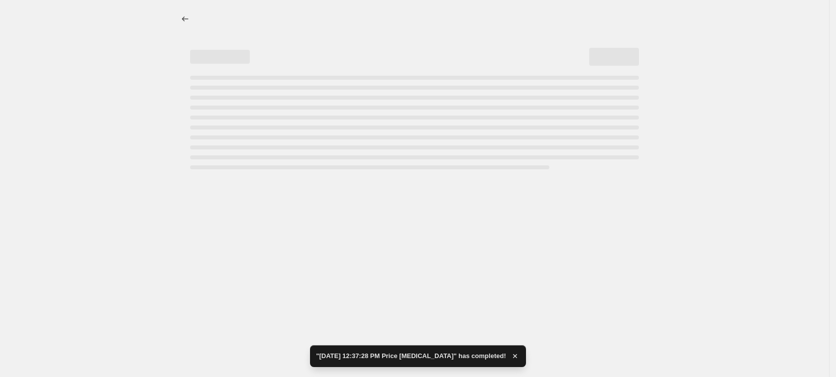
select select "percentage"
select select "collection"
select select "tag"
select select "not_equal"
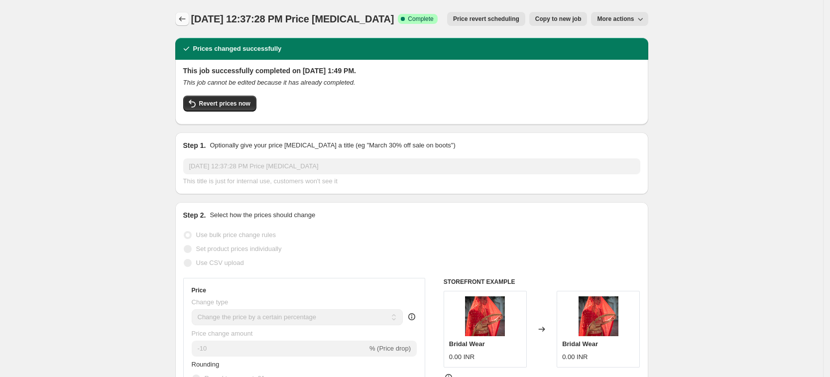
click at [183, 23] on icon "Price change jobs" at bounding box center [182, 19] width 10 height 10
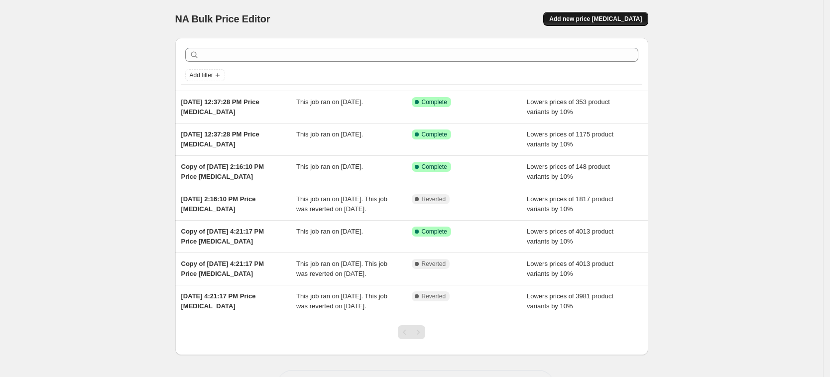
click at [604, 19] on span "Add new price [MEDICAL_DATA]" at bounding box center [595, 19] width 93 height 8
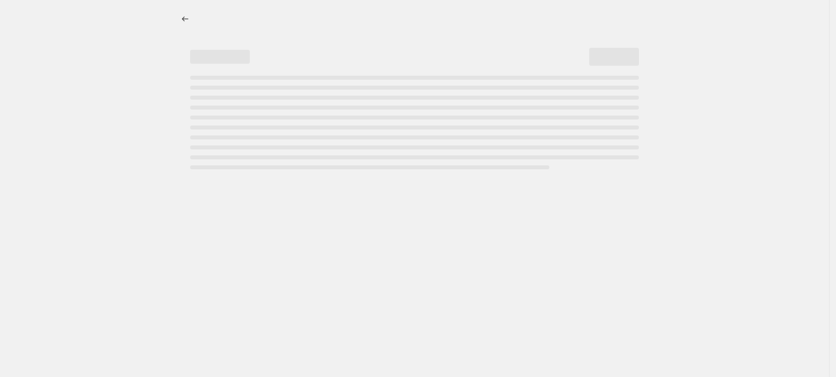
select select "percentage"
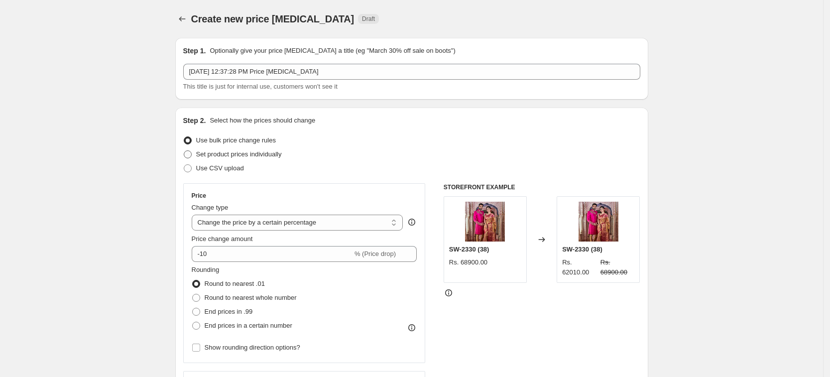
click at [192, 153] on span at bounding box center [188, 154] width 8 height 8
click at [184, 151] on input "Set product prices individually" at bounding box center [184, 150] width 0 height 0
radio input "true"
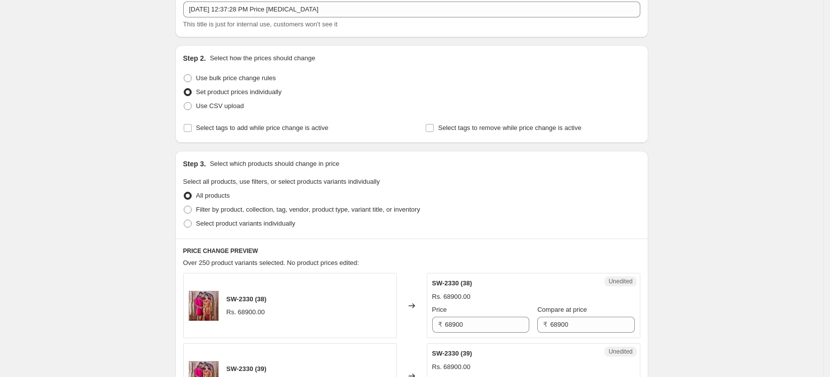
scroll to position [124, 0]
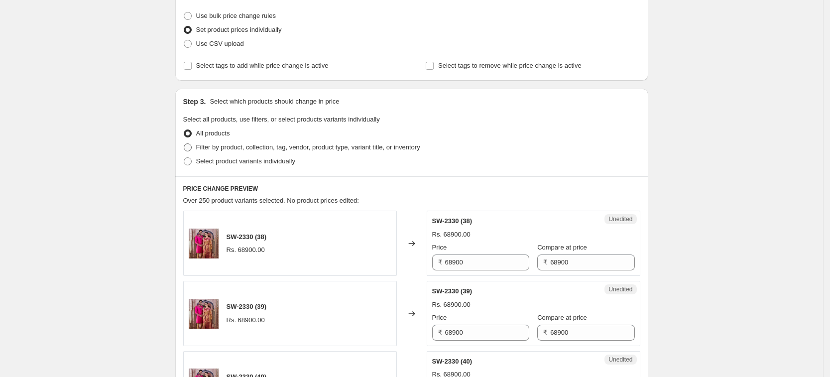
click at [195, 146] on label "Filter by product, collection, tag, vendor, product type, variant title, or inv…" at bounding box center [301, 147] width 237 height 14
click at [184, 144] on input "Filter by product, collection, tag, vendor, product type, variant title, or inv…" at bounding box center [184, 143] width 0 height 0
radio input "true"
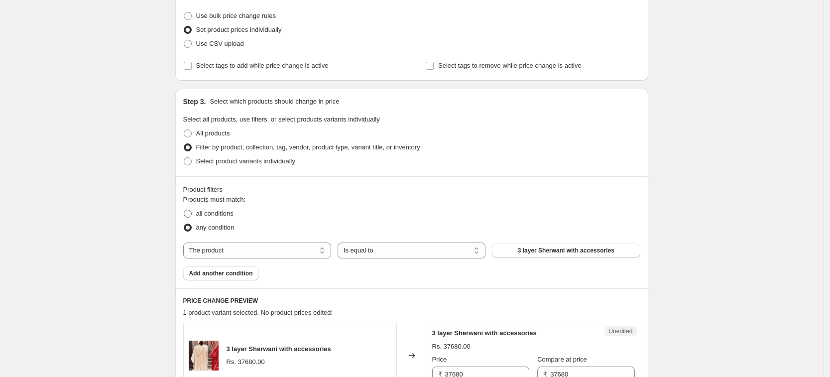
click at [192, 210] on span at bounding box center [188, 214] width 8 height 8
click at [184, 210] on input "all conditions" at bounding box center [184, 210] width 0 height 0
radio input "true"
click at [313, 247] on select "The product The product's collection The product's tag The product's vendor The…" at bounding box center [257, 250] width 148 height 16
select select "collection"
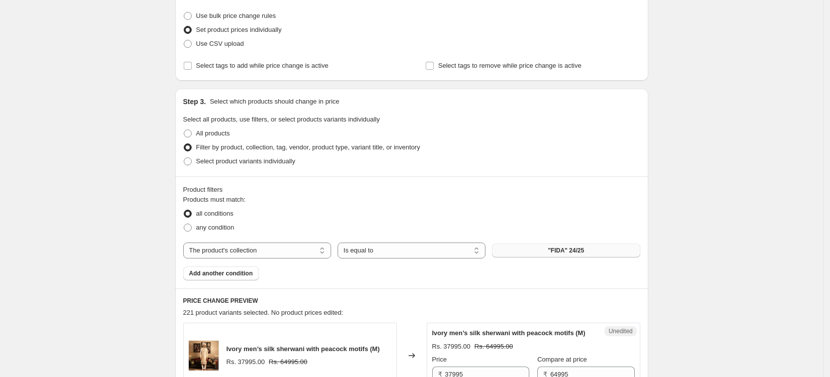
click at [549, 250] on button ""FIDA" 24/25" at bounding box center [566, 250] width 148 height 14
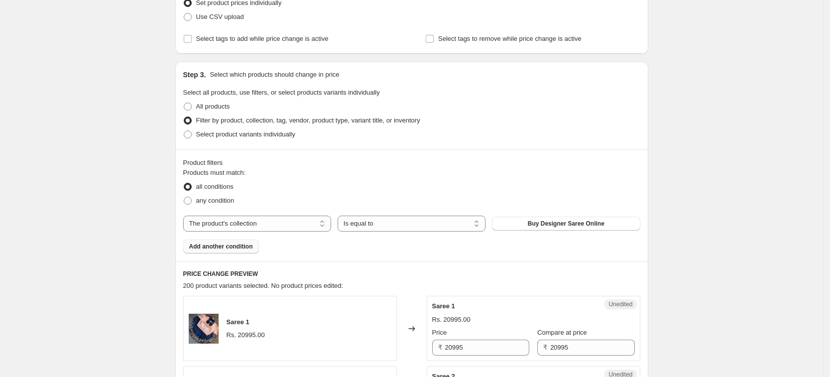
scroll to position [0, 0]
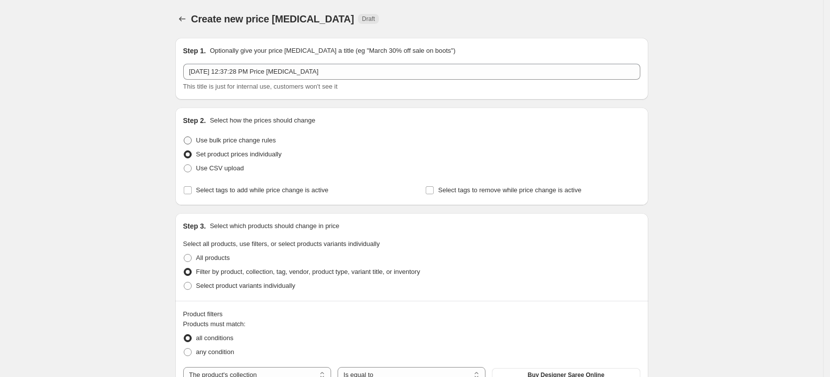
click at [191, 138] on span at bounding box center [188, 140] width 8 height 8
click at [184, 137] on input "Use bulk price change rules" at bounding box center [184, 136] width 0 height 0
radio input "true"
select select "percentage"
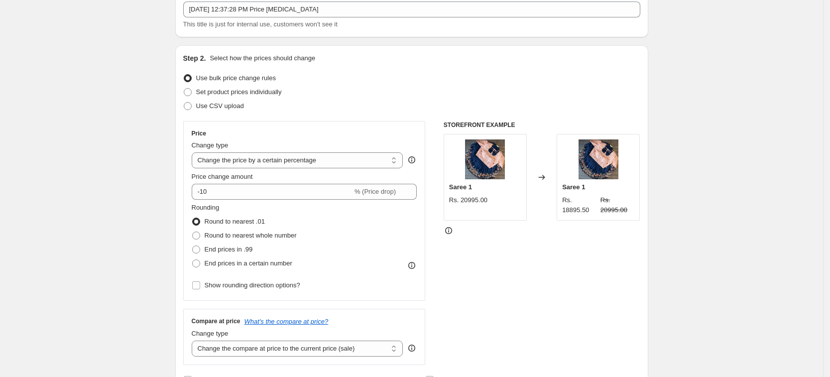
scroll to position [124, 0]
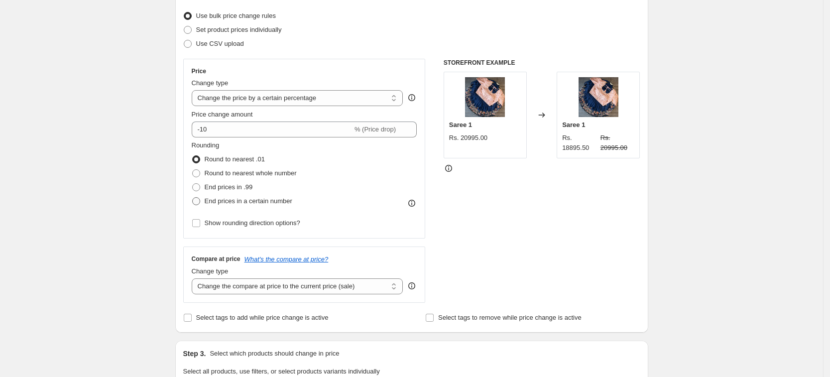
click at [199, 200] on span at bounding box center [196, 201] width 8 height 8
click at [193, 198] on input "End prices in a certain number" at bounding box center [192, 197] width 0 height 0
radio input "true"
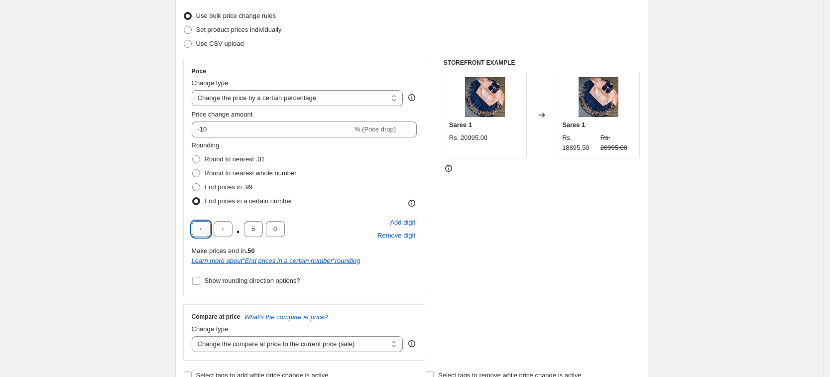
click at [204, 227] on input "text" at bounding box center [201, 229] width 19 height 16
type input "9"
type input "5"
drag, startPoint x: 260, startPoint y: 227, endPoint x: 247, endPoint y: 230, distance: 13.3
click at [247, 230] on input "5" at bounding box center [253, 229] width 19 height 16
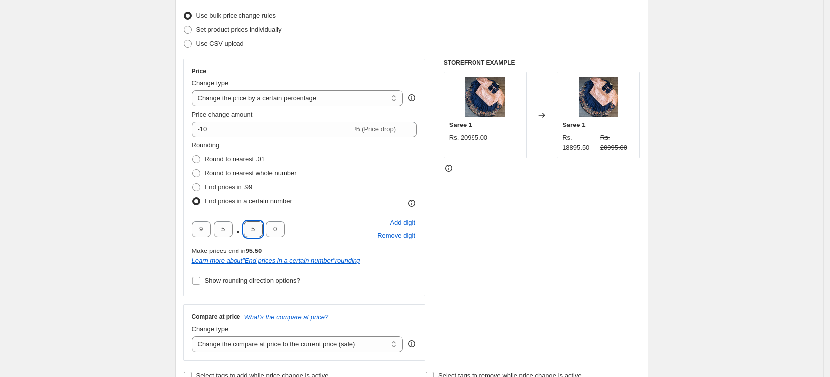
type input "0"
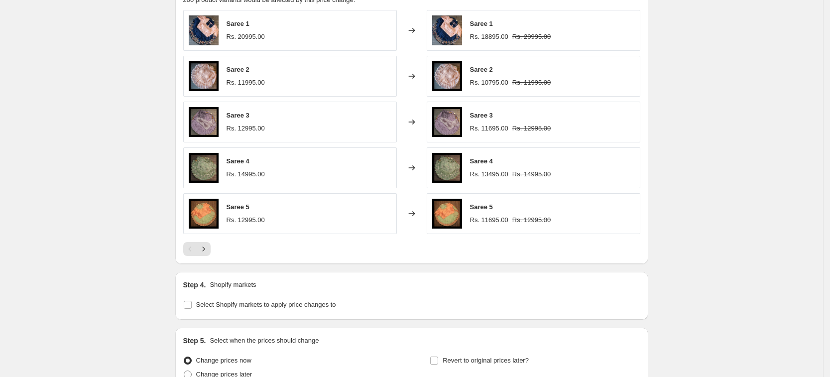
scroll to position [844, 0]
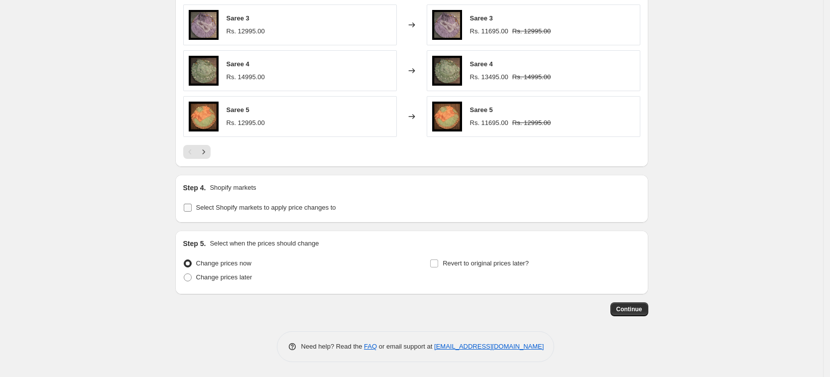
click at [189, 206] on input "Select Shopify markets to apply price changes to" at bounding box center [188, 208] width 8 height 8
checkbox input "true"
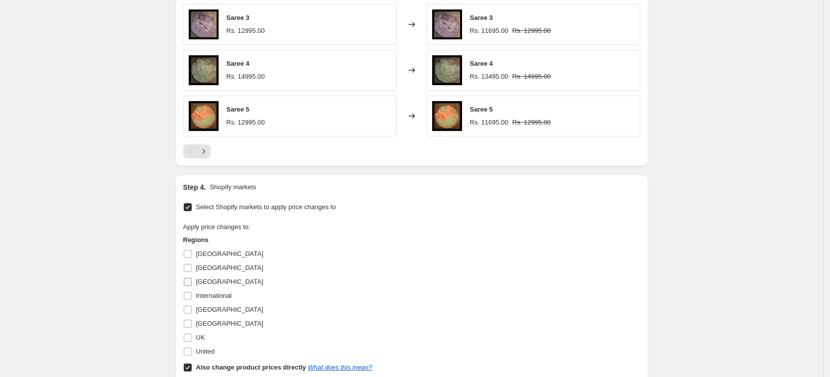
click at [190, 277] on label "[GEOGRAPHIC_DATA]" at bounding box center [223, 282] width 80 height 14
click at [190, 278] on input "[GEOGRAPHIC_DATA]" at bounding box center [188, 282] width 8 height 8
checkbox input "true"
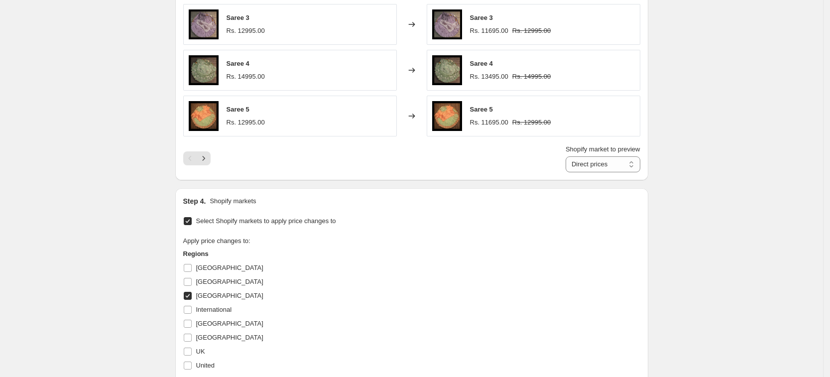
scroll to position [1031, 0]
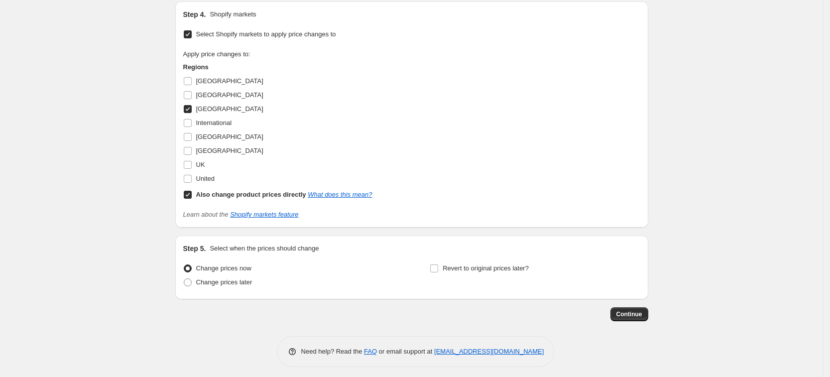
click at [192, 193] on input "Also change product prices directly What does this mean?" at bounding box center [188, 195] width 8 height 8
checkbox input "false"
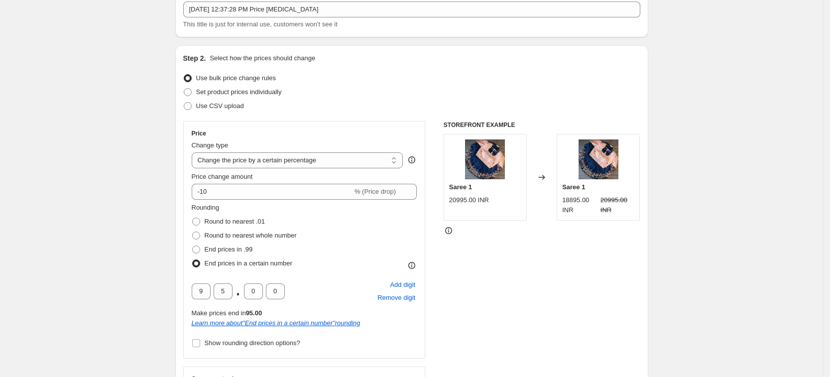
scroll to position [0, 0]
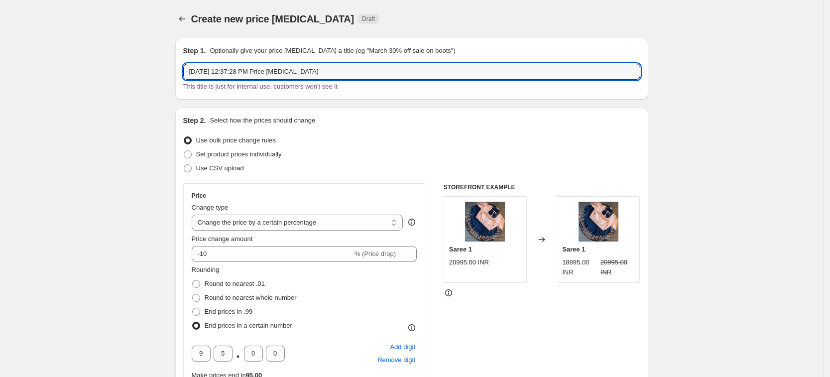
drag, startPoint x: 267, startPoint y: 71, endPoint x: 166, endPoint y: 71, distance: 101.0
type input "Saree Price [MEDICAL_DATA]"
click at [648, 93] on div "Step 1. Optionally give your price [MEDICAL_DATA] a title (eg "March 30% off sa…" at bounding box center [411, 69] width 473 height 62
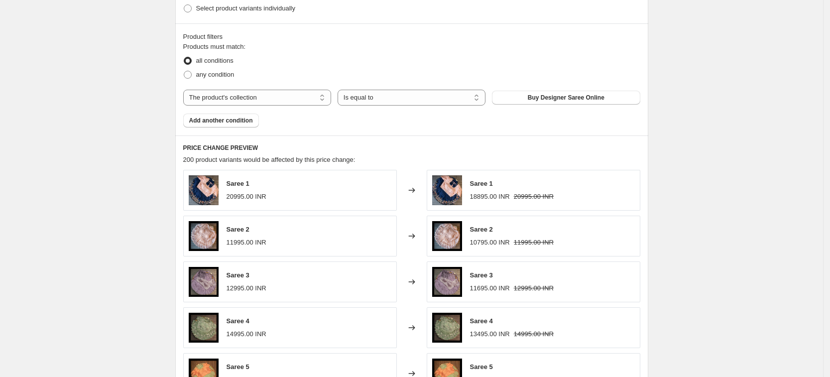
scroll to position [1022, 0]
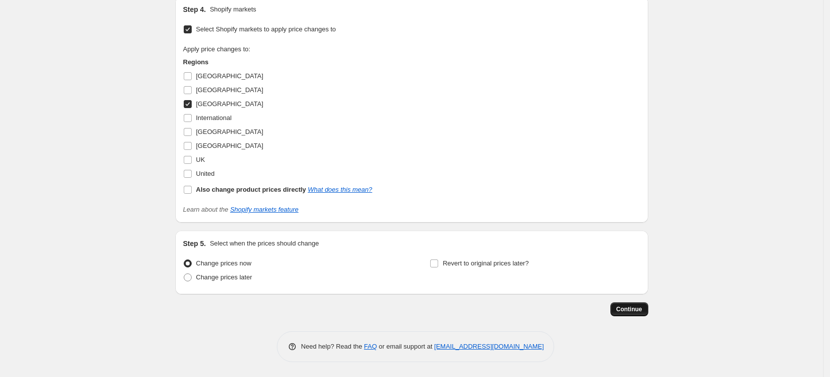
click at [638, 309] on span "Continue" at bounding box center [629, 309] width 26 height 8
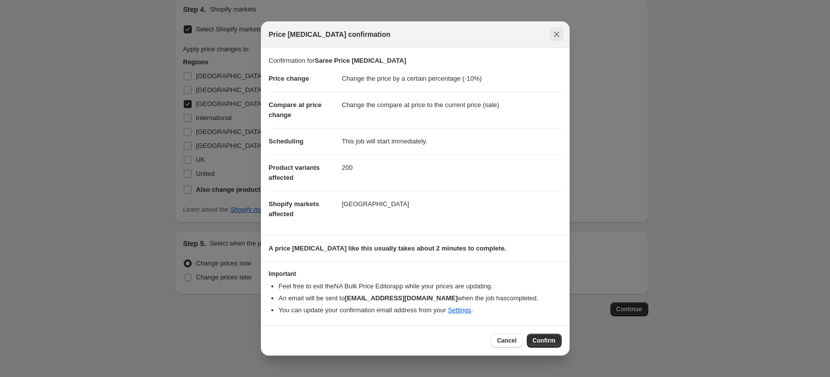
click at [556, 31] on icon "Close" at bounding box center [556, 34] width 10 height 10
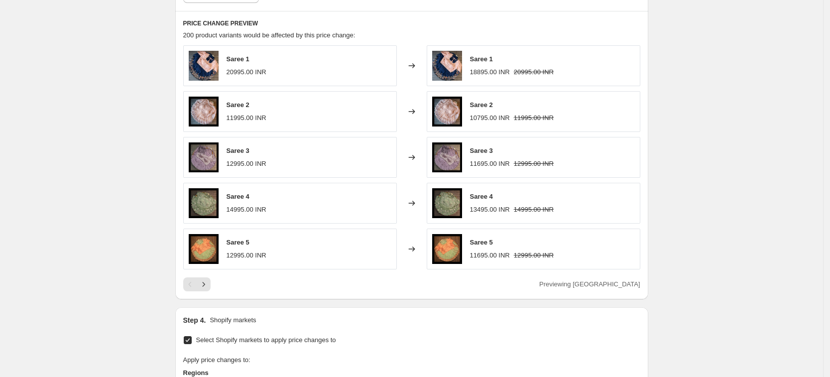
scroll to position [462, 0]
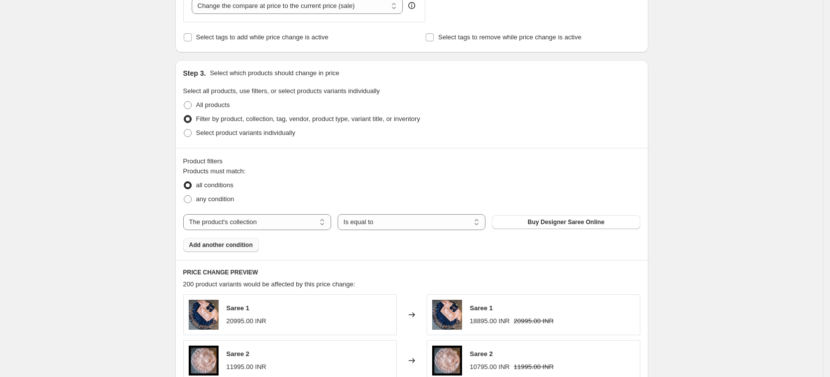
click at [214, 249] on button "Add another condition" at bounding box center [221, 245] width 76 height 14
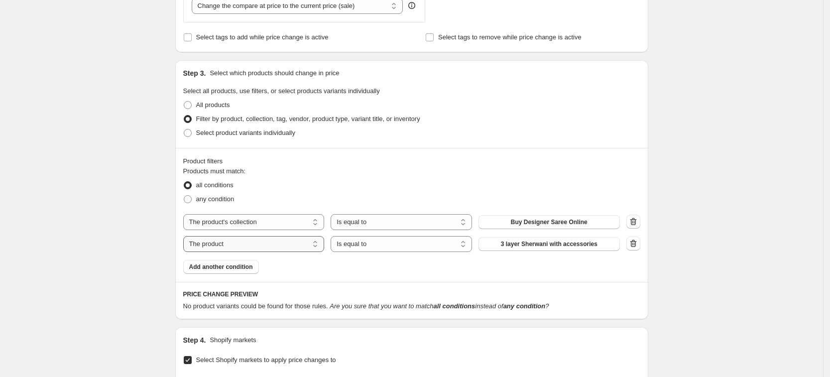
click at [292, 245] on select "The product The product's collection The product's tag The product's vendor The…" at bounding box center [253, 244] width 141 height 16
select select "tag"
click at [436, 247] on select "Is equal to Is not equal to" at bounding box center [400, 244] width 141 height 16
select select "not_equal"
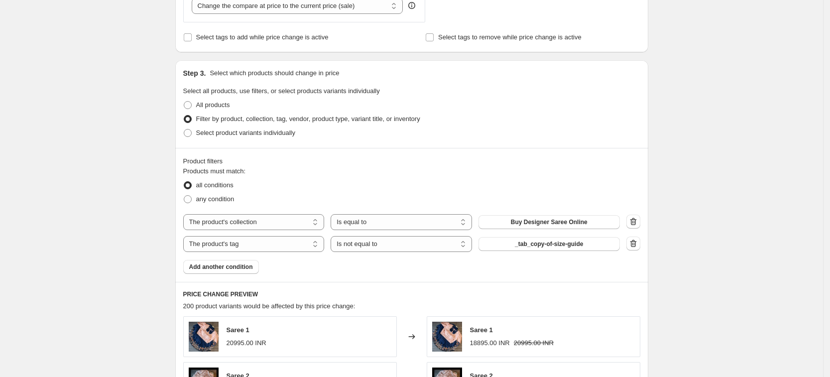
click at [541, 243] on span "_tab_copy-of-size-guide" at bounding box center [549, 244] width 68 height 8
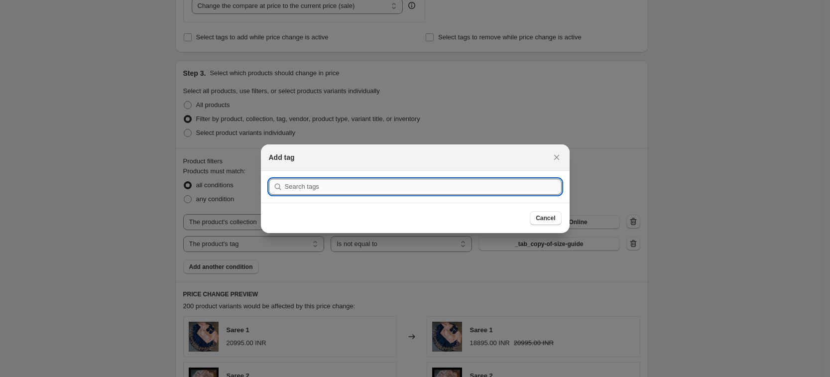
click at [404, 187] on input ":r2i9:" at bounding box center [423, 187] width 277 height 16
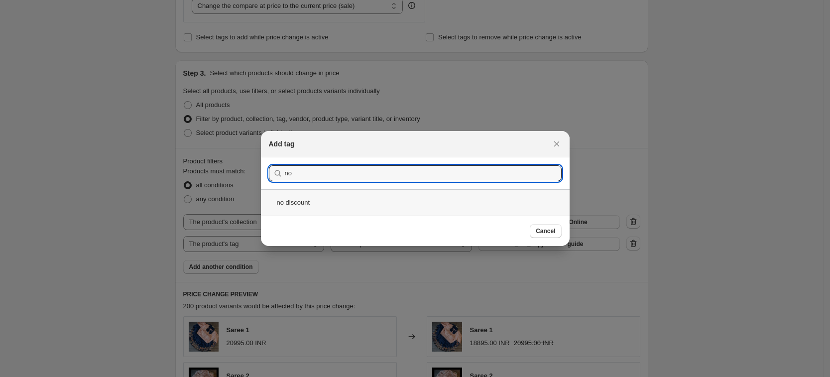
type input "no"
click at [332, 208] on div "no discount" at bounding box center [415, 202] width 309 height 26
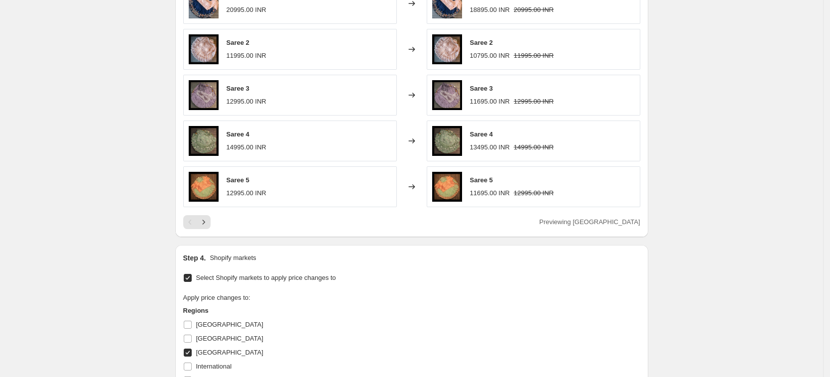
scroll to position [1044, 0]
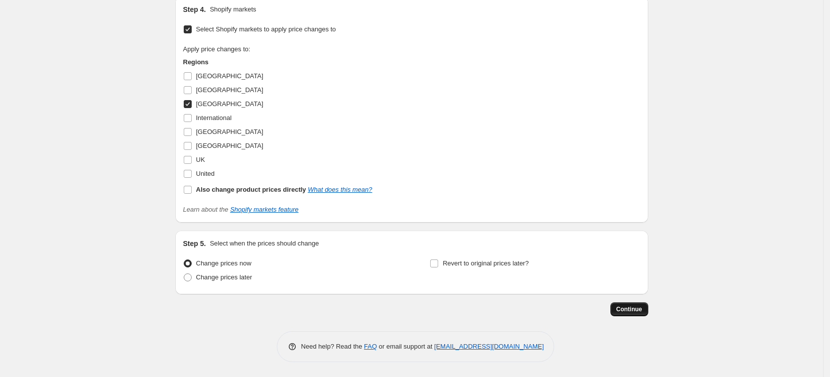
click at [628, 311] on span "Continue" at bounding box center [629, 309] width 26 height 8
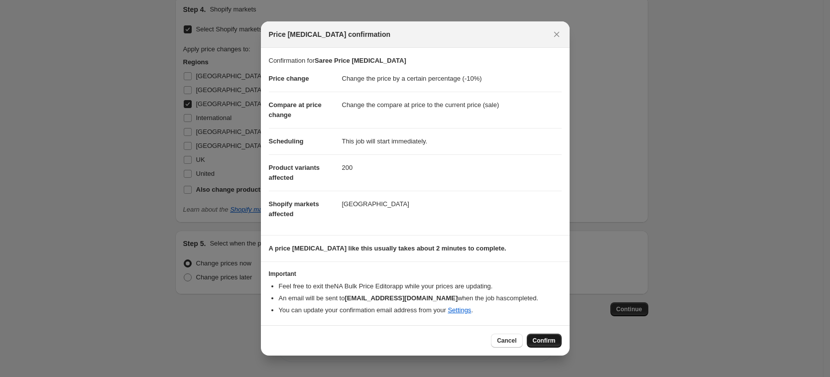
click at [547, 337] on span "Confirm" at bounding box center [544, 340] width 23 height 8
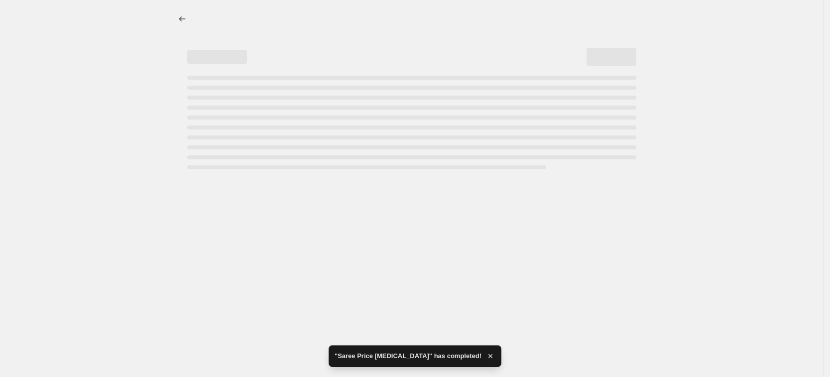
select select "percentage"
select select "collection"
select select "tag"
select select "not_equal"
